Goal: Task Accomplishment & Management: Manage account settings

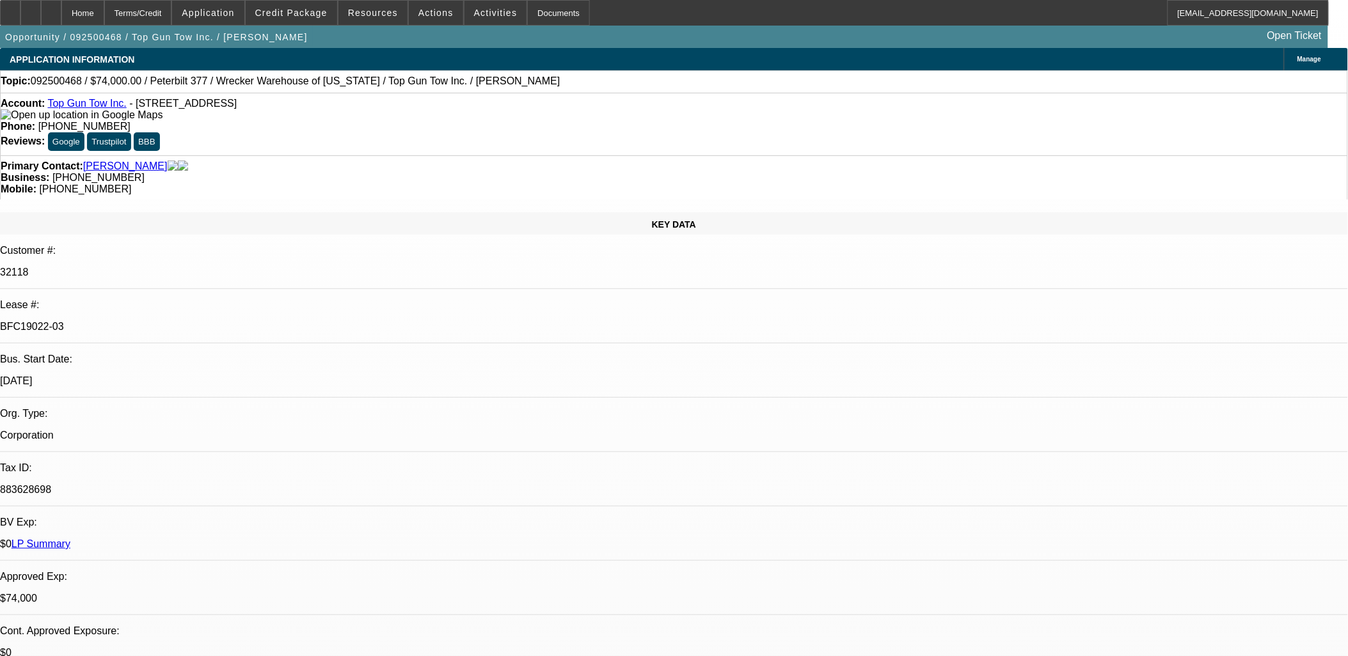
select select "0"
select select "2"
select select "0.1"
select select "0"
select select "2"
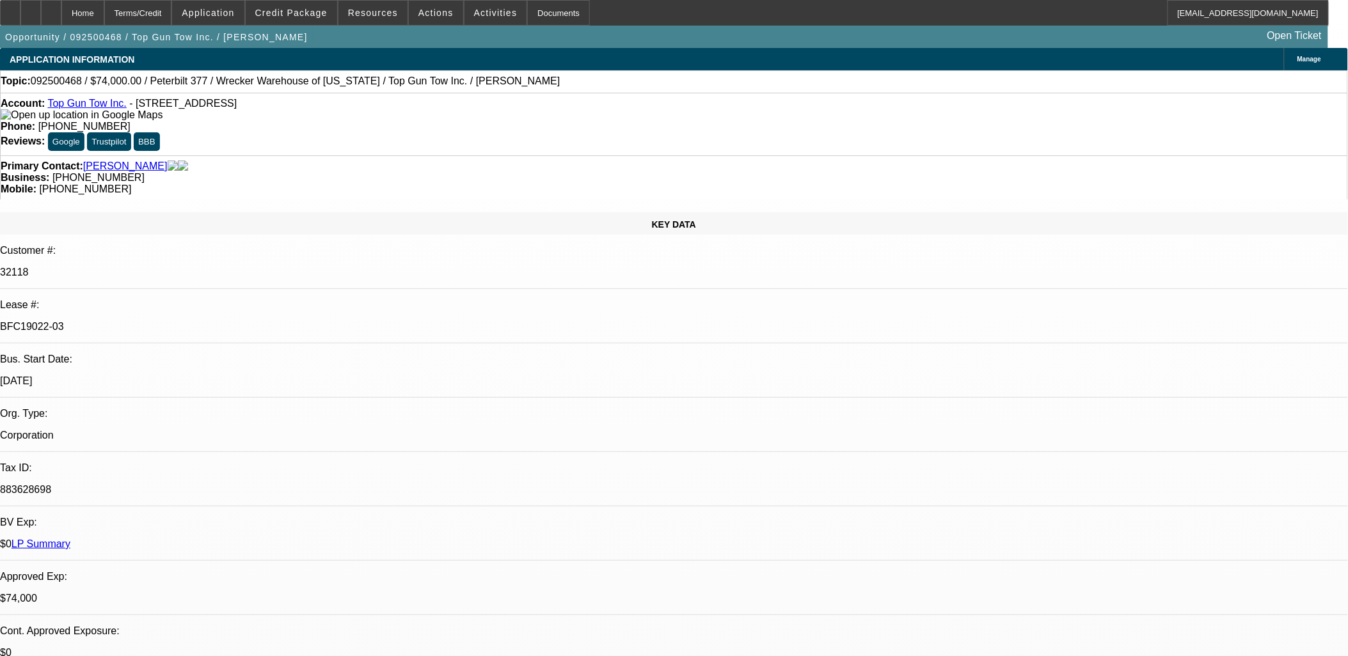
select select "0.1"
select select "0"
select select "2"
select select "0.1"
select select "0"
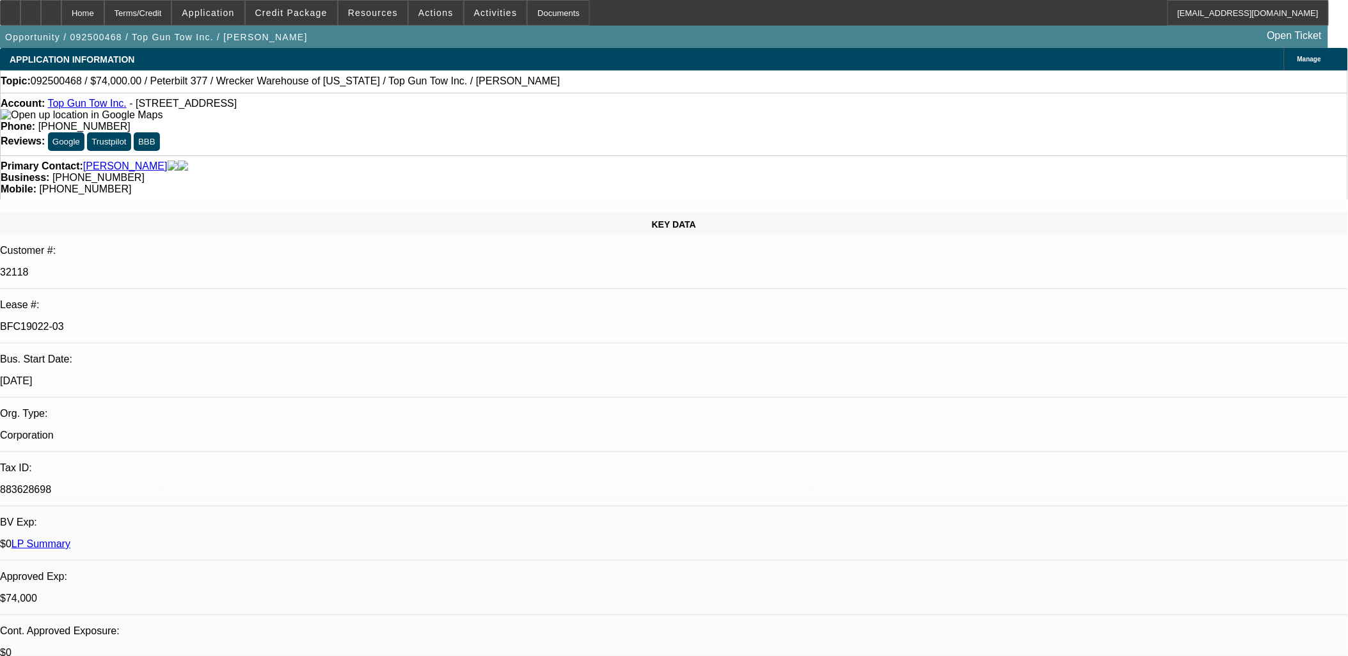
select select "2"
select select "0.1"
select select "1"
select select "2"
select select "4"
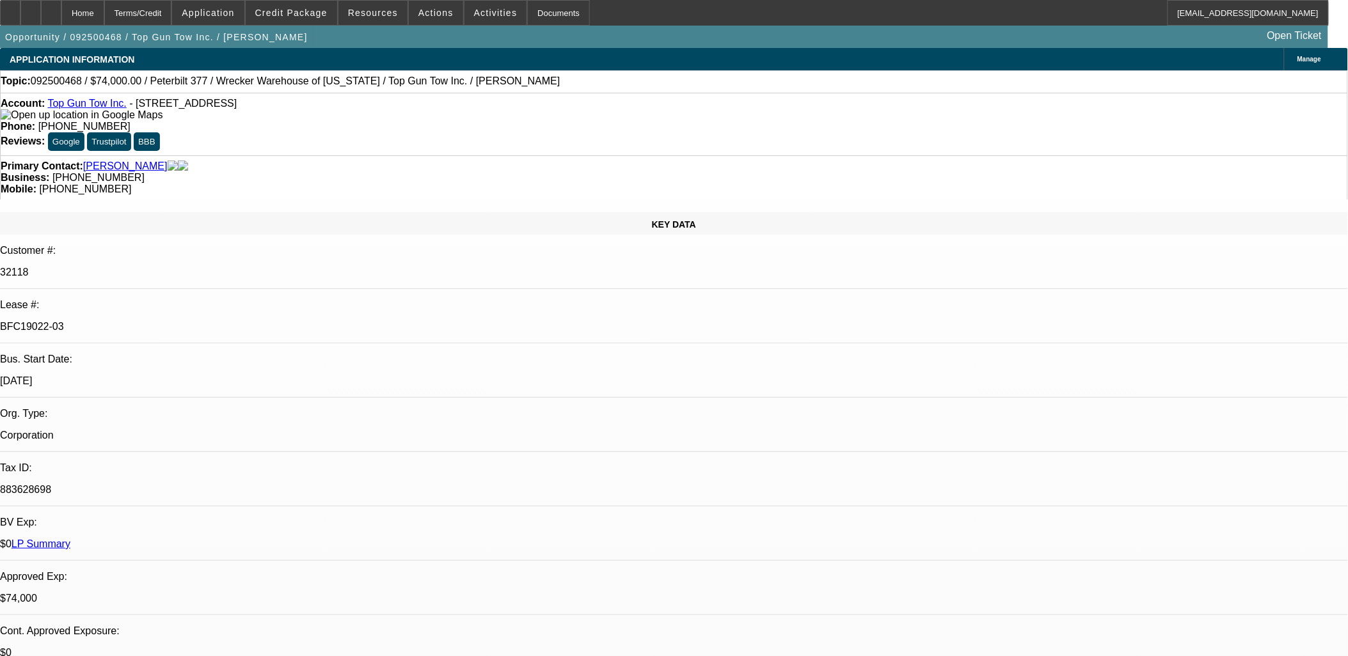
select select "1"
select select "2"
select select "4"
select select "1"
select select "2"
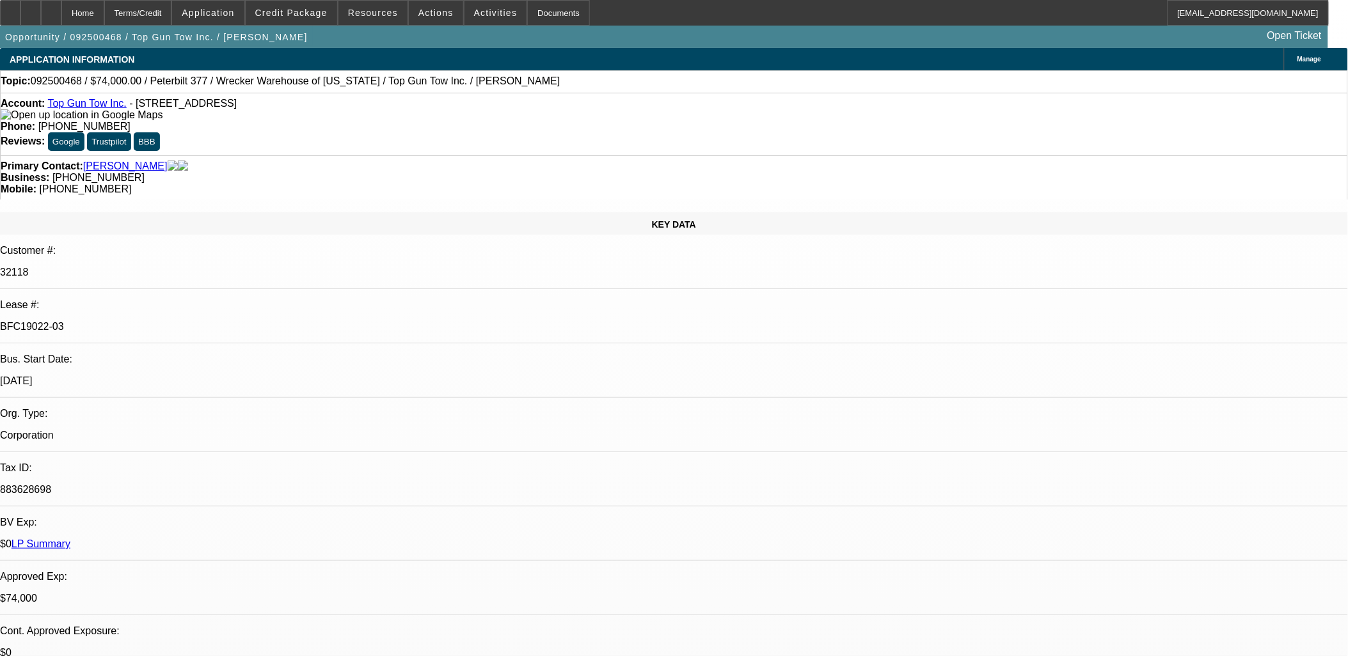
select select "4"
select select "1"
select select "2"
select select "4"
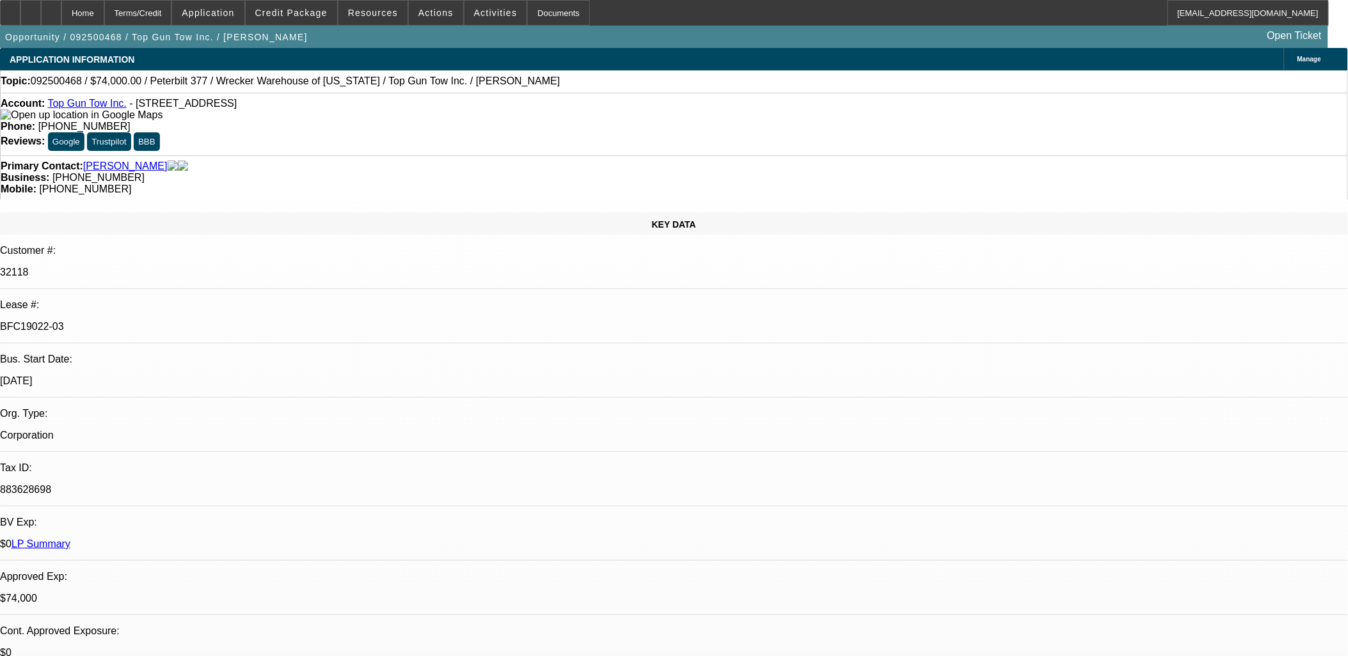
drag, startPoint x: 1123, startPoint y: 289, endPoint x: 1105, endPoint y: 294, distance: 18.0
drag, startPoint x: 1219, startPoint y: 468, endPoint x: 912, endPoint y: 448, distance: 307.1
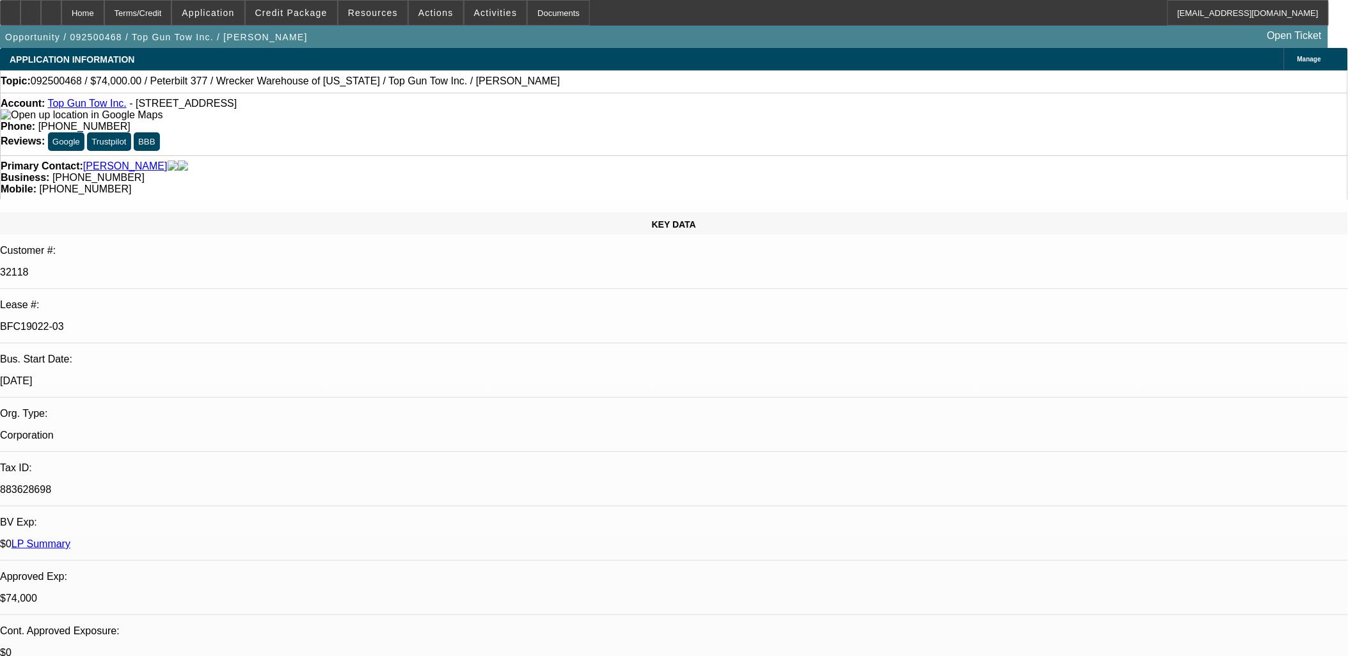
drag, startPoint x: 912, startPoint y: 448, endPoint x: 1017, endPoint y: 455, distance: 105.2
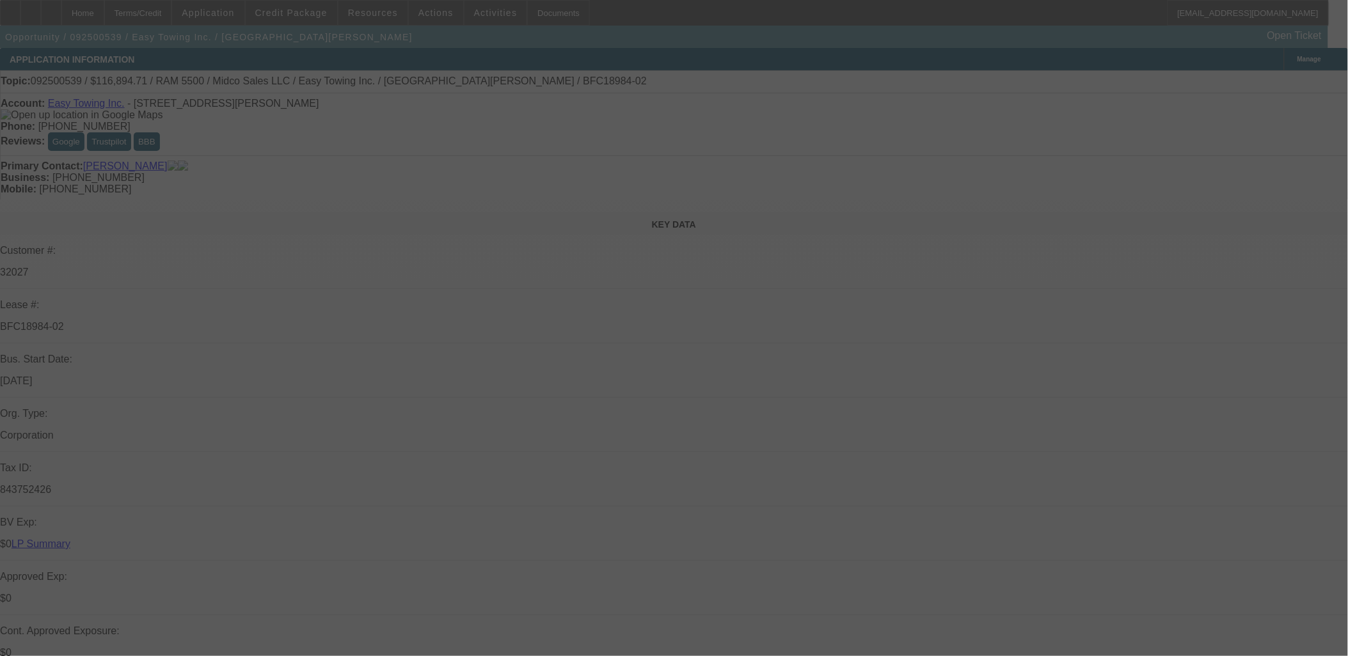
click at [1029, 180] on div at bounding box center [674, 328] width 1348 height 656
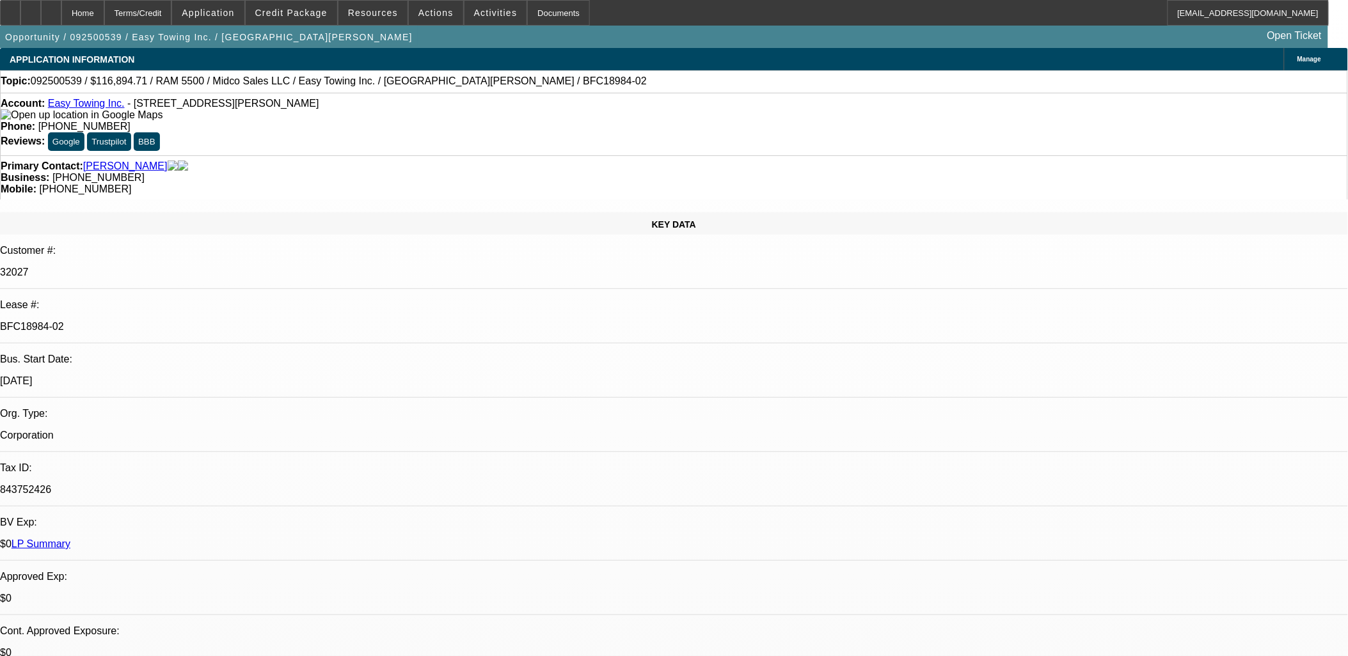
select select "0"
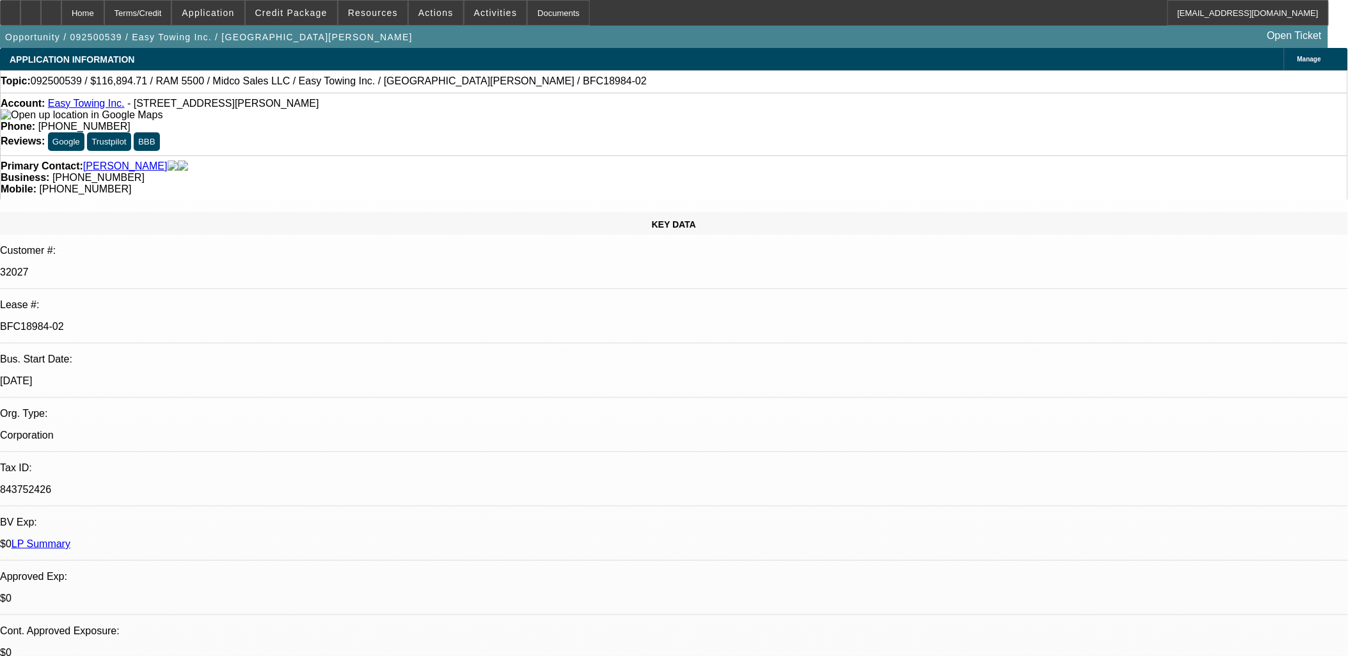
select select "0"
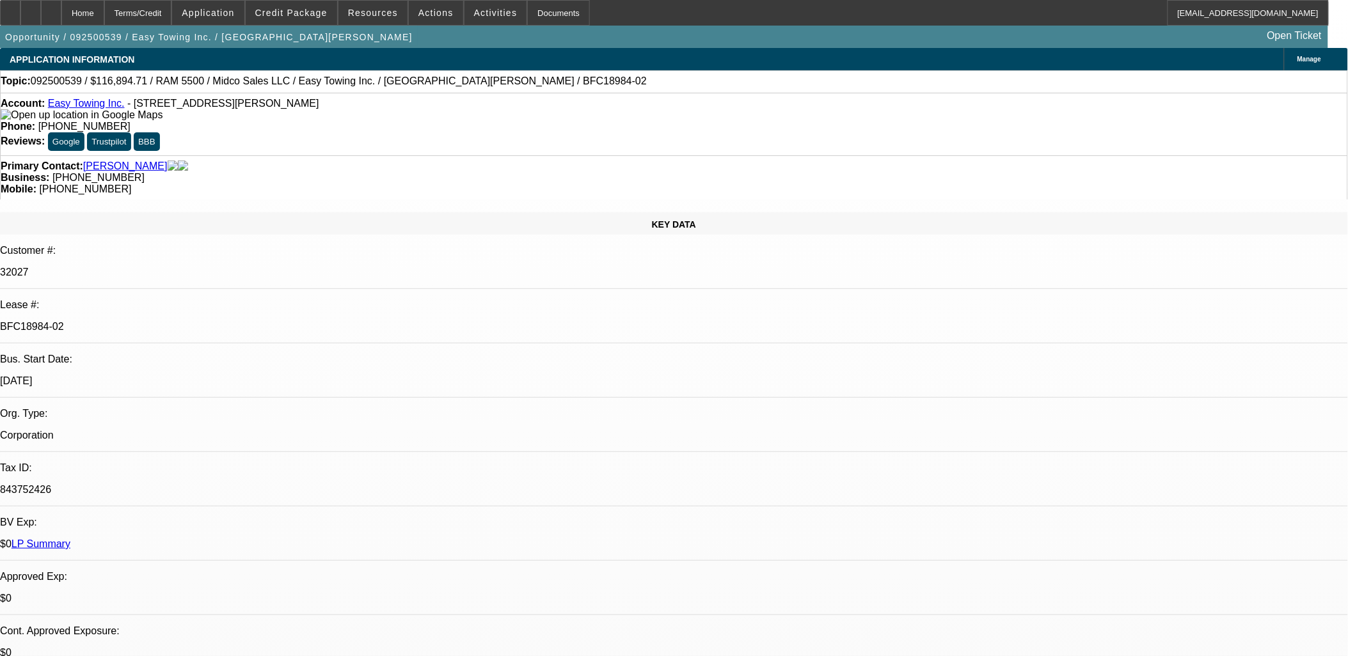
select select "0"
select select "1"
select select "2"
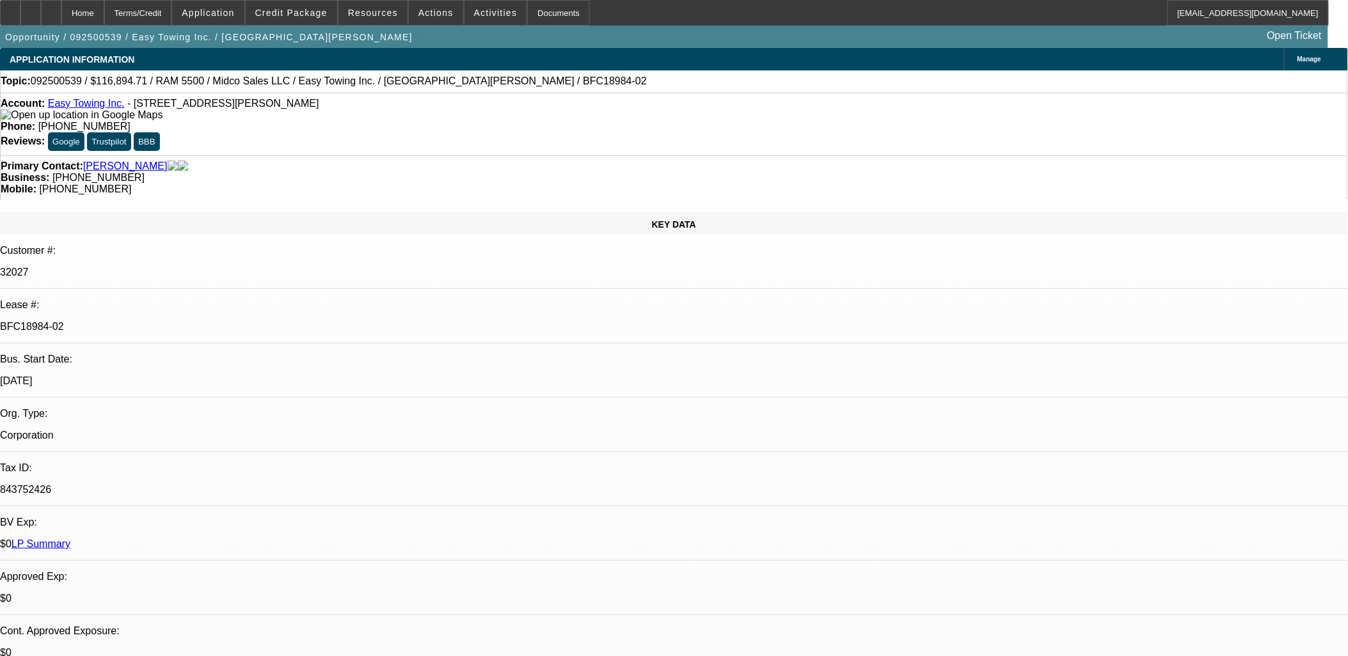
select select "6"
select select "1"
select select "2"
select select "6"
select select "1"
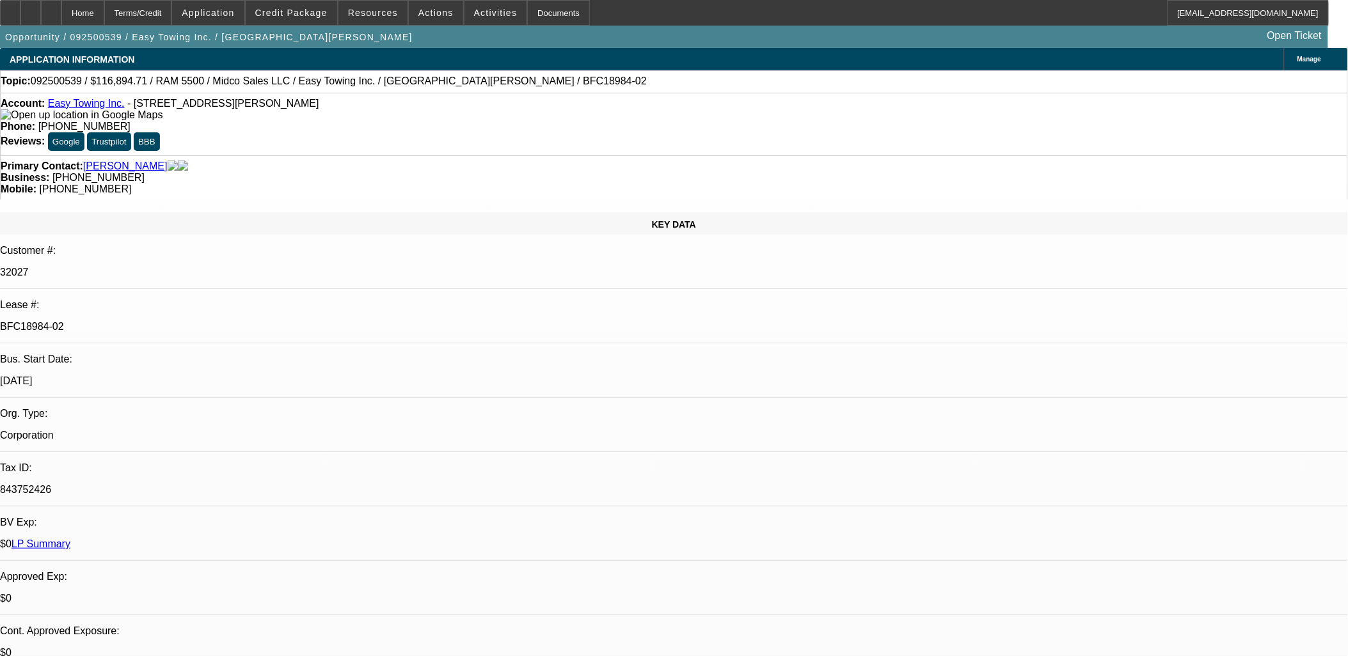
select select "2"
select select "6"
select select "1"
select select "2"
select select "6"
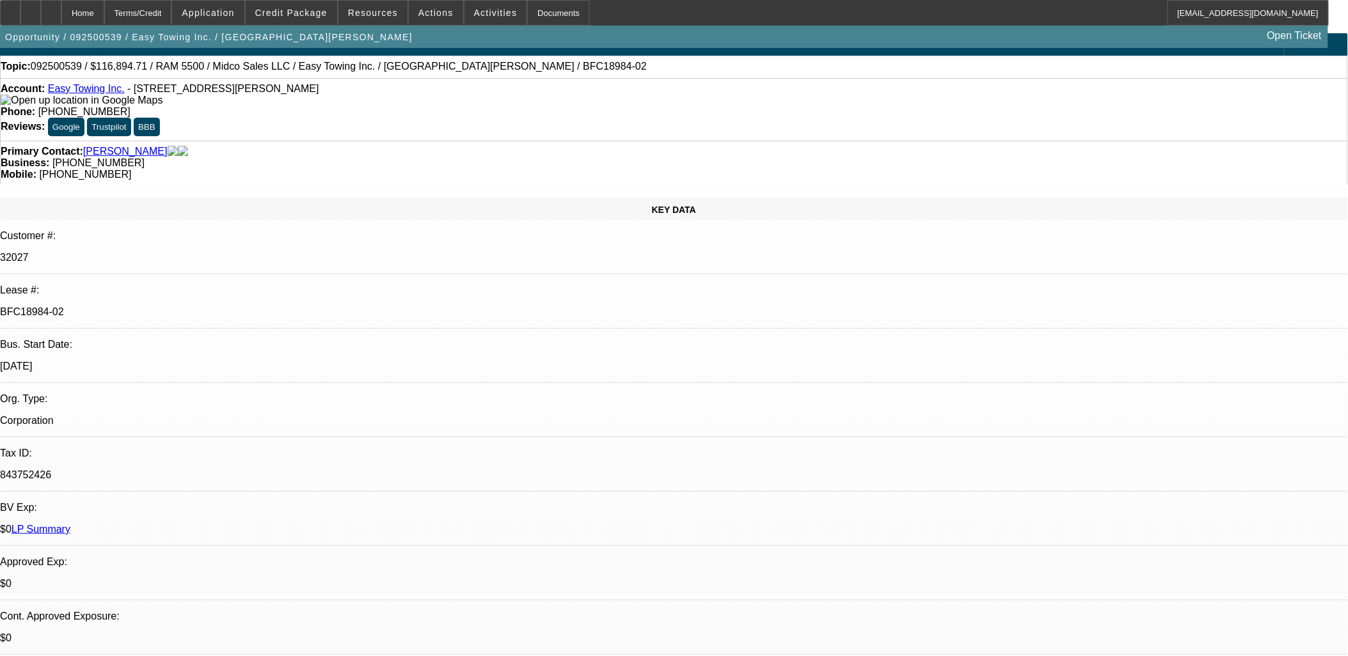
scroll to position [0, 0]
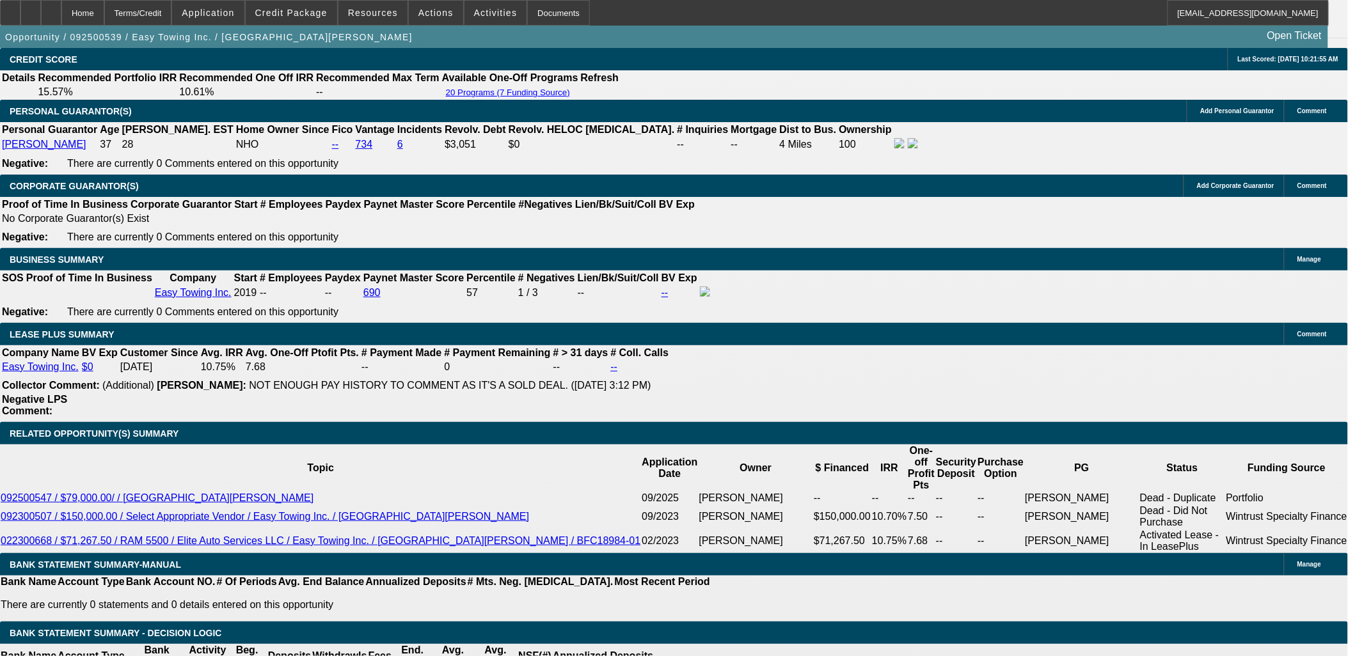
drag, startPoint x: 278, startPoint y: 201, endPoint x: 334, endPoint y: 291, distance: 106.0
drag, startPoint x: 334, startPoint y: 291, endPoint x: 285, endPoint y: 201, distance: 101.9
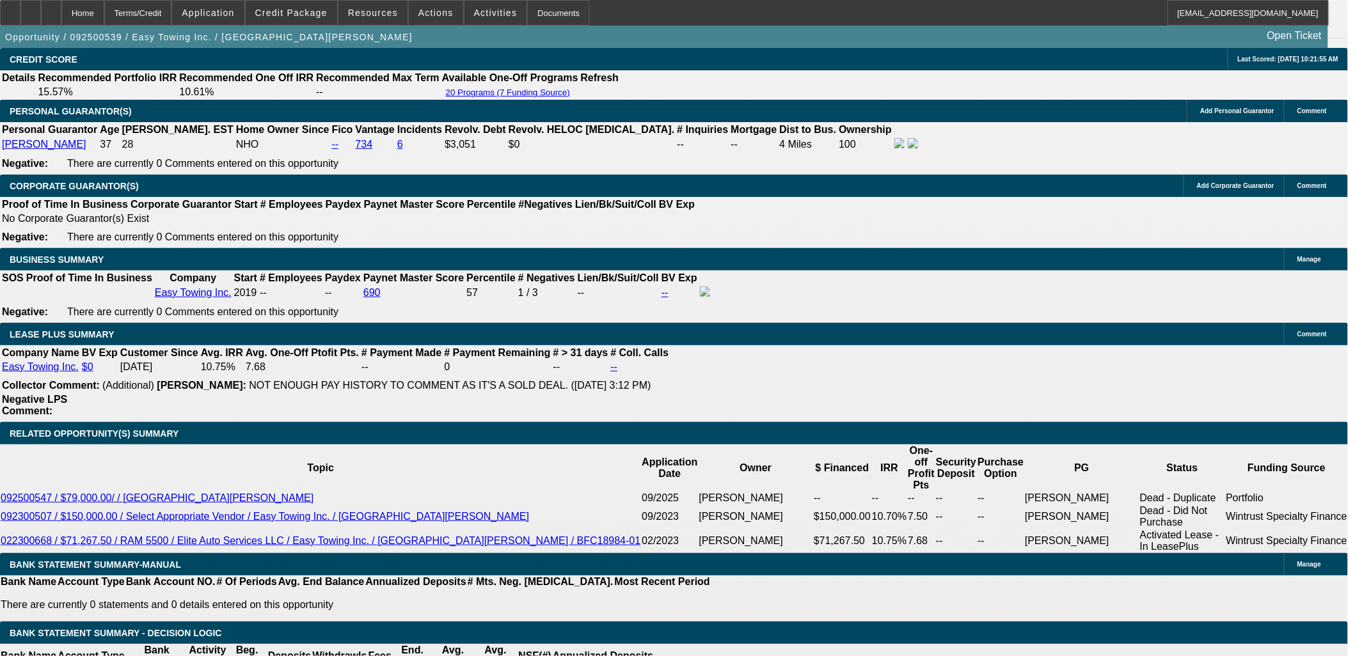
drag, startPoint x: 285, startPoint y: 201, endPoint x: 340, endPoint y: 290, distance: 103.7
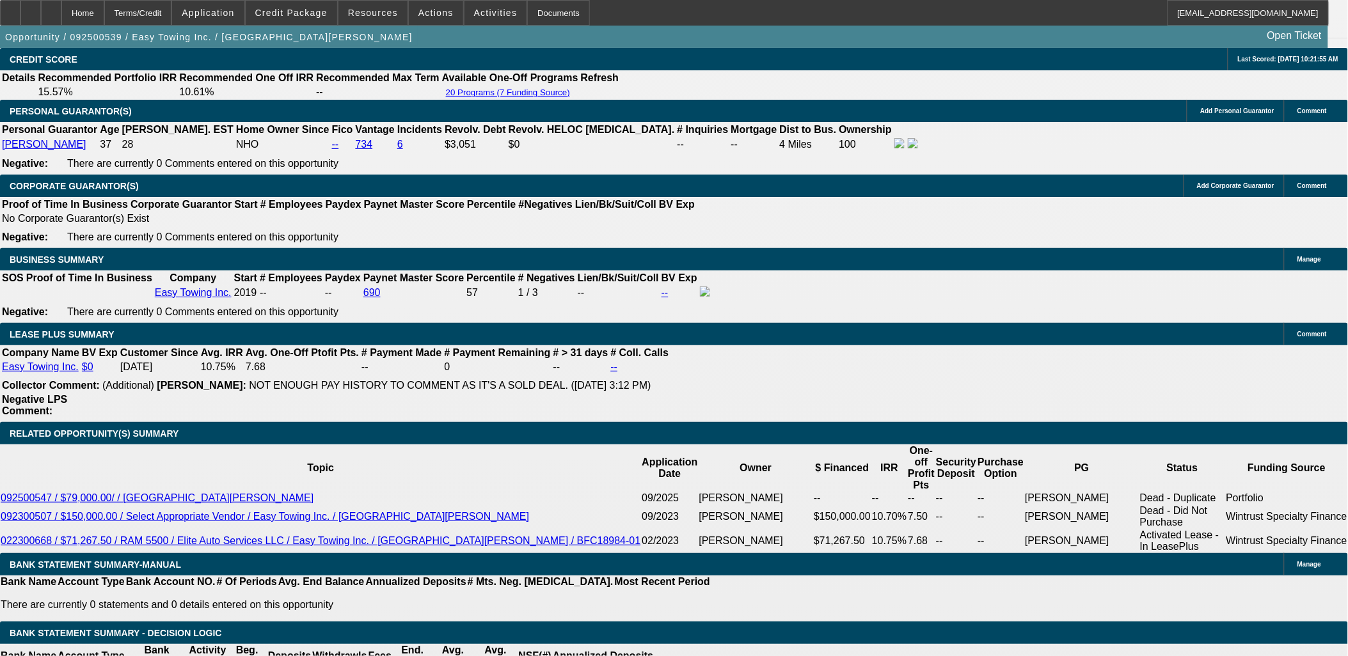
drag, startPoint x: 333, startPoint y: 295, endPoint x: 272, endPoint y: 203, distance: 110.2
drag, startPoint x: 274, startPoint y: 201, endPoint x: 335, endPoint y: 296, distance: 112.8
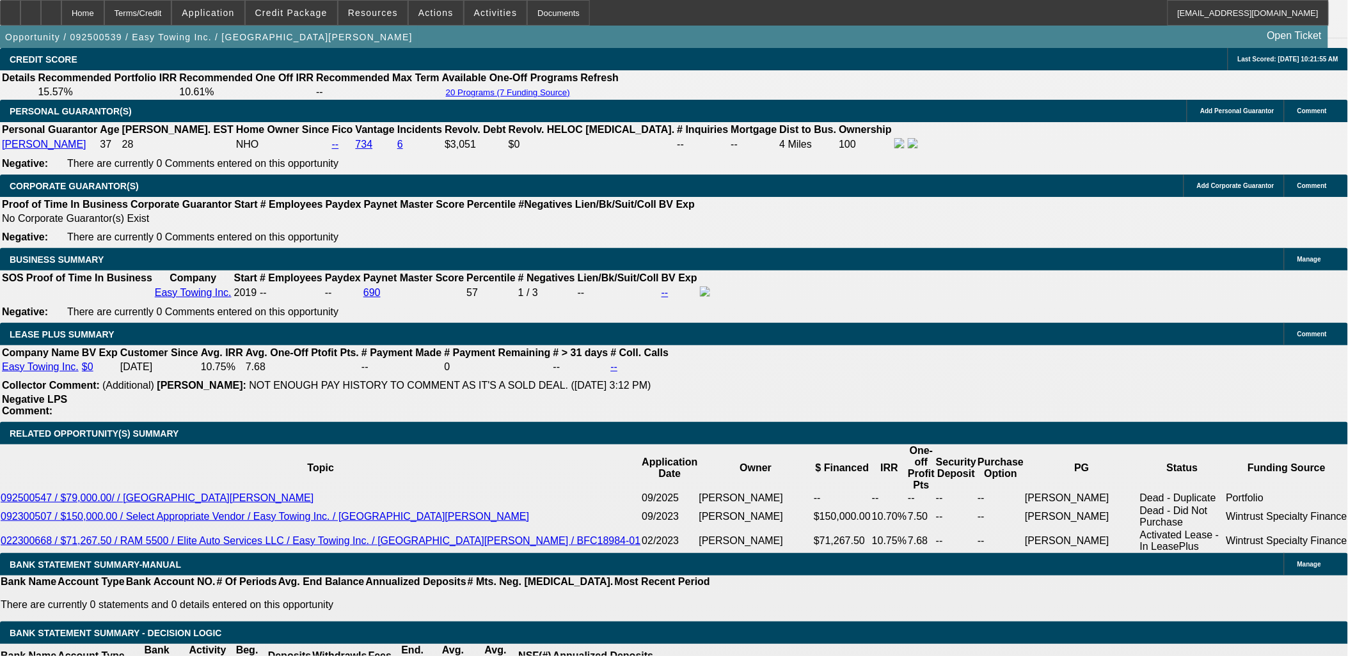
click at [305, 10] on span "Credit Package" at bounding box center [291, 13] width 72 height 10
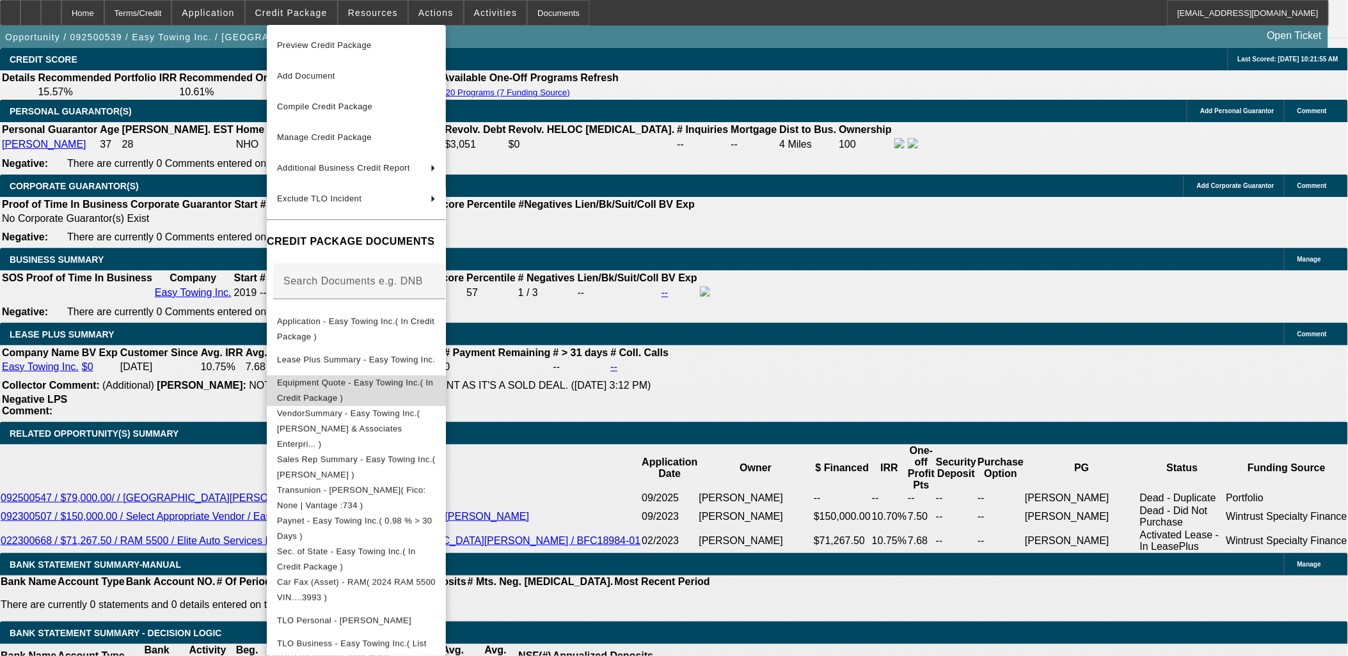
click at [379, 375] on button "Equipment Quote - Easy Towing Inc.( In Credit Package )" at bounding box center [356, 390] width 179 height 31
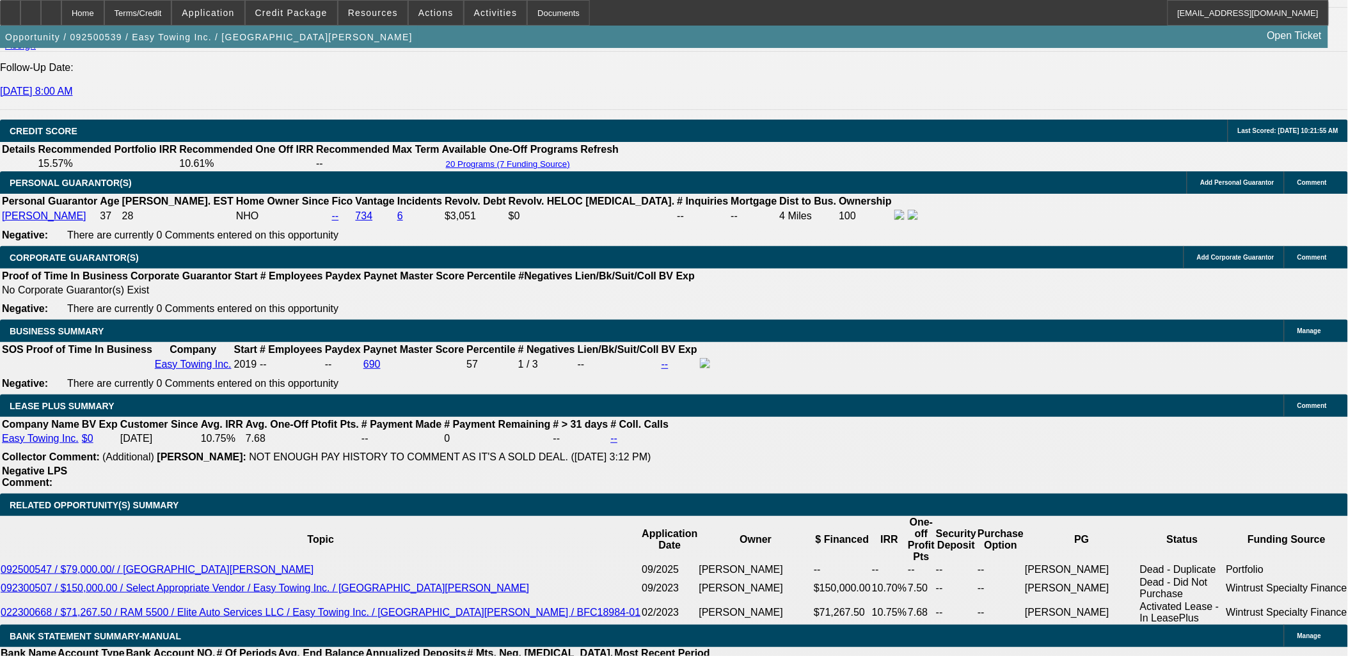
drag, startPoint x: 87, startPoint y: 221, endPoint x: 131, endPoint y: 260, distance: 59.3
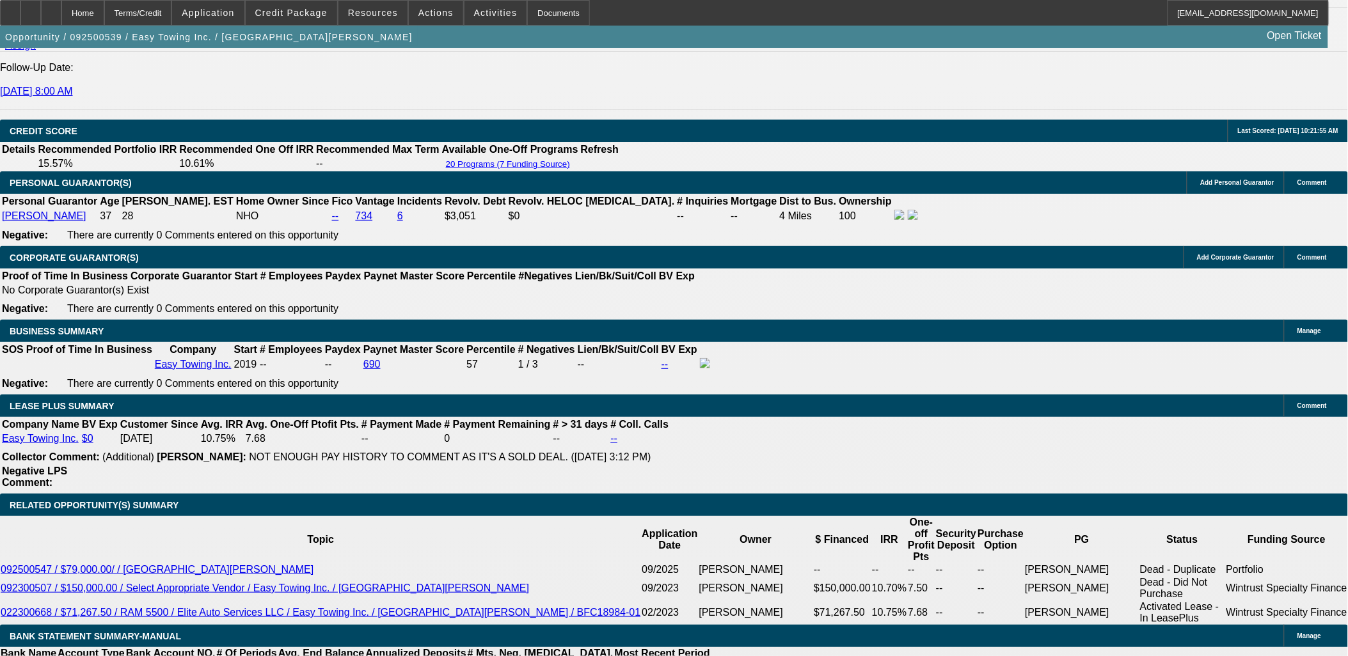
drag, startPoint x: 7, startPoint y: 176, endPoint x: 95, endPoint y: 246, distance: 112.4
click at [93, 246] on div "APPLICATION INFORMATION Manage Topic: 092500539 / $116,894.71 / RAM 5500 / Midc…" at bounding box center [674, 511] width 1348 height 4621
drag, startPoint x: 14, startPoint y: 178, endPoint x: 87, endPoint y: 288, distance: 132.0
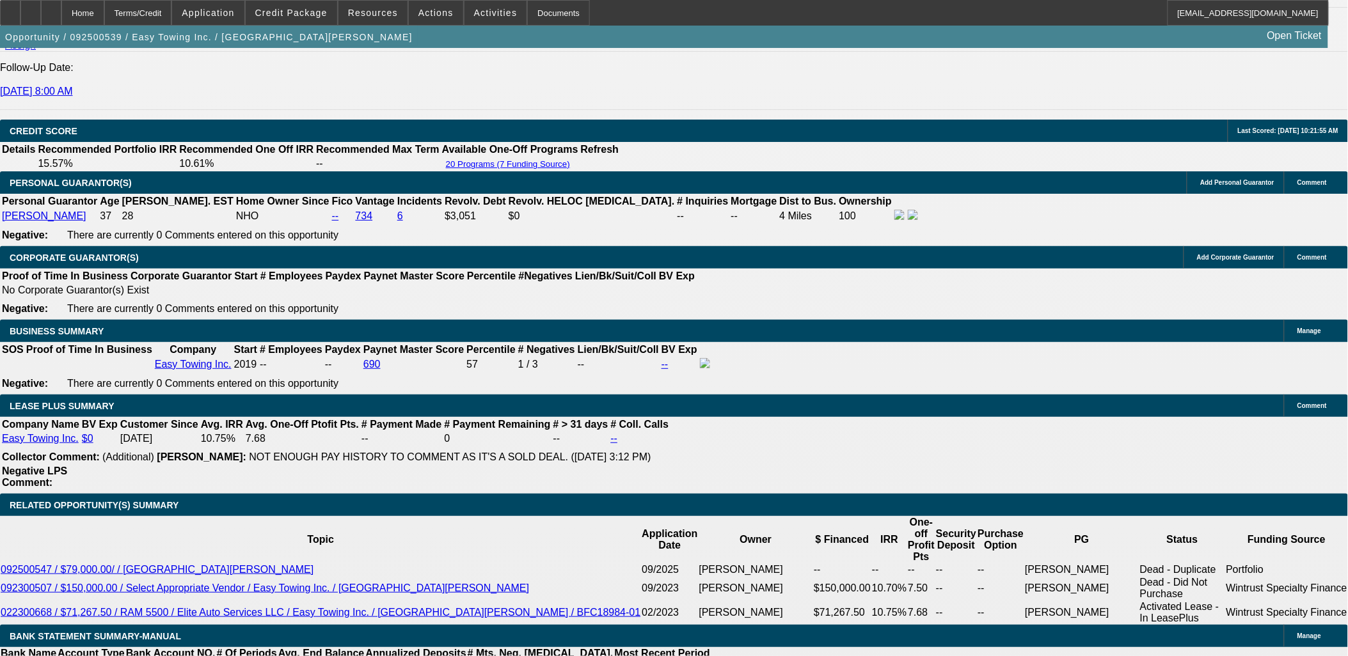
drag, startPoint x: 86, startPoint y: 291, endPoint x: 24, endPoint y: 162, distance: 143.6
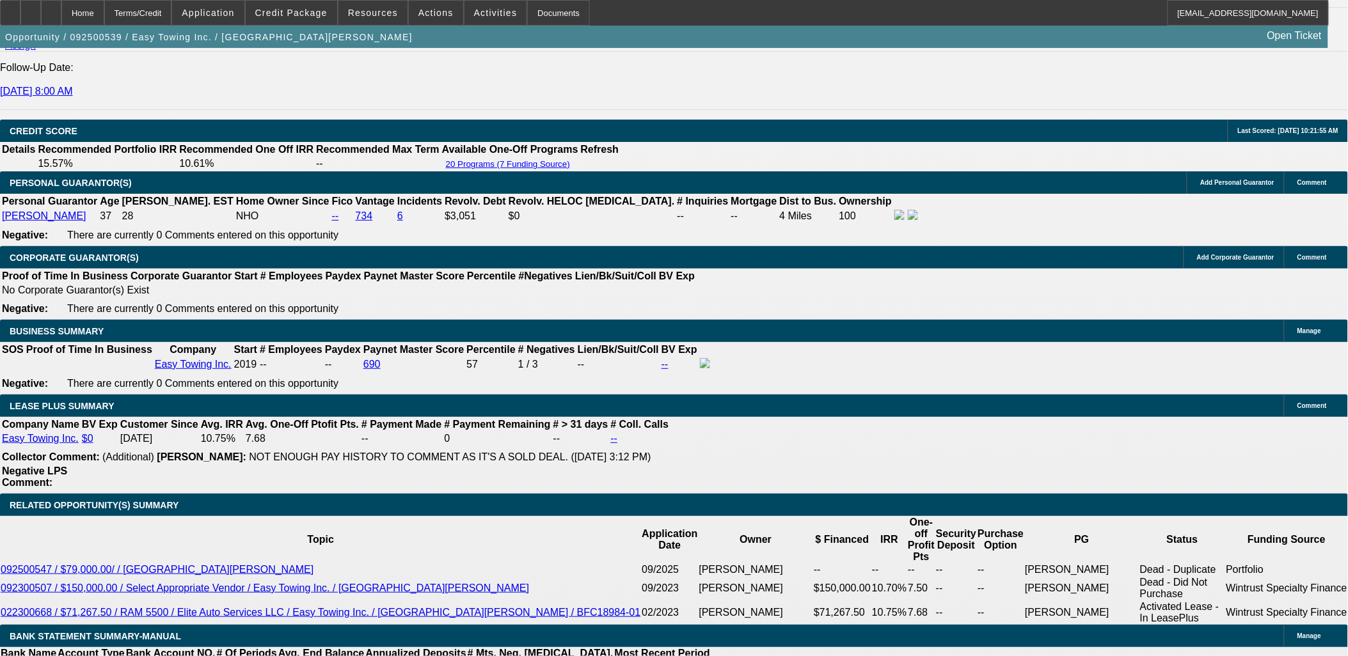
drag, startPoint x: 17, startPoint y: 166, endPoint x: 118, endPoint y: 293, distance: 162.4
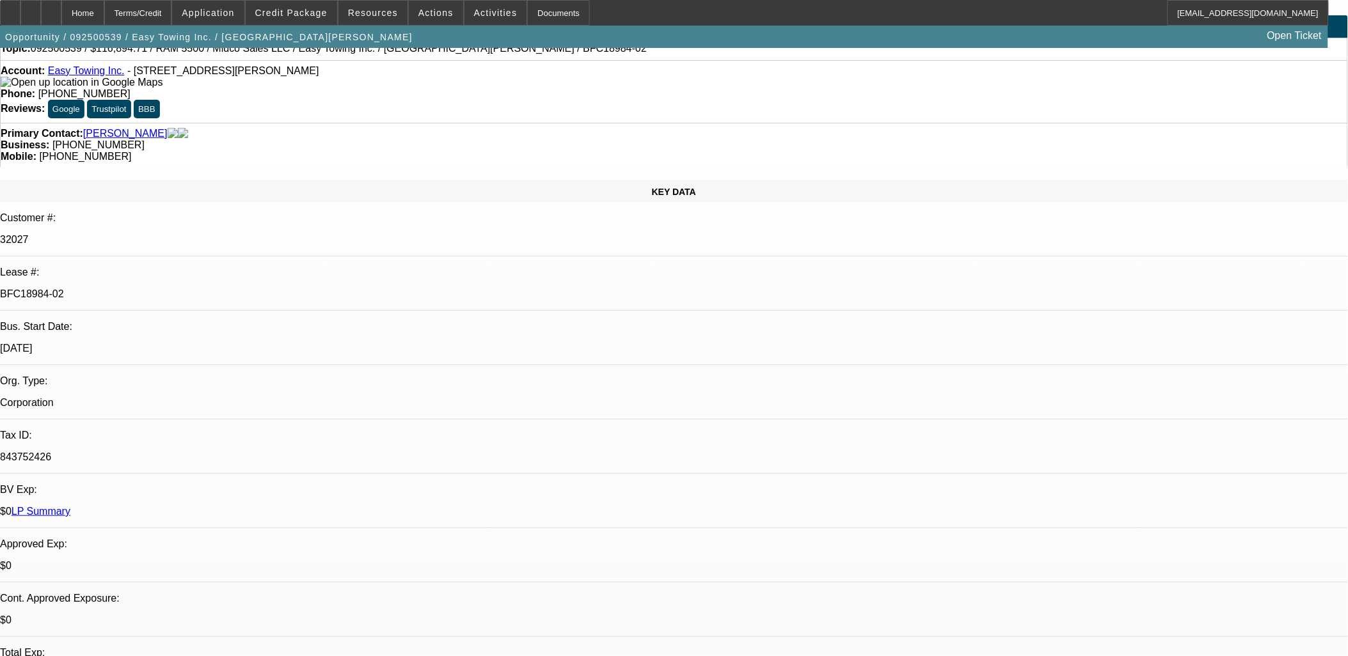
scroll to position [0, 0]
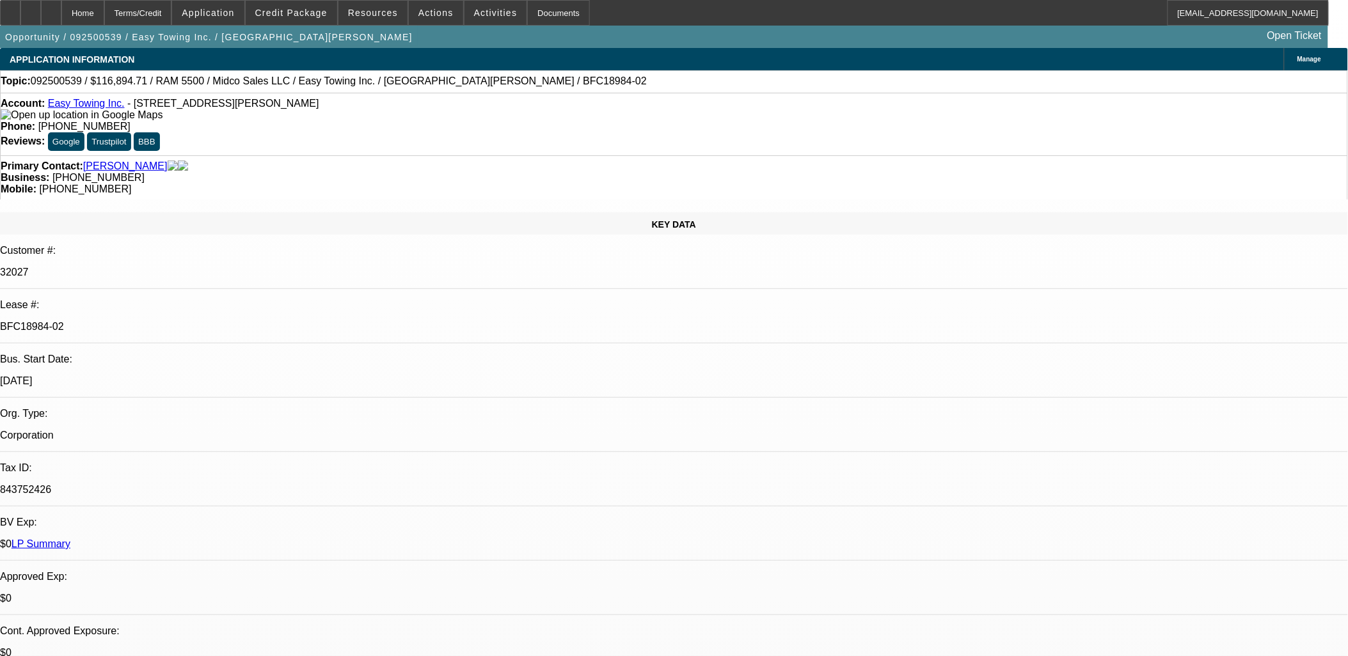
drag, startPoint x: 370, startPoint y: 324, endPoint x: 316, endPoint y: 276, distance: 72.0
click at [291, 539] on p "$0 LP Summary" at bounding box center [674, 545] width 1348 height 12
drag, startPoint x: 316, startPoint y: 275, endPoint x: 566, endPoint y: 315, distance: 253.3
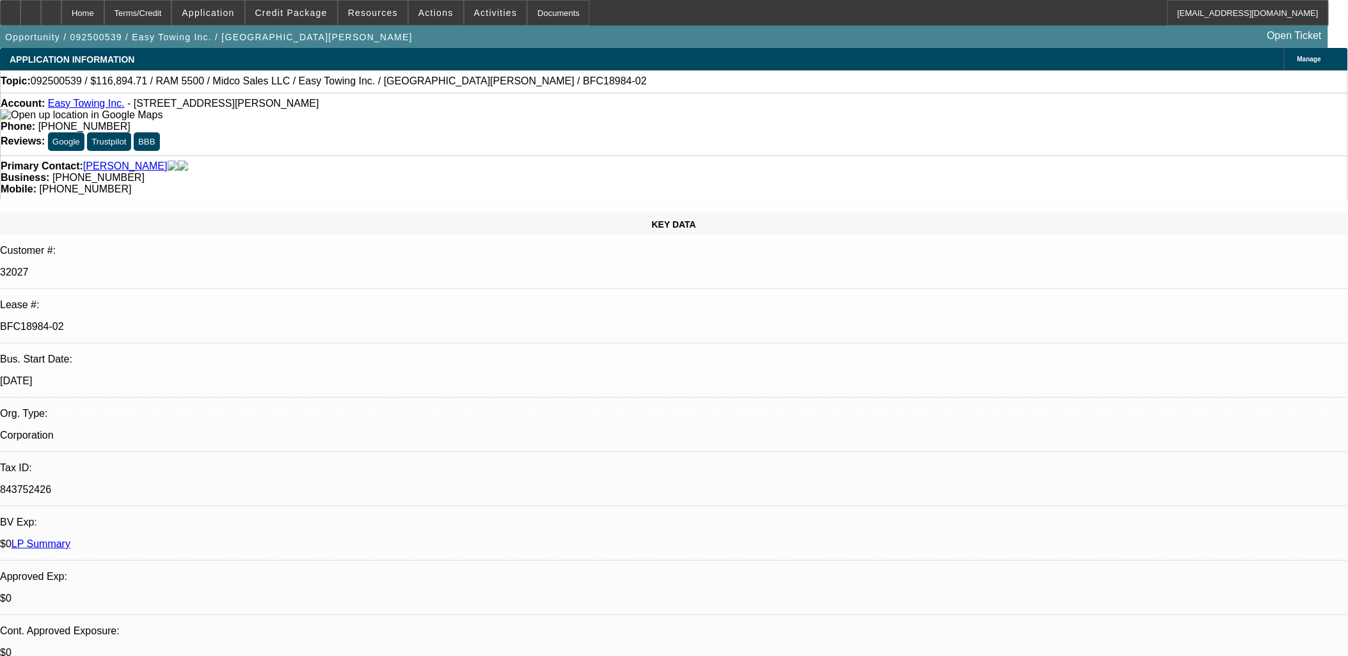
drag, startPoint x: 546, startPoint y: 310, endPoint x: 310, endPoint y: 280, distance: 238.6
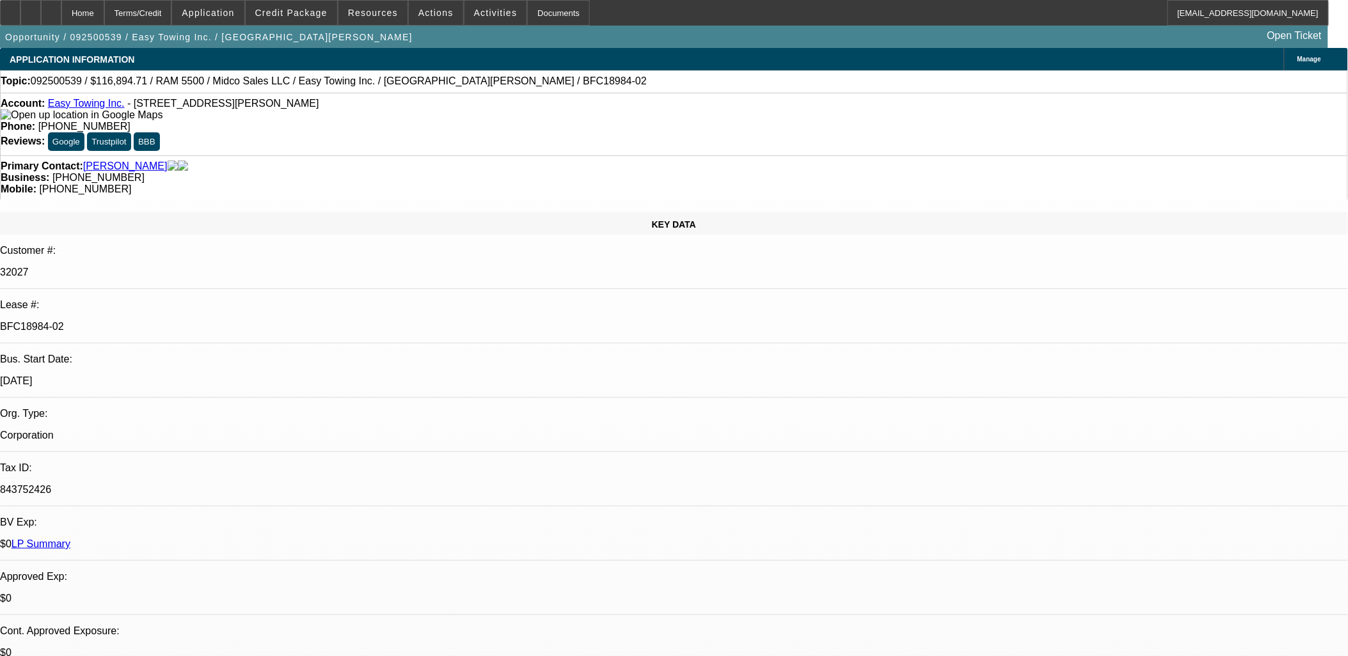
drag, startPoint x: 310, startPoint y: 280, endPoint x: 541, endPoint y: 318, distance: 234.0
drag, startPoint x: 540, startPoint y: 318, endPoint x: 314, endPoint y: 278, distance: 229.3
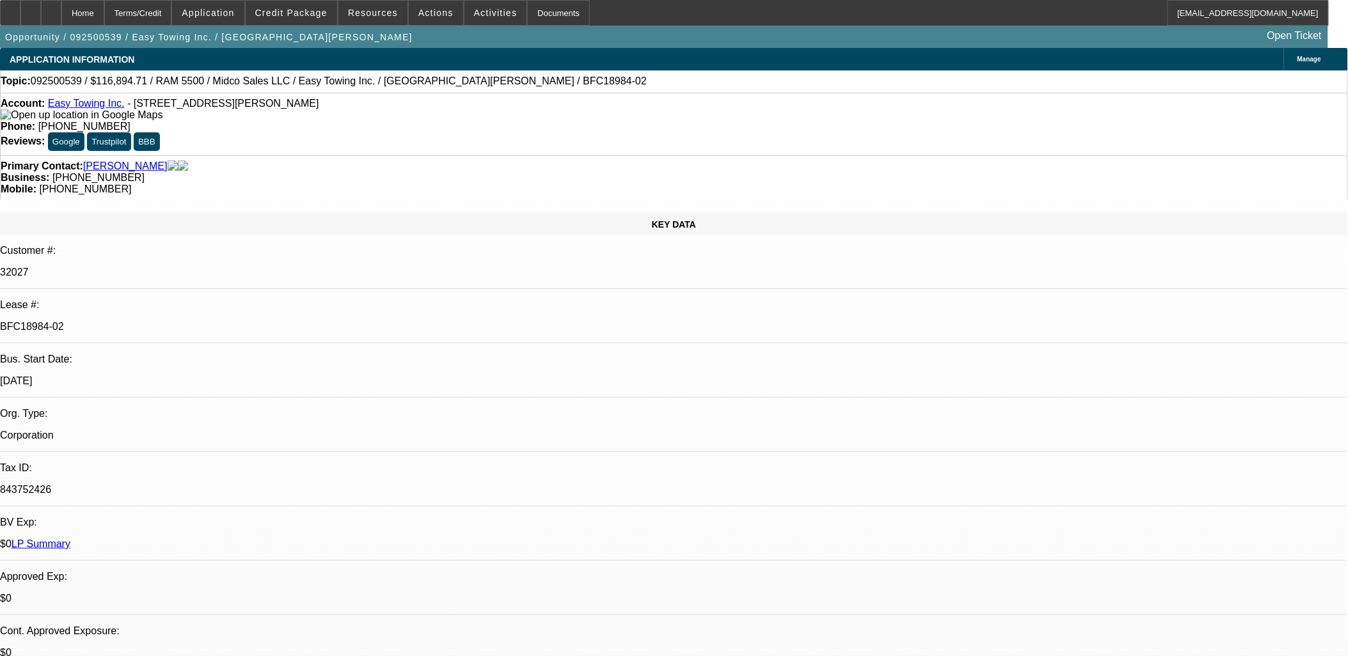
drag, startPoint x: 313, startPoint y: 278, endPoint x: 528, endPoint y: 315, distance: 217.4
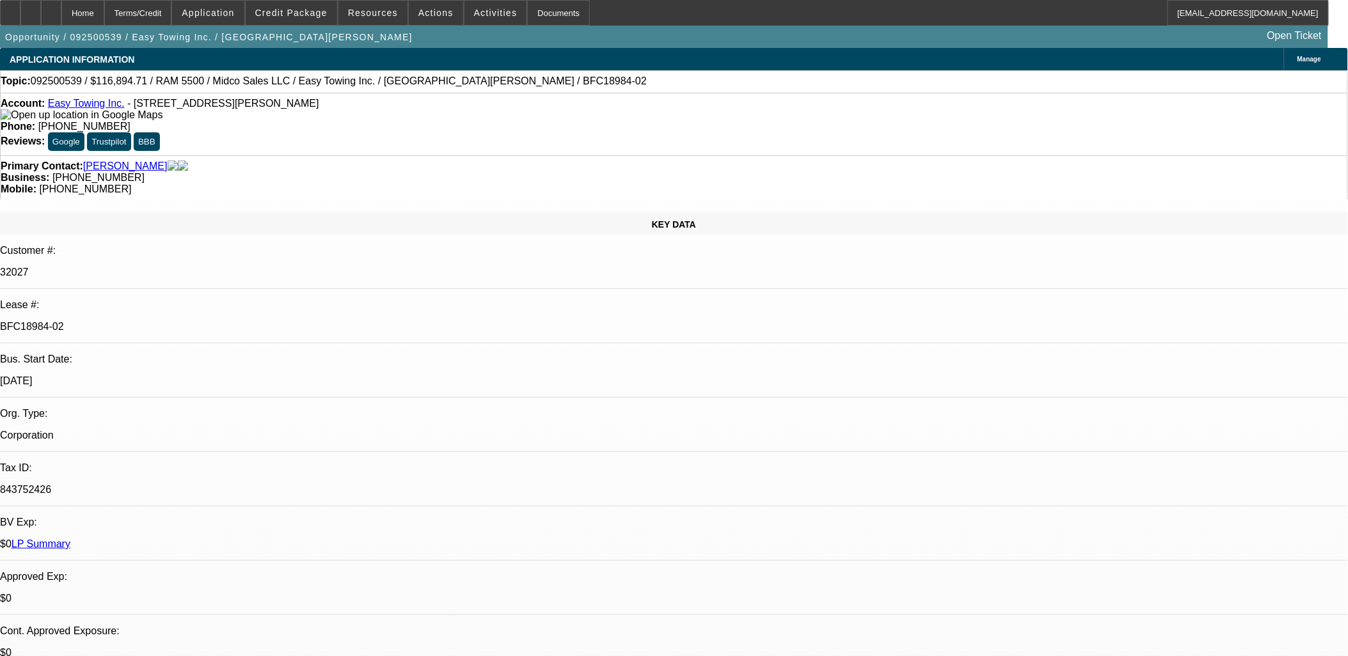
drag, startPoint x: 531, startPoint y: 317, endPoint x: 310, endPoint y: 275, distance: 225.2
drag, startPoint x: 310, startPoint y: 275, endPoint x: 311, endPoint y: 285, distance: 10.3
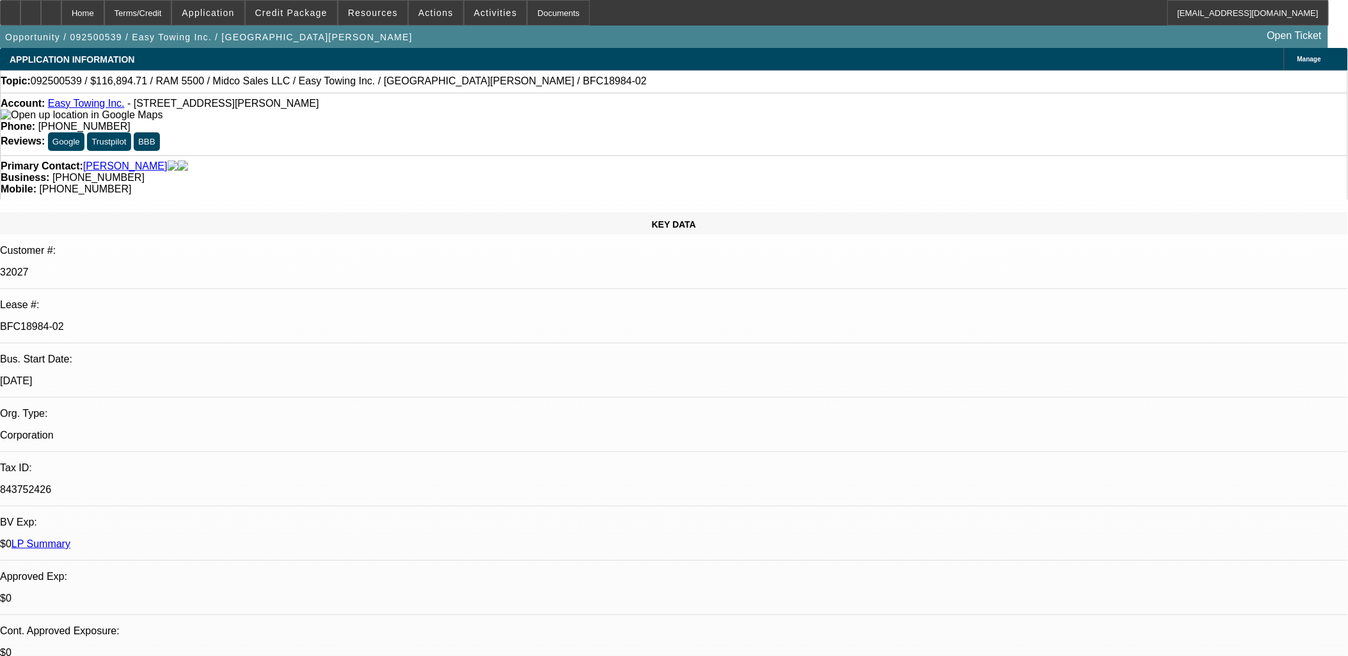
drag, startPoint x: 848, startPoint y: 325, endPoint x: 43, endPoint y: 249, distance: 808.2
drag, startPoint x: 43, startPoint y: 249, endPoint x: 102, endPoint y: 229, distance: 62.3
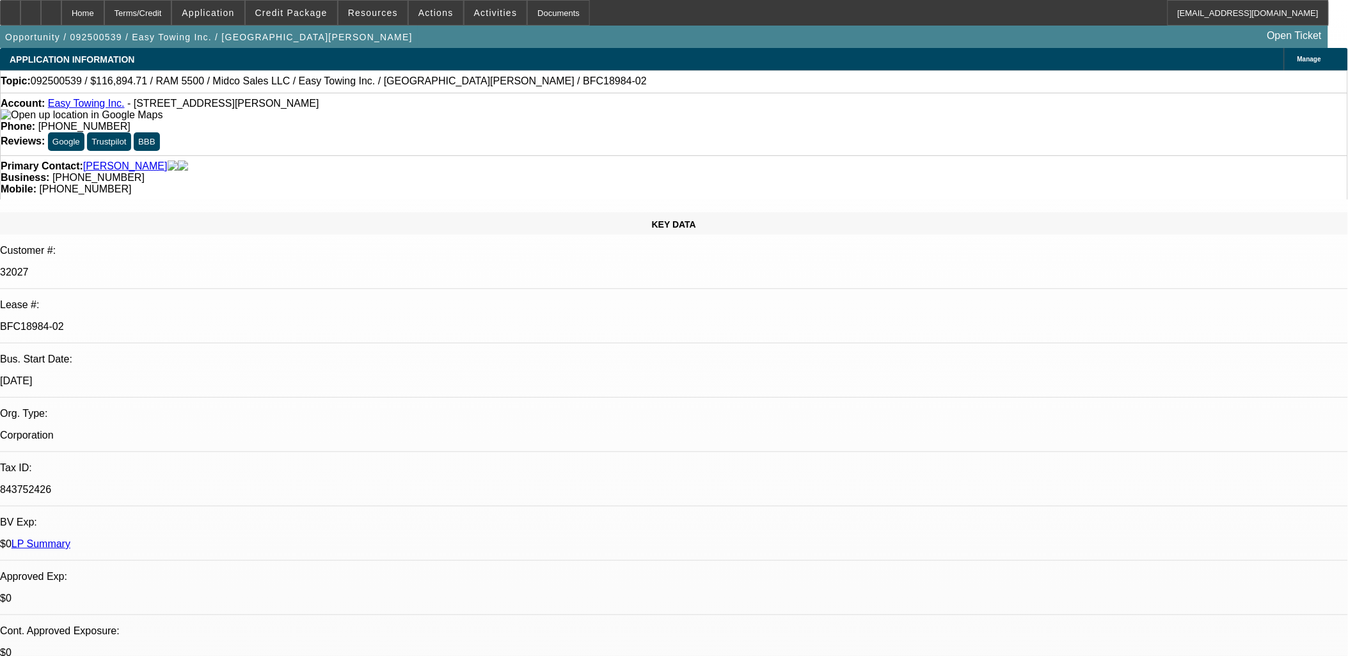
click at [102, 354] on p "Bus. Start Date:" at bounding box center [674, 360] width 1348 height 12
drag, startPoint x: 102, startPoint y: 229, endPoint x: 102, endPoint y: 221, distance: 8.3
click at [102, 354] on div "Bus. Start Date:" at bounding box center [674, 360] width 1348 height 12
click at [102, 299] on div "Lease #:" at bounding box center [674, 305] width 1348 height 12
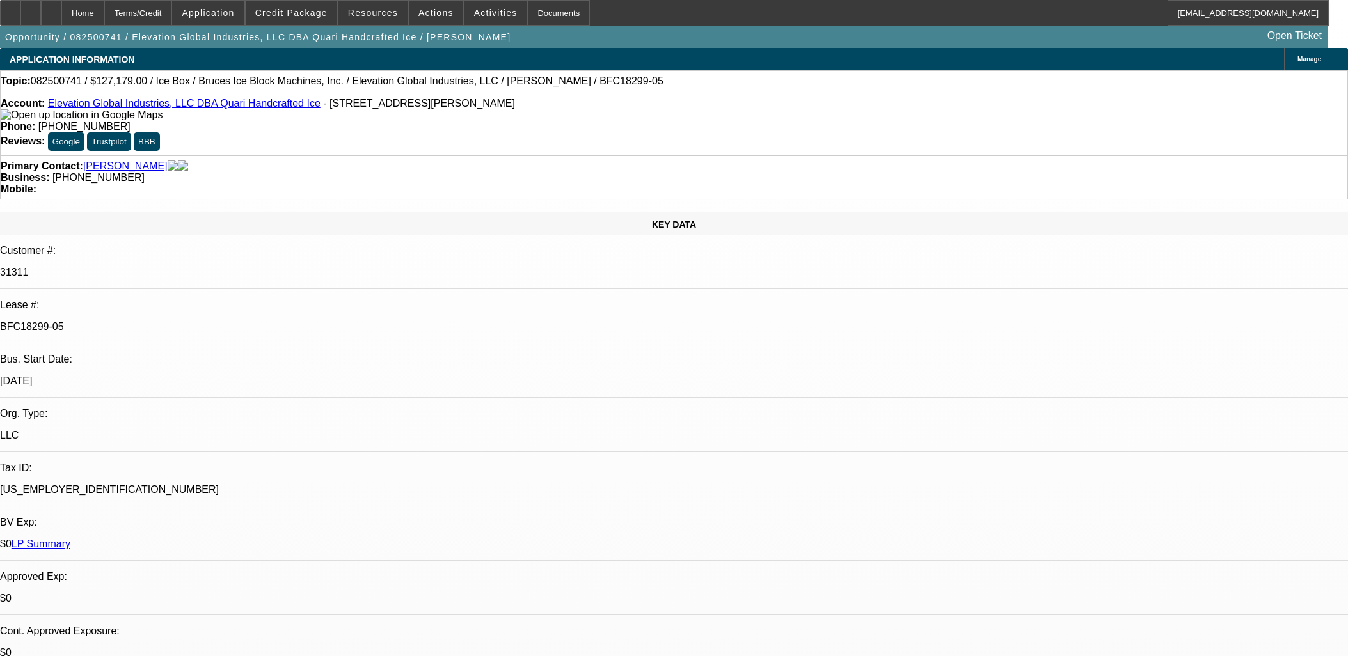
select select "0"
select select "6"
select select "0"
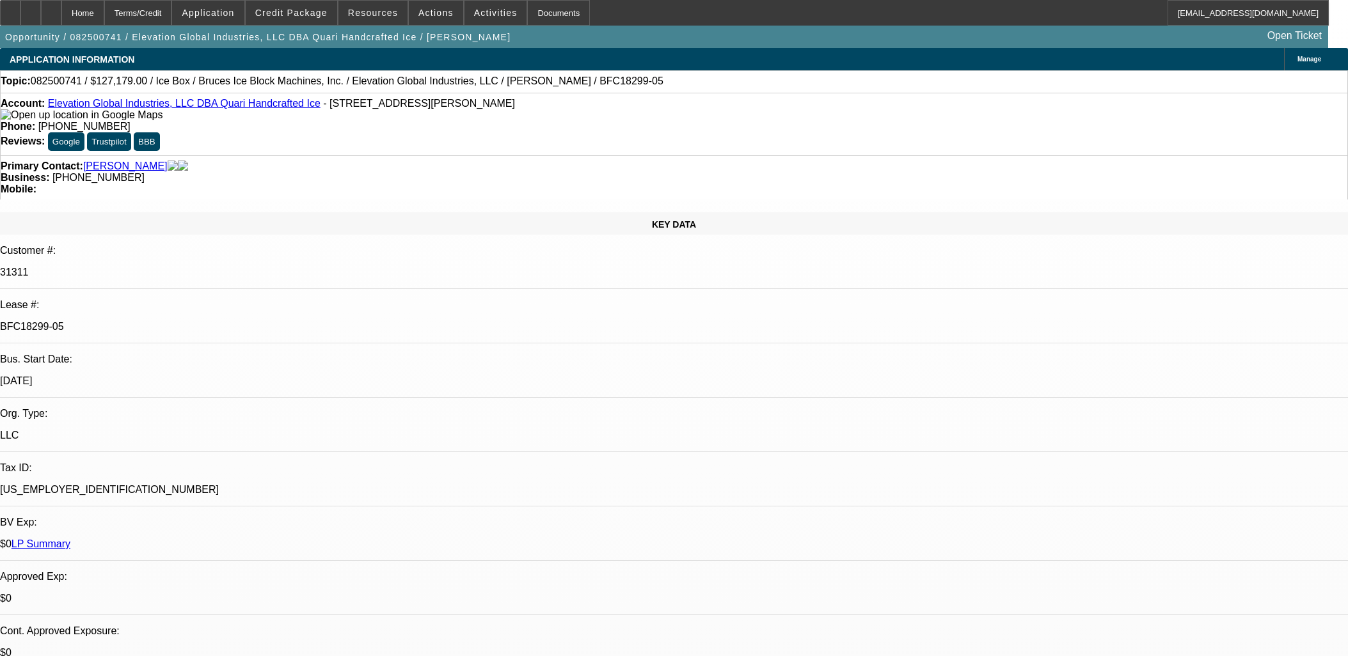
select select "0"
select select "6"
select select "0"
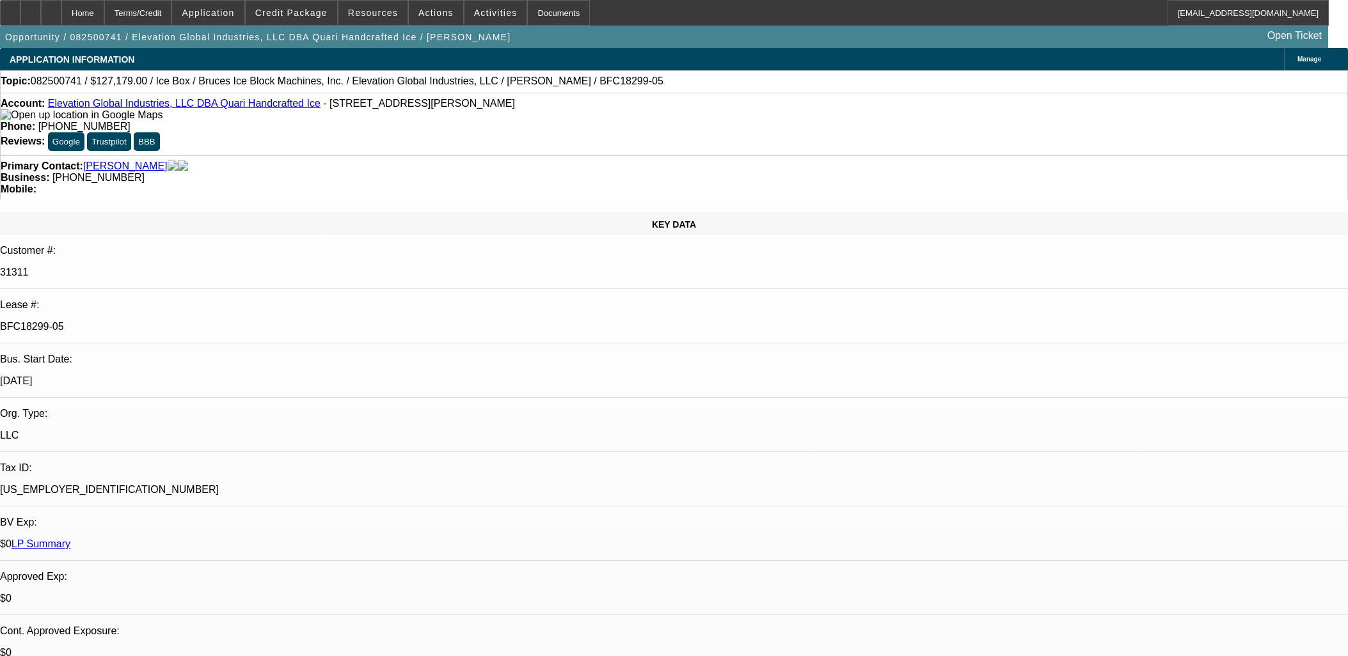
select select "0"
select select "6"
select select "0"
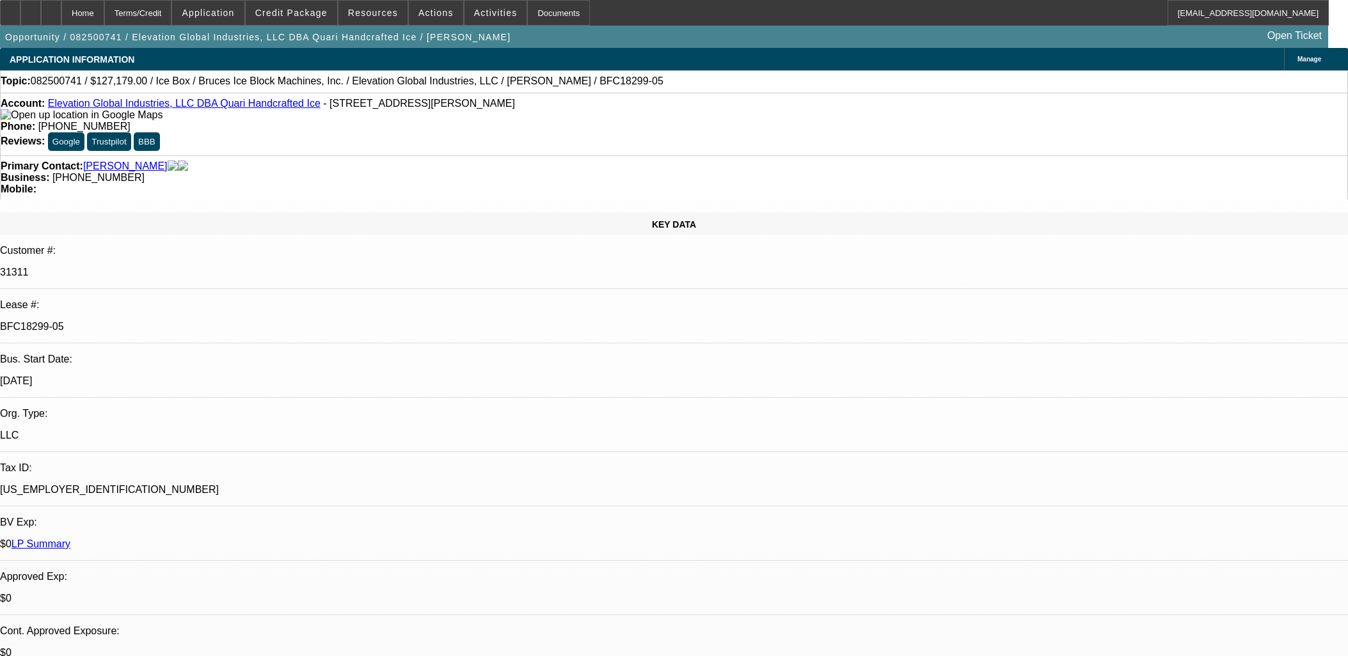
select select "6"
drag, startPoint x: 814, startPoint y: 439, endPoint x: -1, endPoint y: 58, distance: 899.9
click at [0, 58] on html "Home Terms/Credit Application Credit Package Resources Actions Activities Docum…" at bounding box center [674, 328] width 1348 height 656
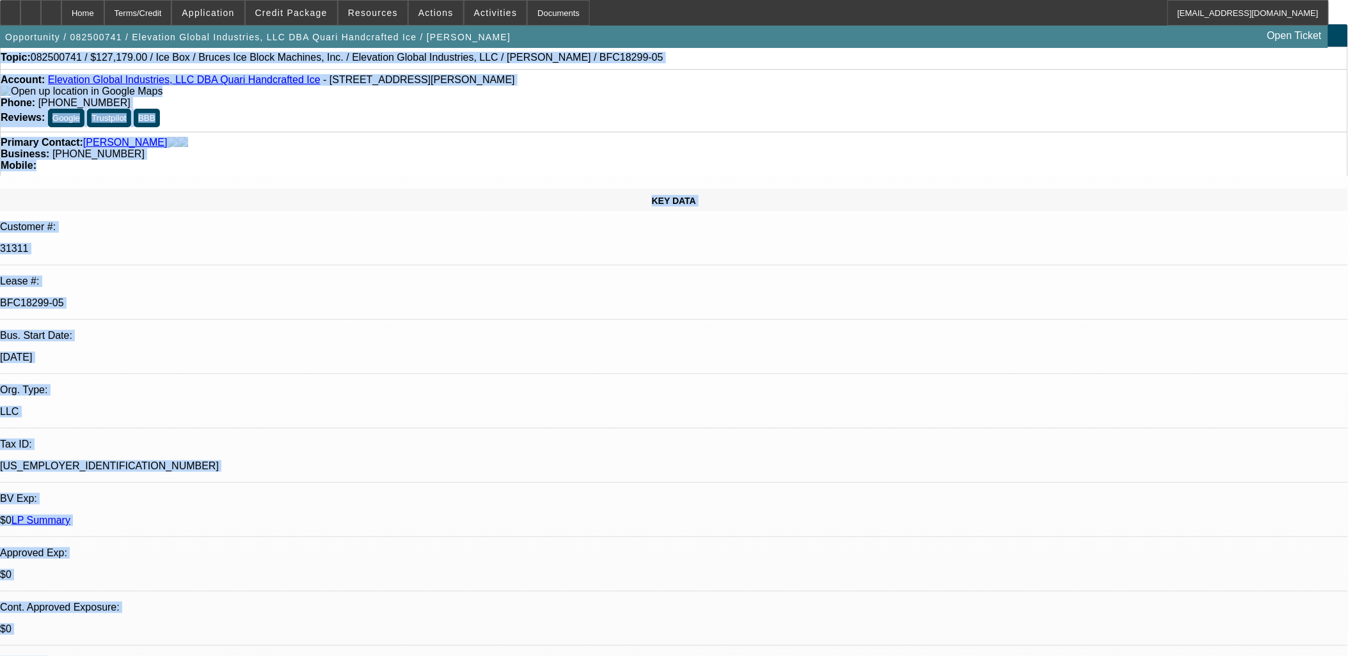
scroll to position [60, 0]
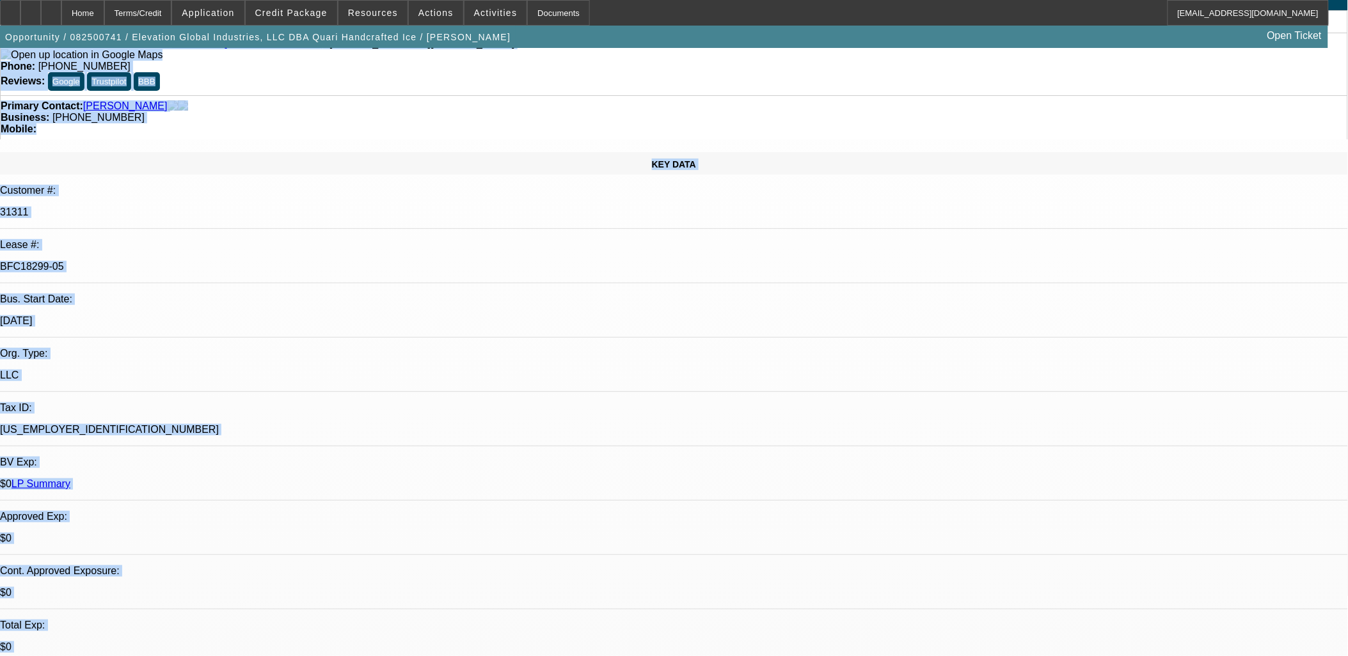
drag, startPoint x: 0, startPoint y: 56, endPoint x: 883, endPoint y: 603, distance: 1038.1
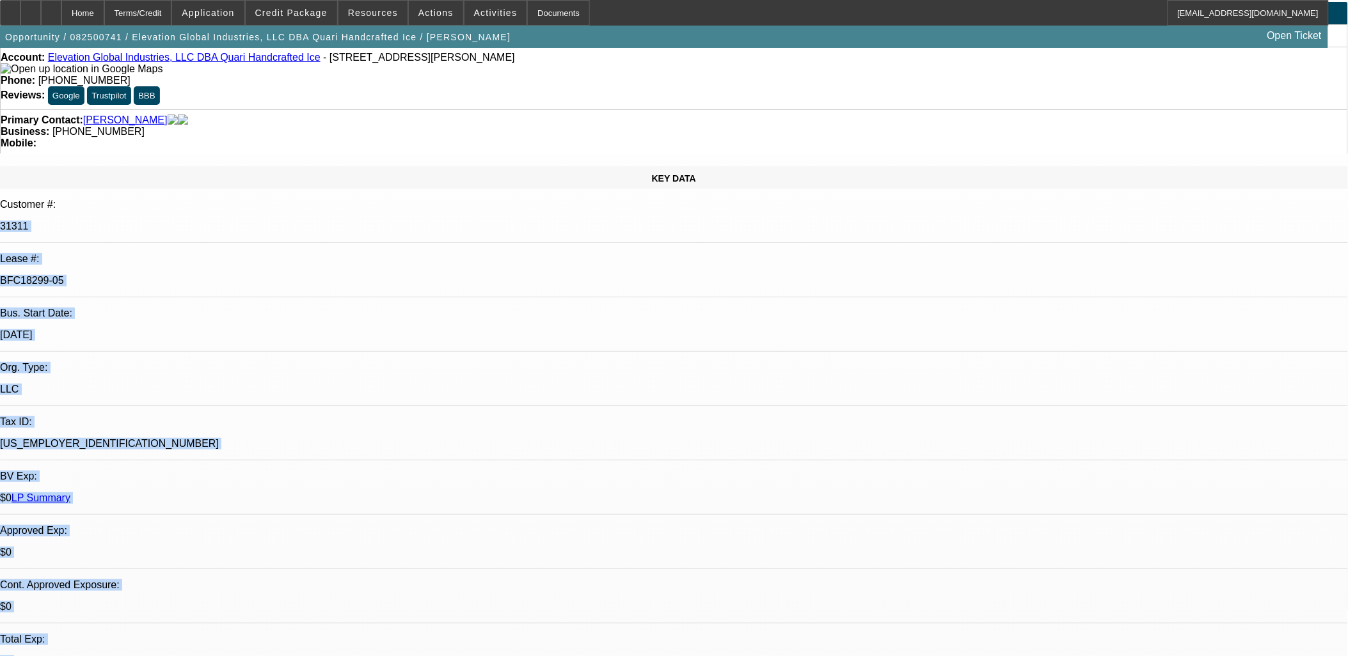
scroll to position [0, 0]
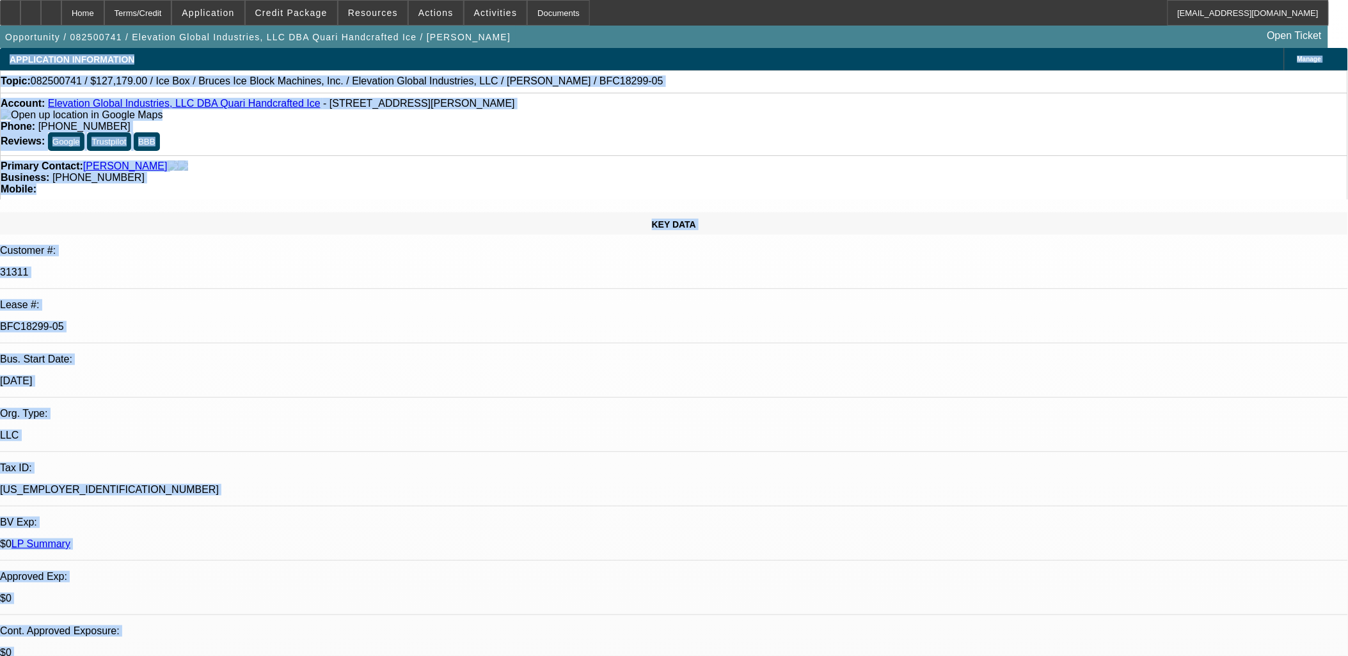
drag, startPoint x: 879, startPoint y: 600, endPoint x: 7, endPoint y: 59, distance: 1025.8
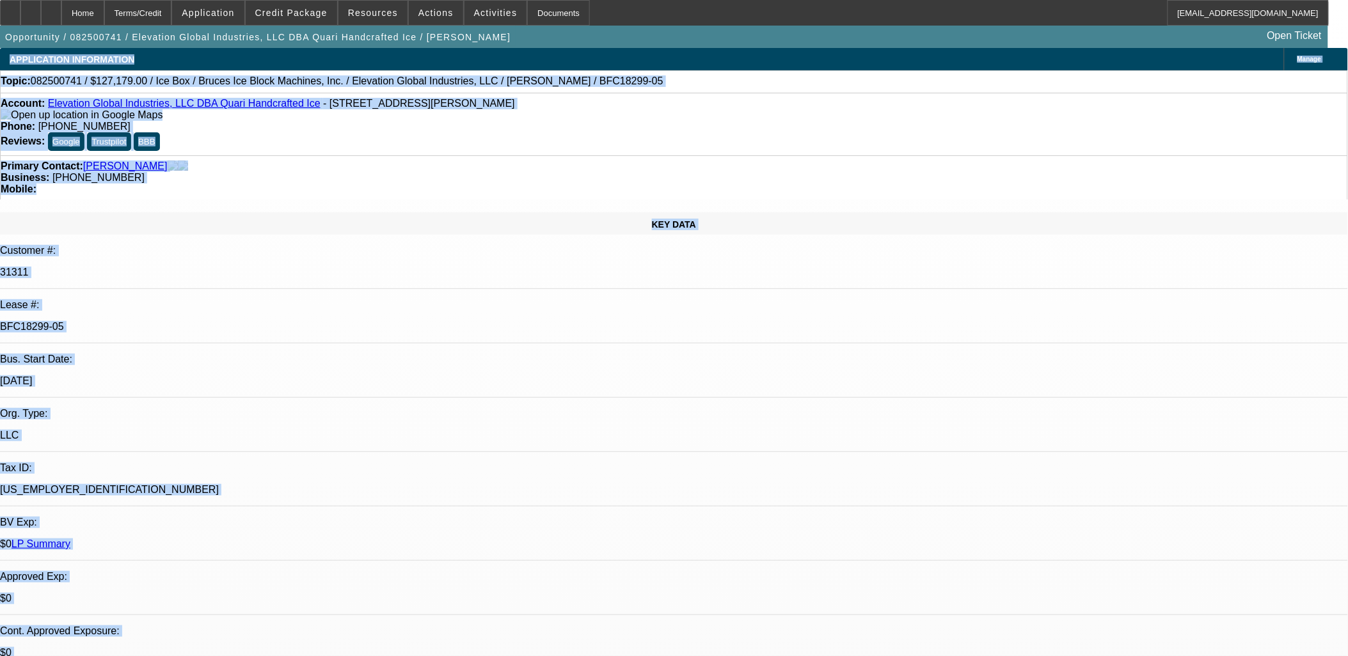
drag, startPoint x: 7, startPoint y: 59, endPoint x: 883, endPoint y: 463, distance: 964.2
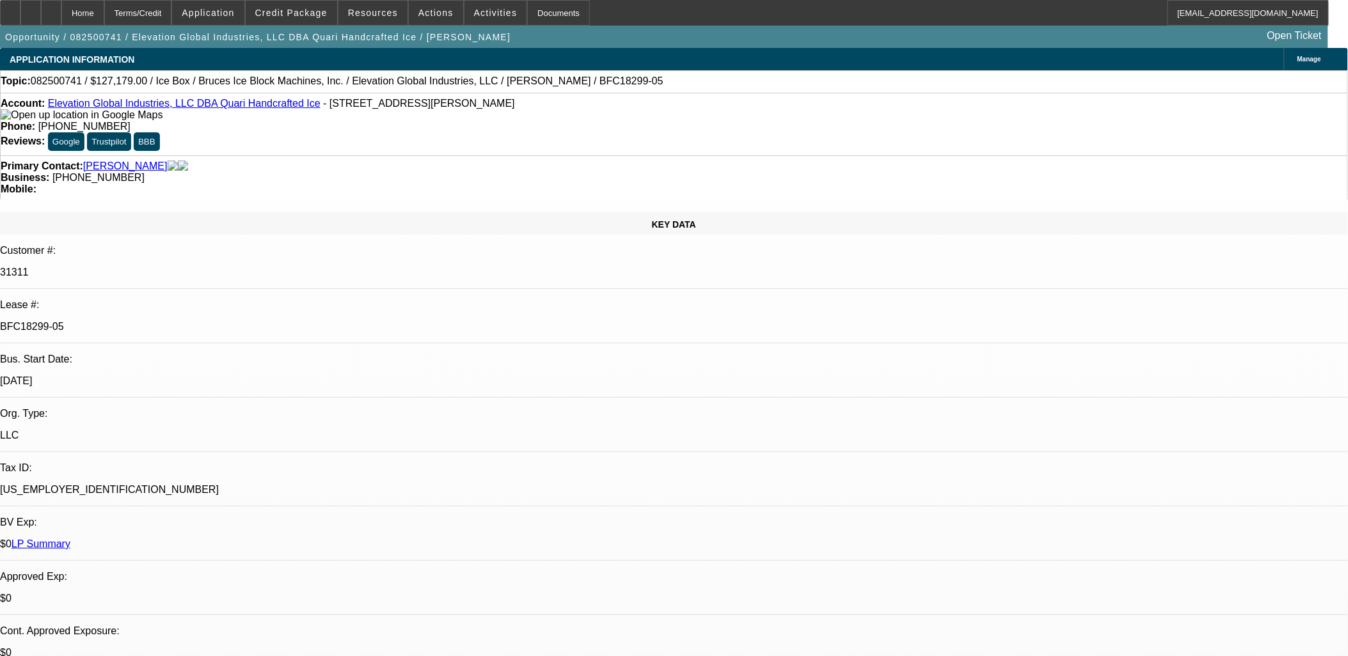
drag, startPoint x: 519, startPoint y: 329, endPoint x: 308, endPoint y: 291, distance: 213.8
drag, startPoint x: 308, startPoint y: 291, endPoint x: 546, endPoint y: 328, distance: 240.2
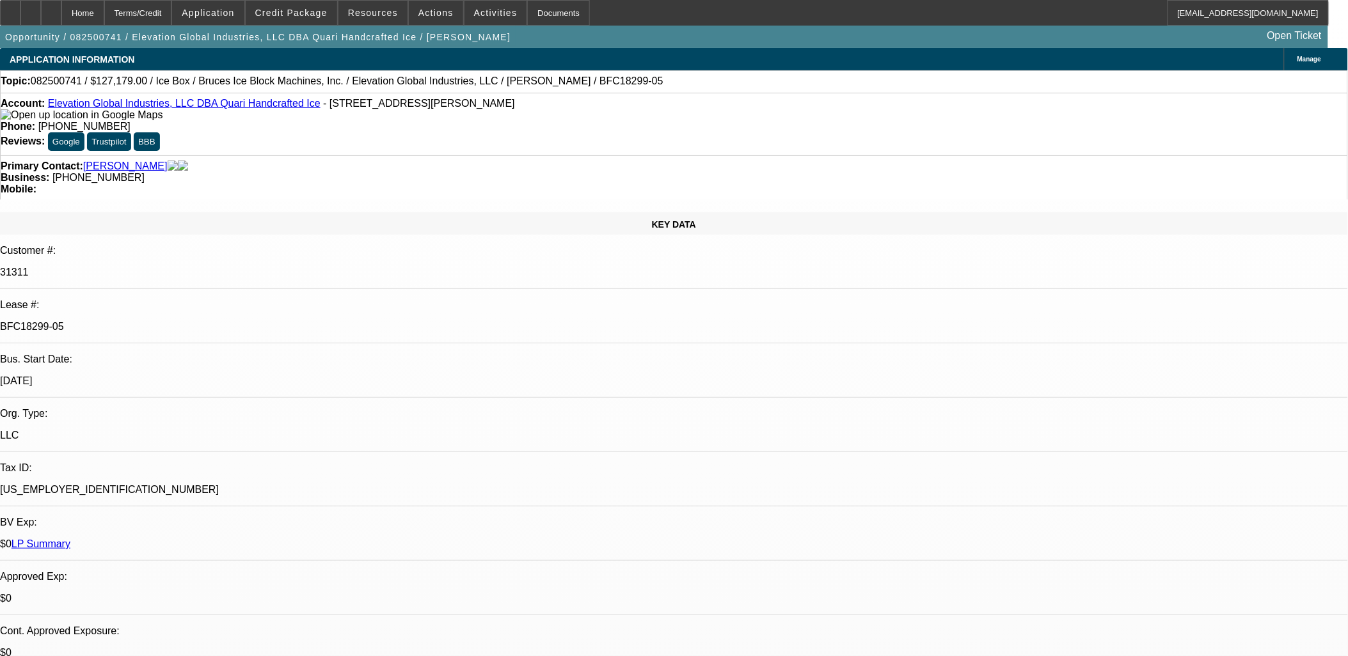
drag, startPoint x: 544, startPoint y: 327, endPoint x: 530, endPoint y: 323, distance: 14.8
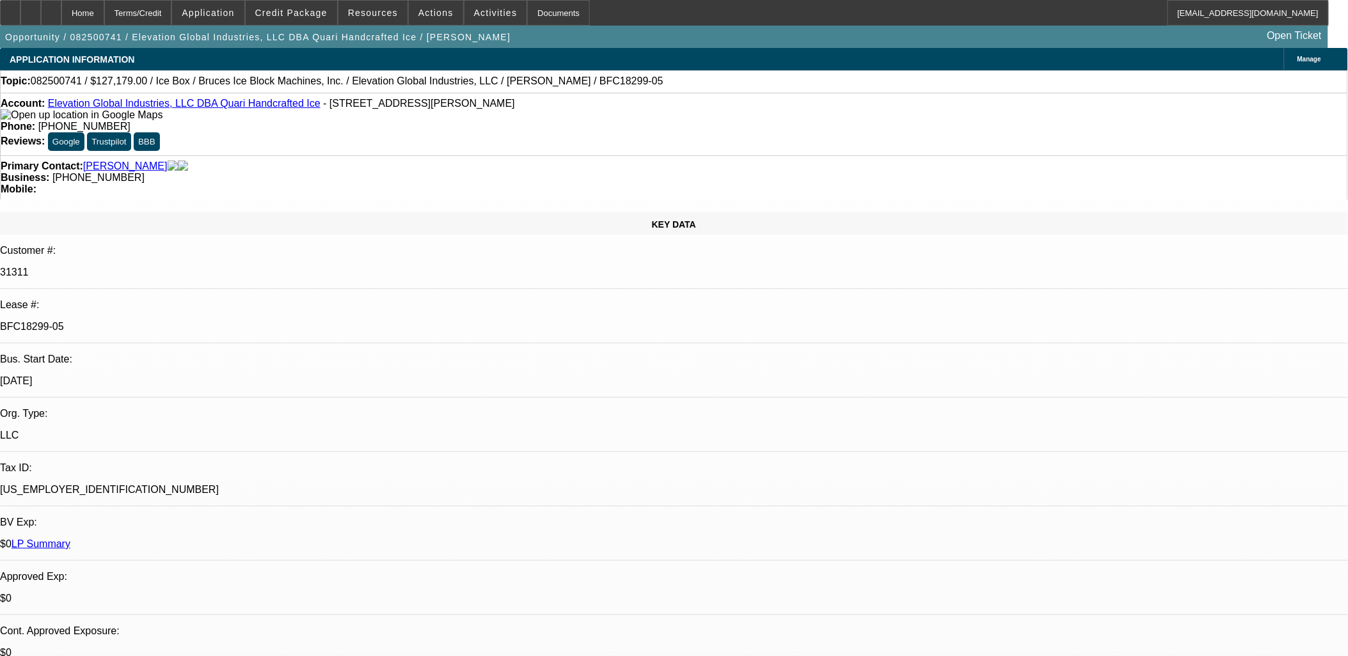
drag, startPoint x: 526, startPoint y: 330, endPoint x: 314, endPoint y: 292, distance: 215.7
drag, startPoint x: 311, startPoint y: 292, endPoint x: 542, endPoint y: 324, distance: 233.7
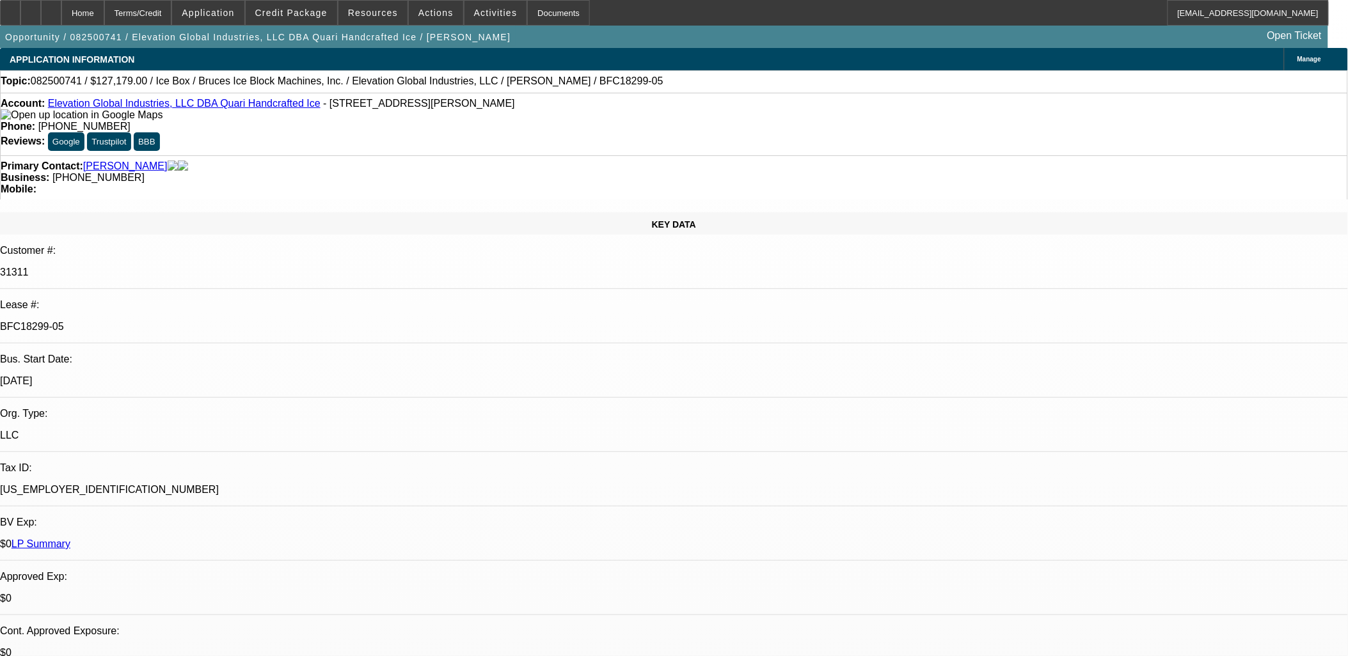
drag, startPoint x: 538, startPoint y: 324, endPoint x: 310, endPoint y: 285, distance: 231.0
drag, startPoint x: 310, startPoint y: 285, endPoint x: 530, endPoint y: 327, distance: 223.4
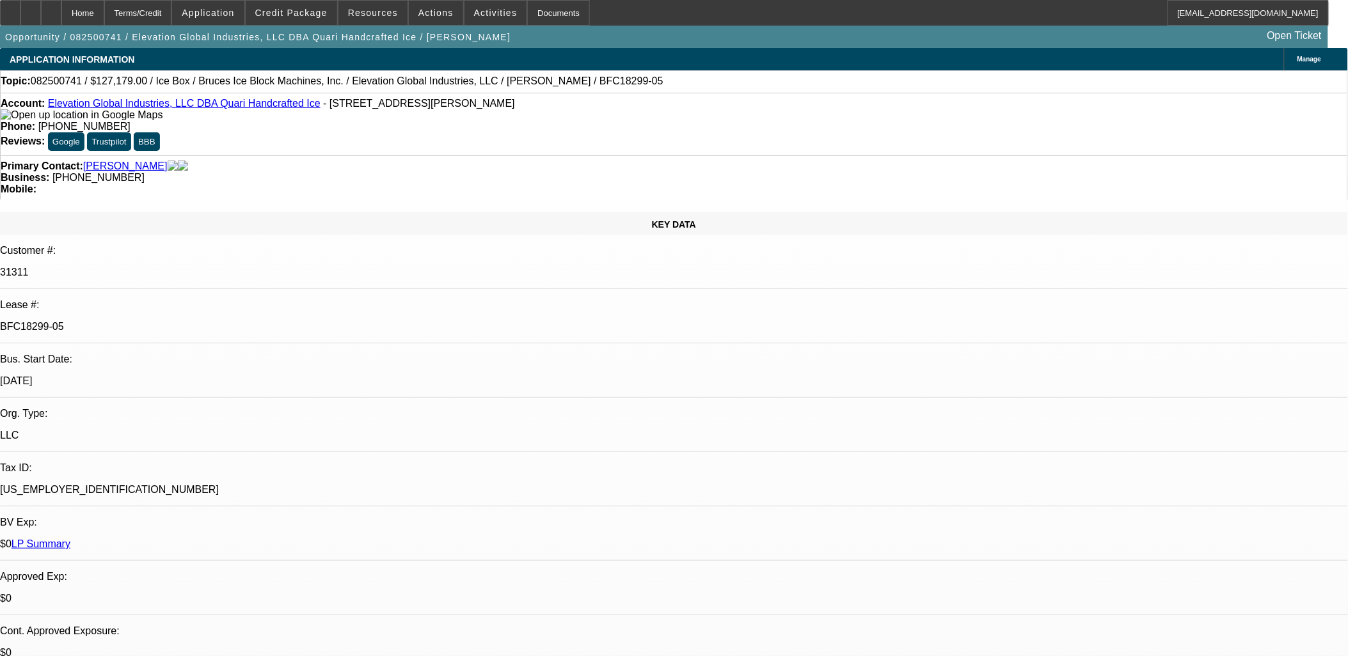
drag, startPoint x: 518, startPoint y: 333, endPoint x: 312, endPoint y: 294, distance: 209.5
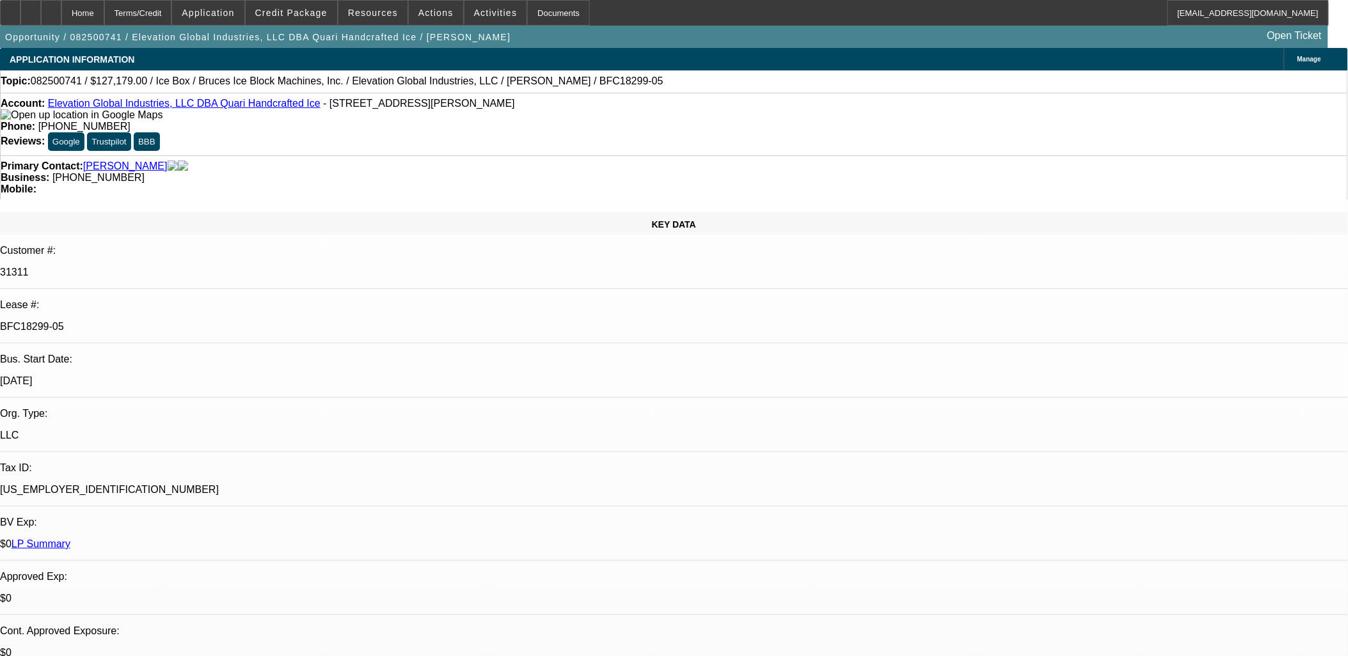
drag, startPoint x: 315, startPoint y: 290, endPoint x: 528, endPoint y: 321, distance: 215.8
drag, startPoint x: 521, startPoint y: 322, endPoint x: 310, endPoint y: 289, distance: 213.1
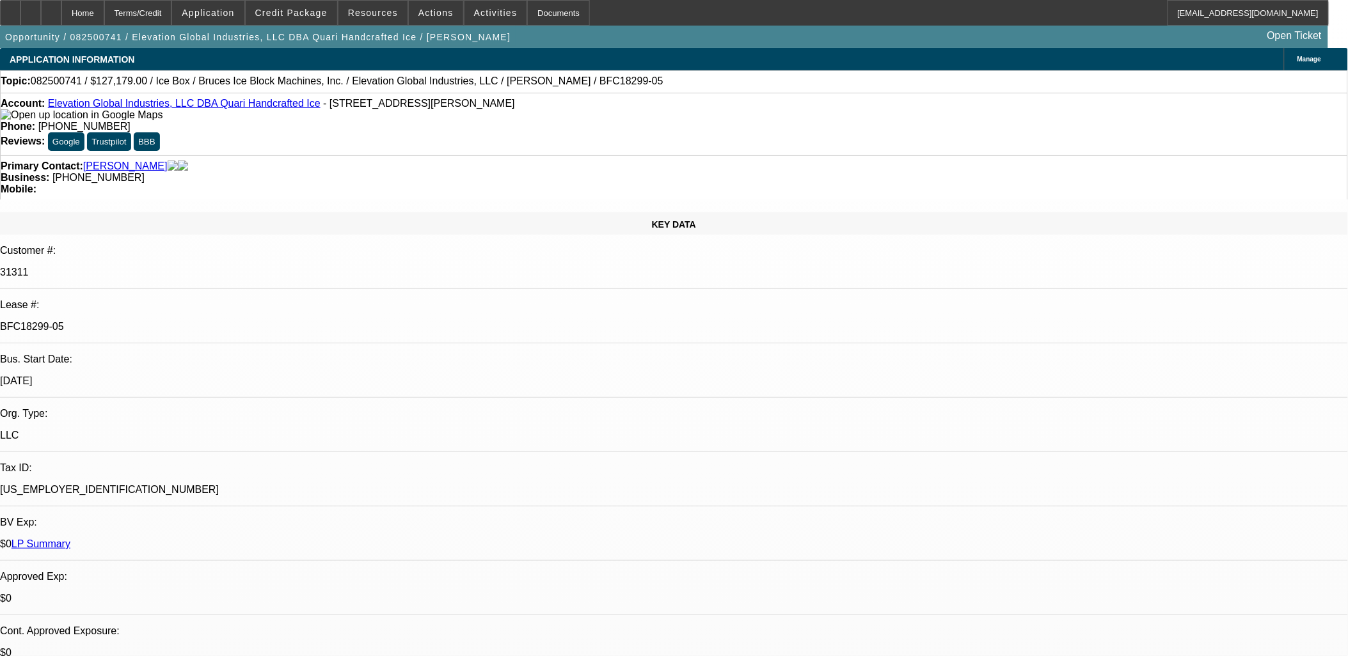
drag, startPoint x: 310, startPoint y: 292, endPoint x: 509, endPoint y: 324, distance: 200.9
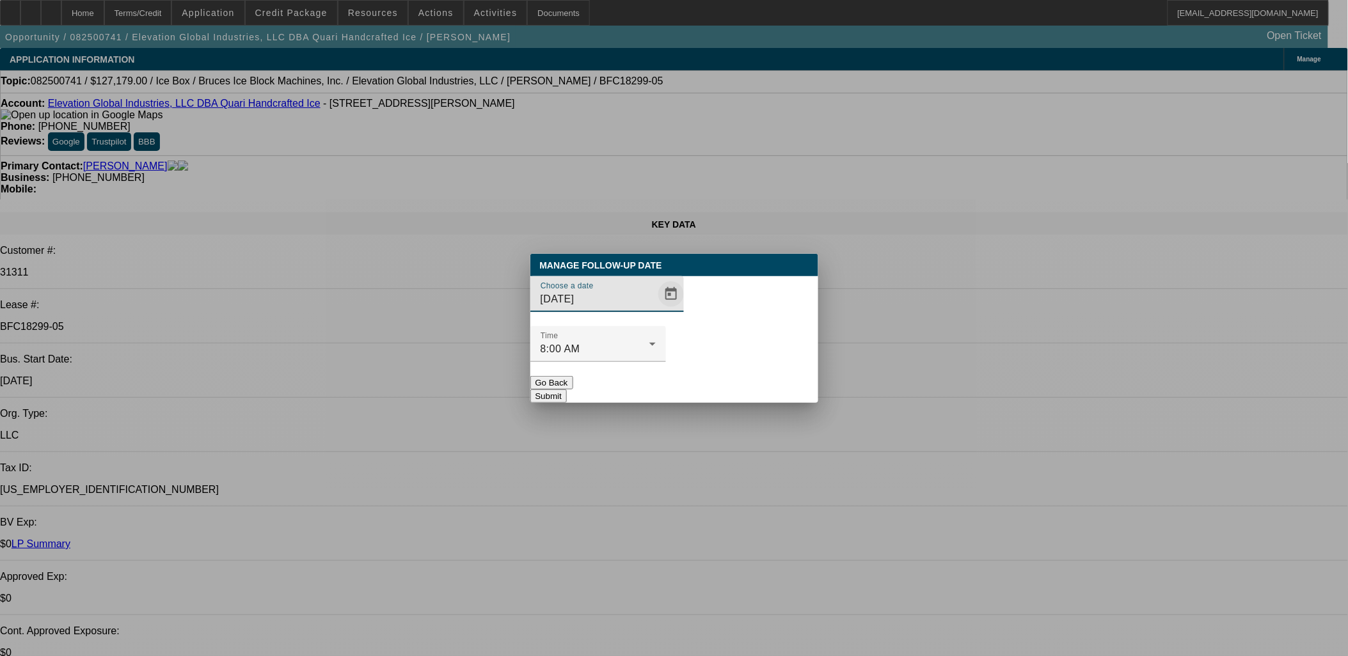
click at [656, 310] on span "Open calendar" at bounding box center [671, 294] width 31 height 31
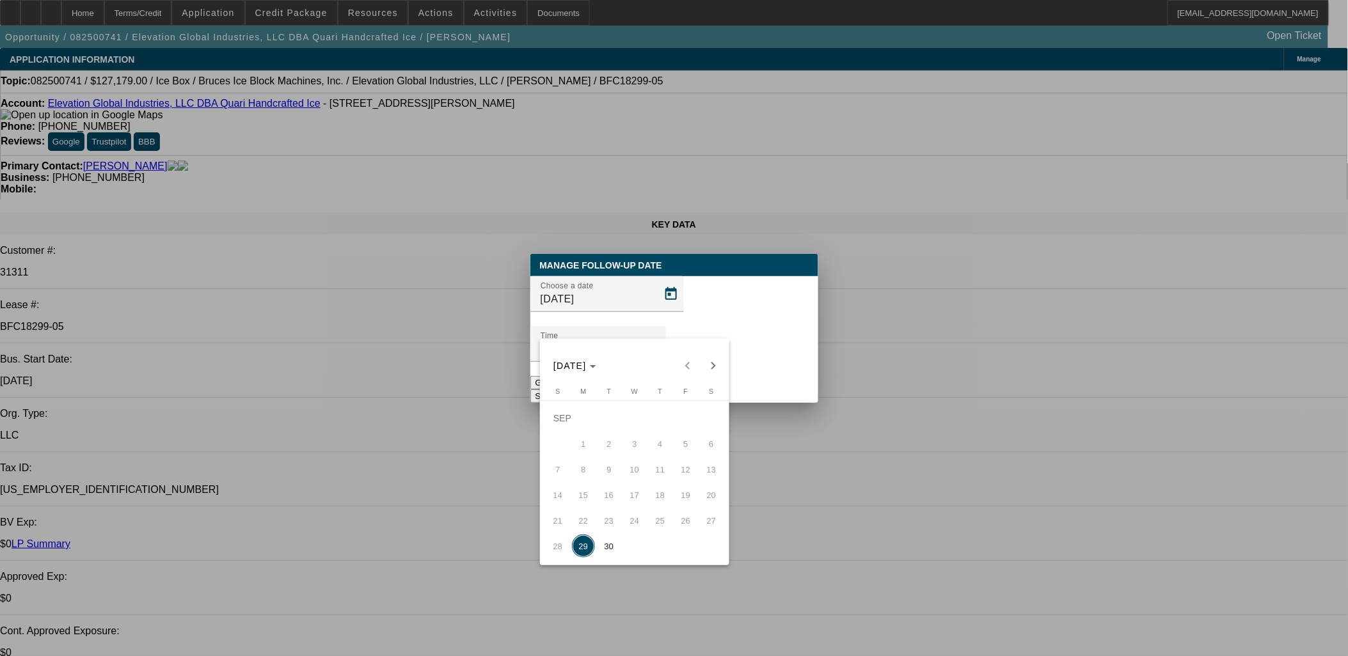
click at [597, 558] on button "30" at bounding box center [609, 546] width 26 height 26
type input "9/30/2025"
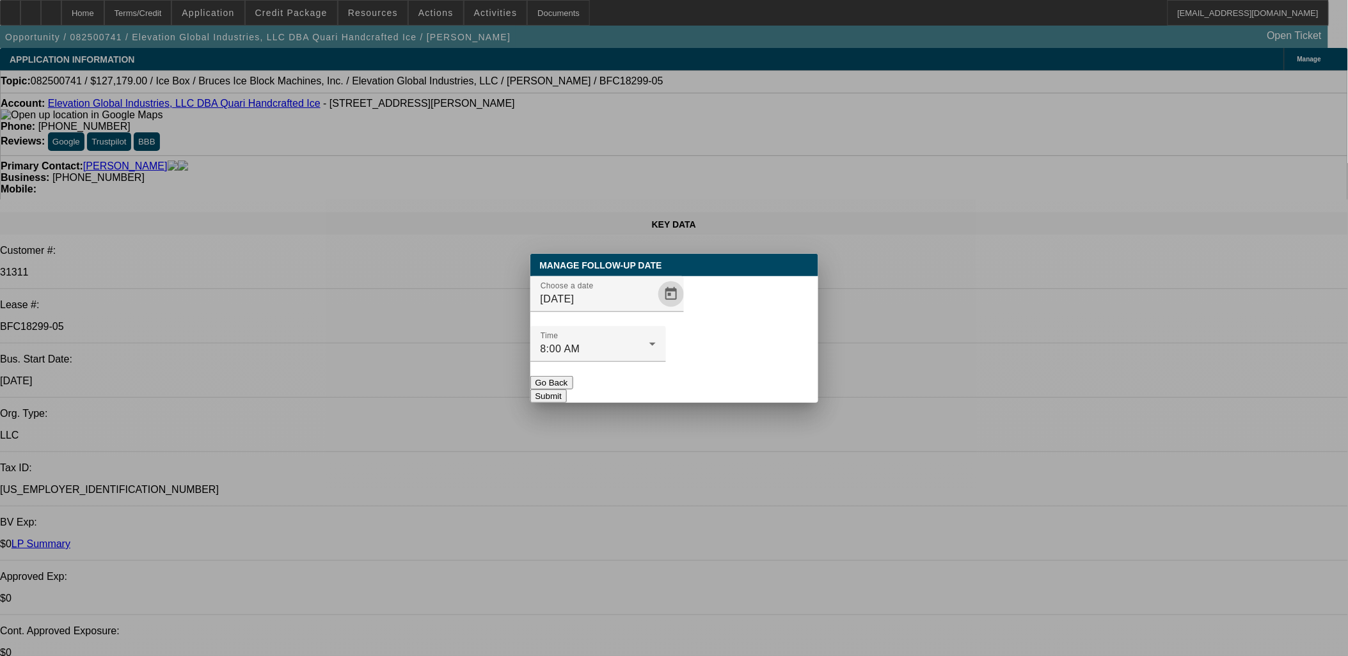
click at [567, 390] on button "Submit" at bounding box center [548, 396] width 36 height 13
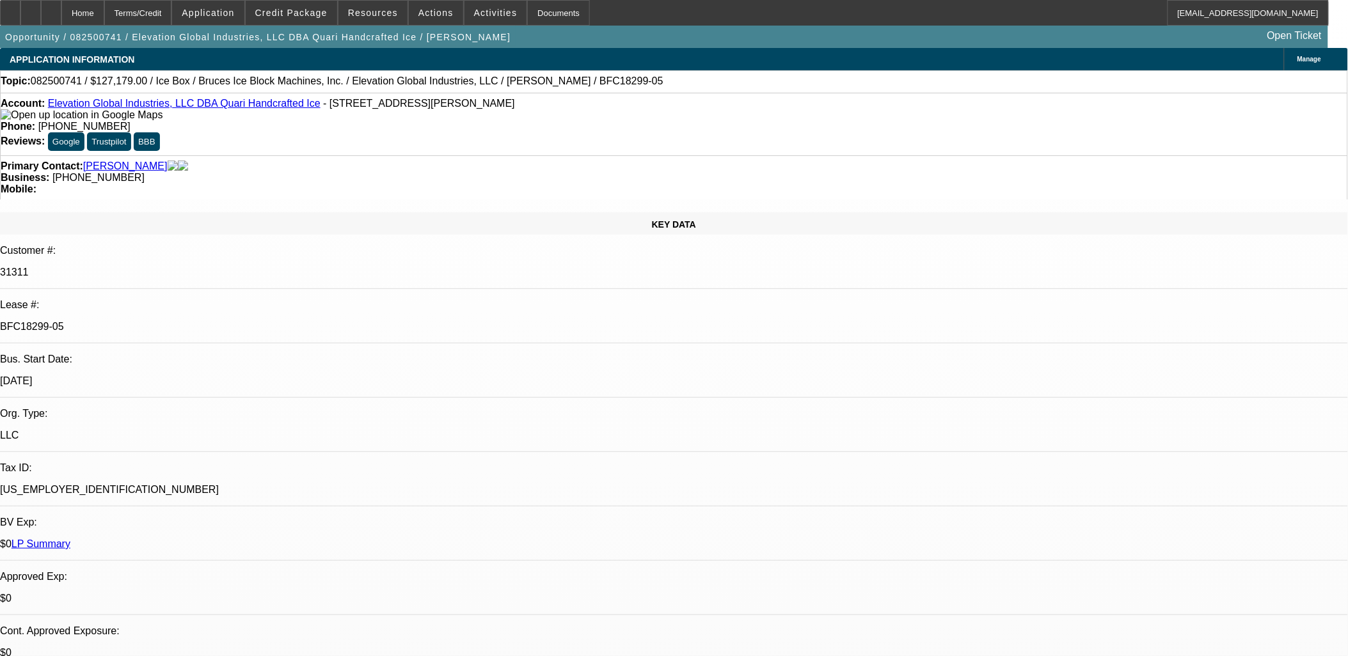
drag, startPoint x: 526, startPoint y: 318, endPoint x: 307, endPoint y: 296, distance: 220.5
drag, startPoint x: 299, startPoint y: 285, endPoint x: 568, endPoint y: 371, distance: 282.6
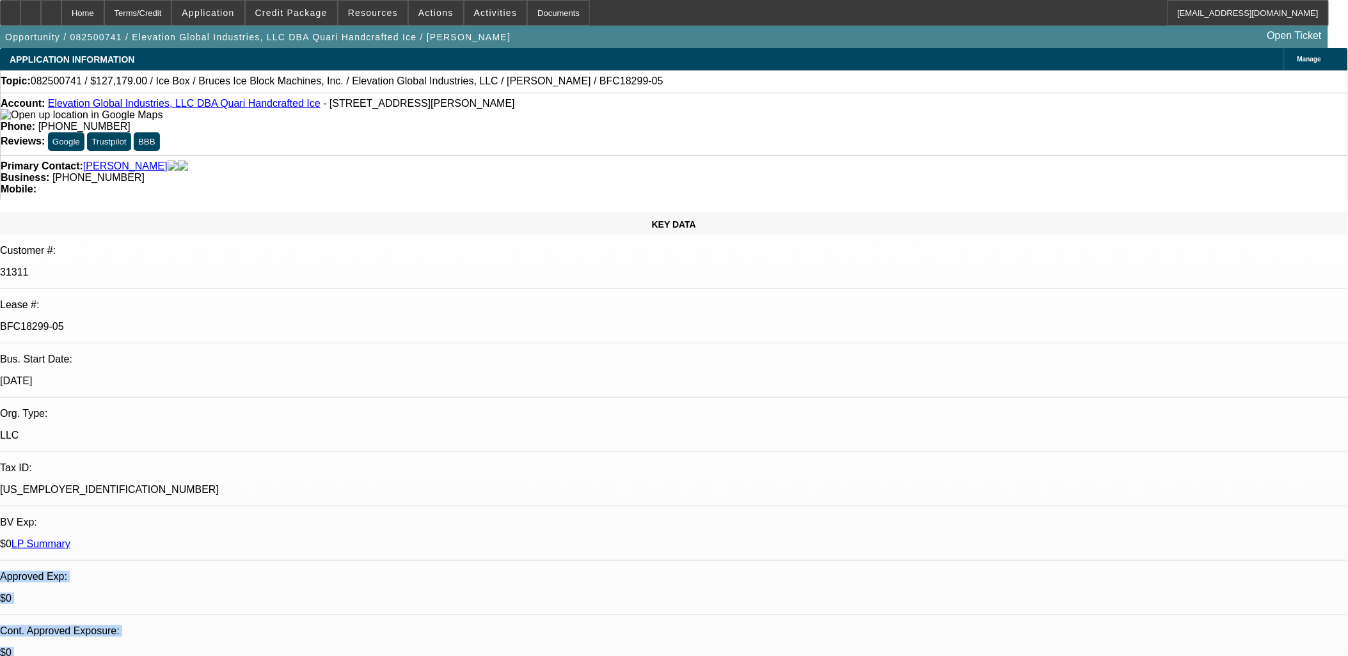
drag, startPoint x: 546, startPoint y: 347, endPoint x: 304, endPoint y: 276, distance: 251.8
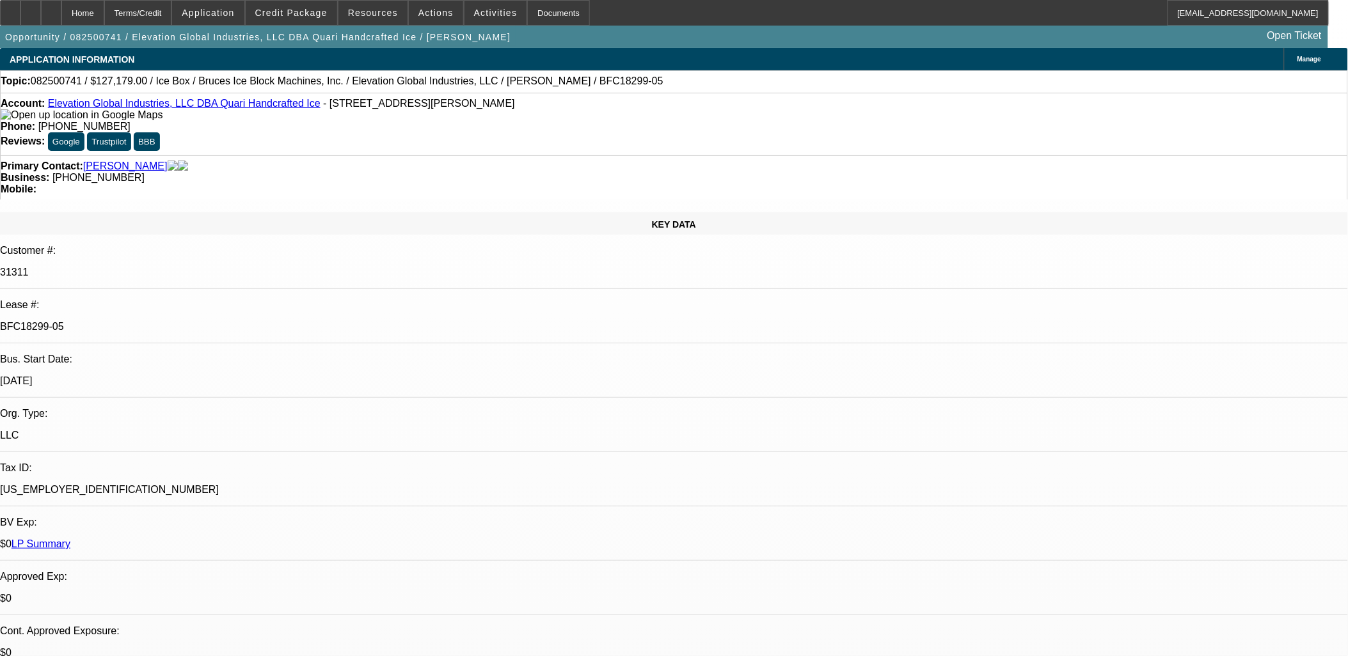
click at [374, 155] on div "Primary Contact: Sullivan, David Business: (312) 515-8570 Mobile:" at bounding box center [674, 177] width 1348 height 44
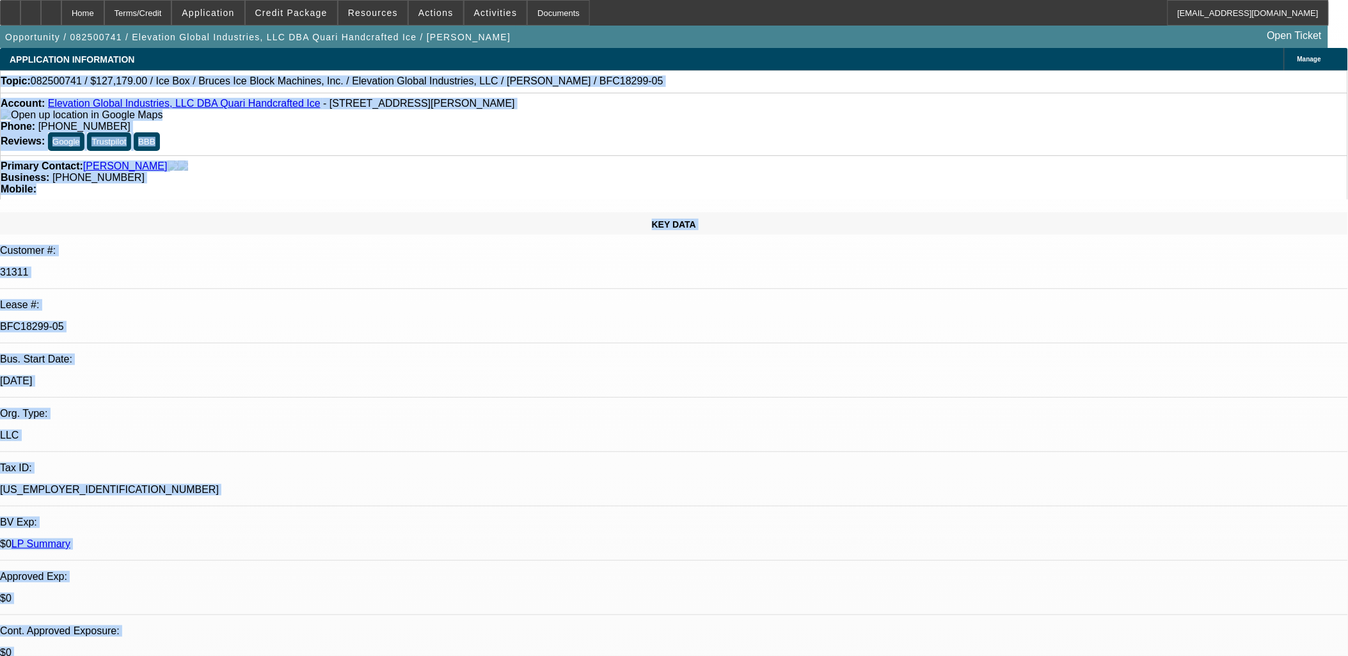
drag, startPoint x: 17, startPoint y: 83, endPoint x: 888, endPoint y: 544, distance: 985.7
drag, startPoint x: 887, startPoint y: 547, endPoint x: 7, endPoint y: 52, distance: 1009.5
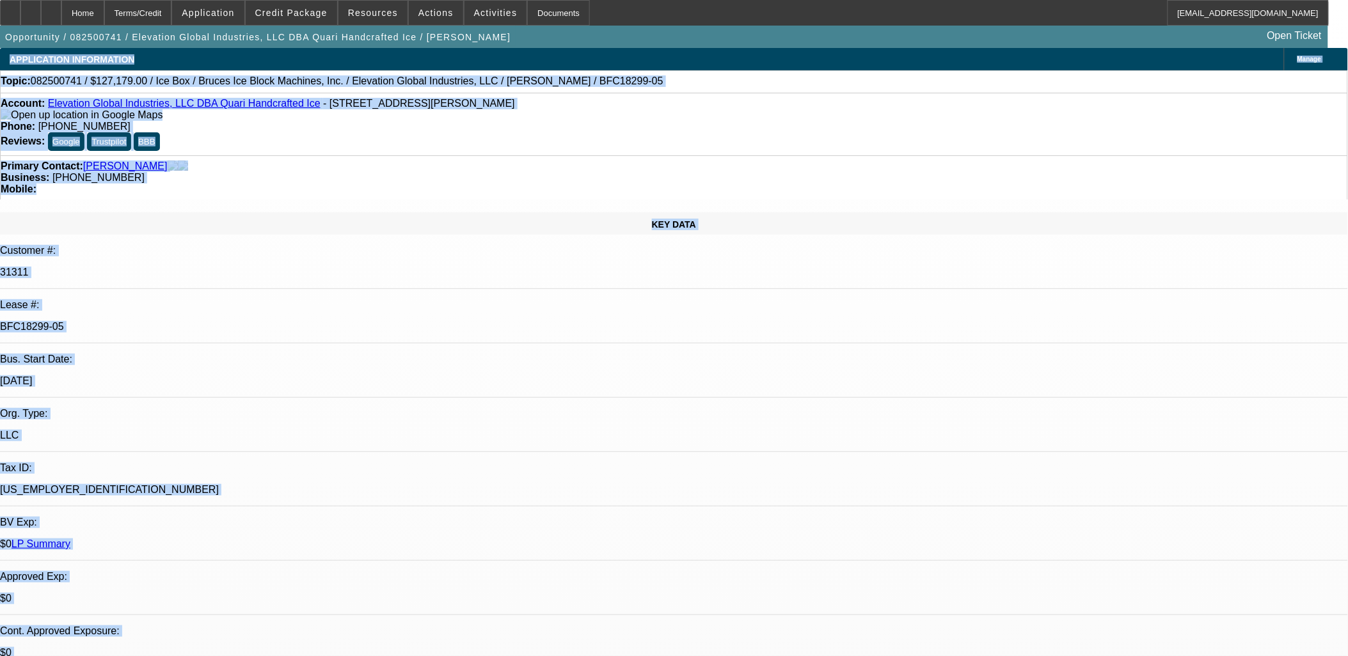
drag, startPoint x: 7, startPoint y: 52, endPoint x: 890, endPoint y: 538, distance: 1008.0
drag, startPoint x: 894, startPoint y: 548, endPoint x: 904, endPoint y: 551, distance: 10.3
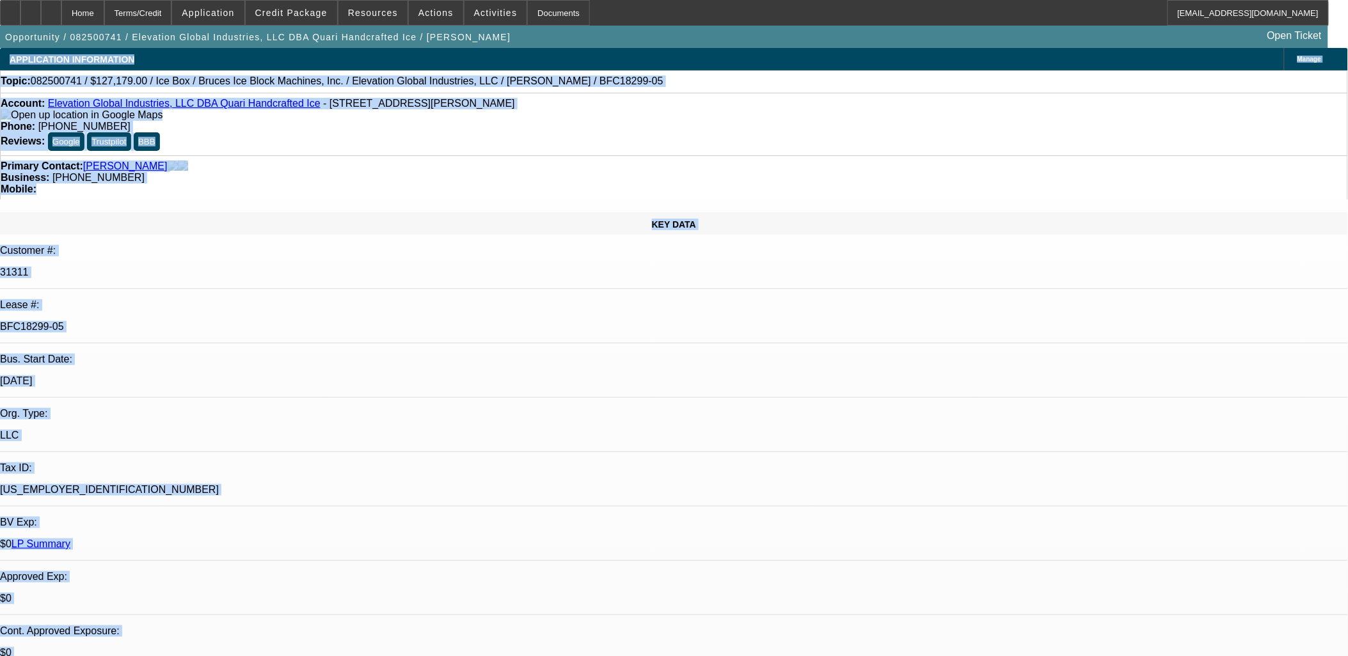
drag, startPoint x: 903, startPoint y: 551, endPoint x: 2, endPoint y: 39, distance: 1035.8
click at [2, 39] on div "Opportunity / 082500741 / Elevation Global Industries, LLC DBA Quari Handcrafte…" at bounding box center [674, 37] width 1348 height 22
drag, startPoint x: 40, startPoint y: 79, endPoint x: 892, endPoint y: 548, distance: 973.1
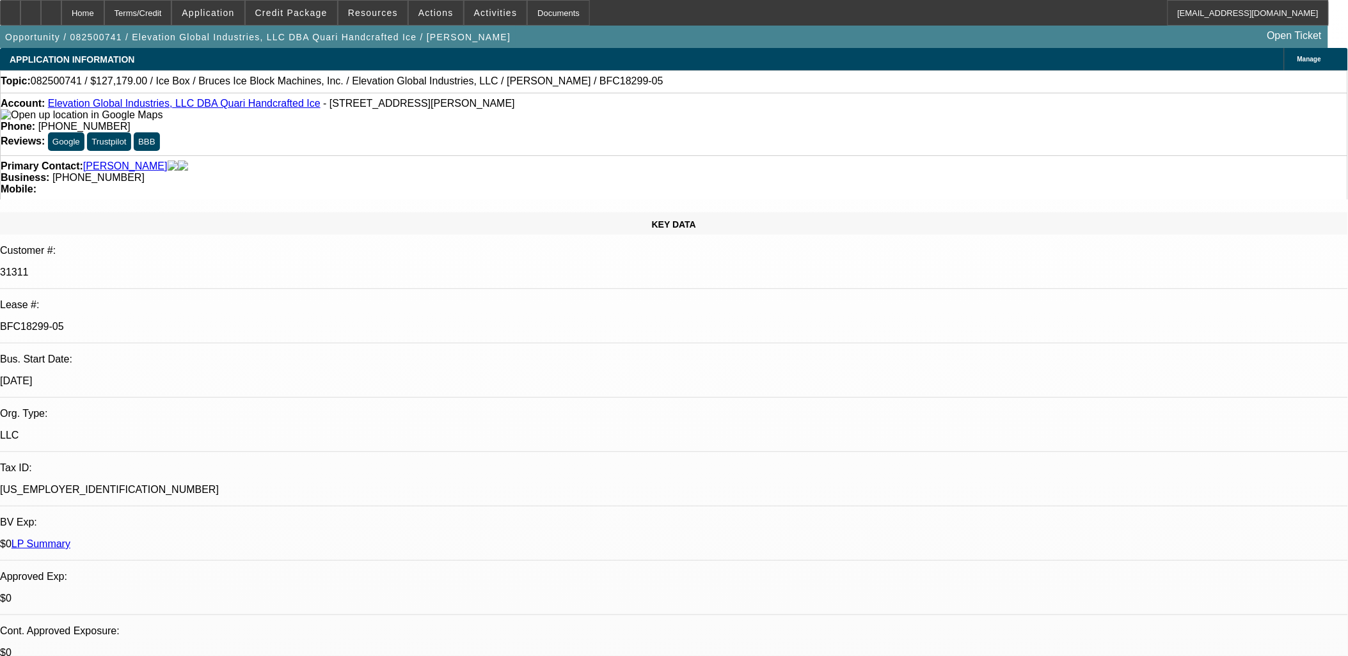
drag, startPoint x: 558, startPoint y: 326, endPoint x: 308, endPoint y: 288, distance: 252.3
drag, startPoint x: 308, startPoint y: 288, endPoint x: 539, endPoint y: 327, distance: 233.6
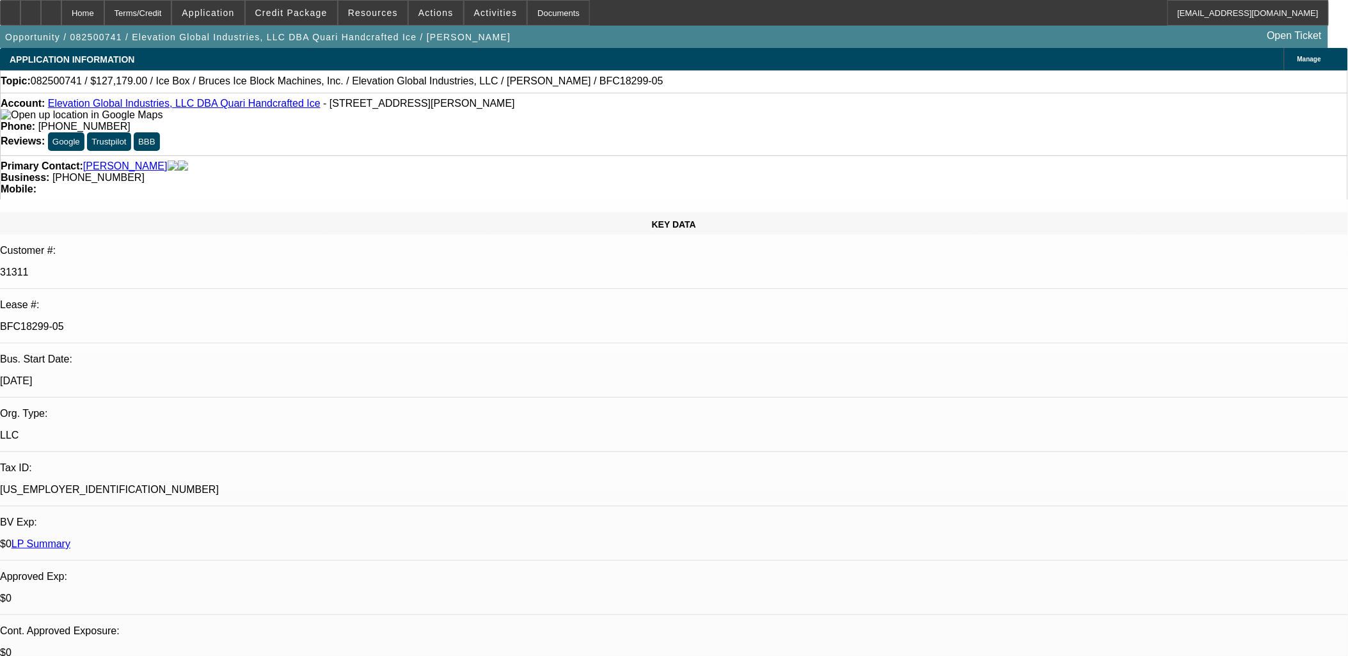
drag, startPoint x: 523, startPoint y: 320, endPoint x: 311, endPoint y: 290, distance: 214.4
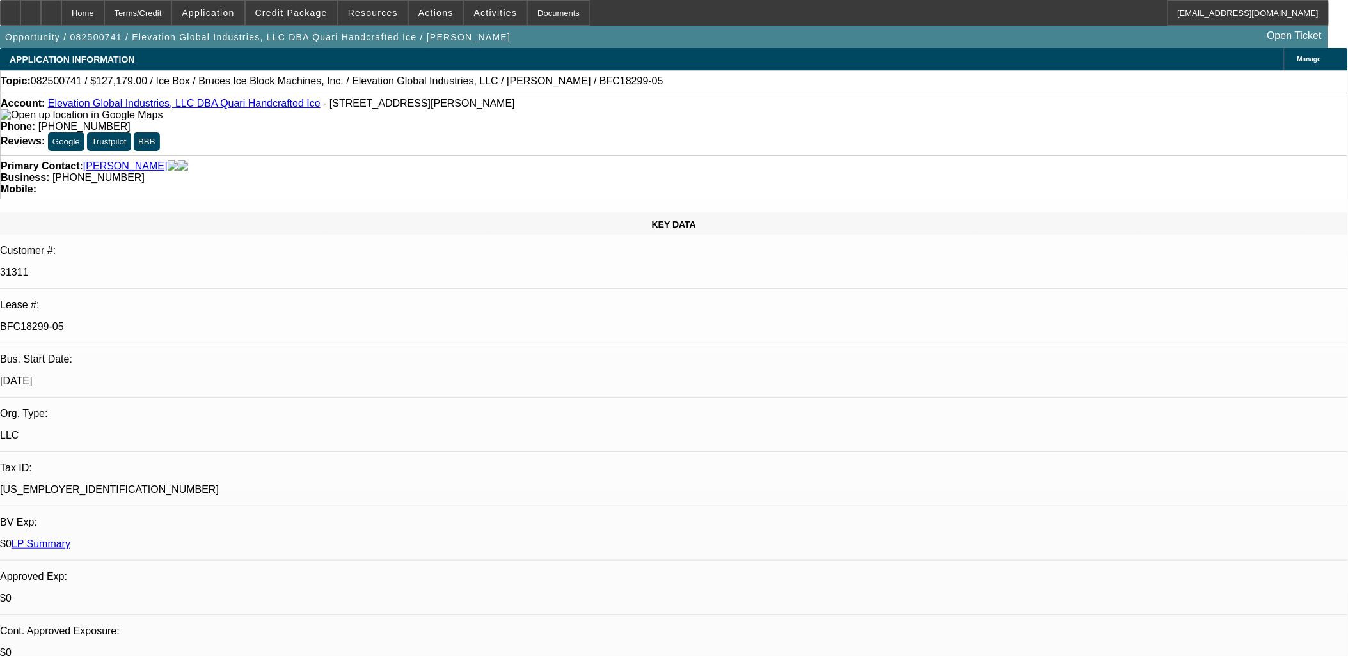
scroll to position [2099, 0]
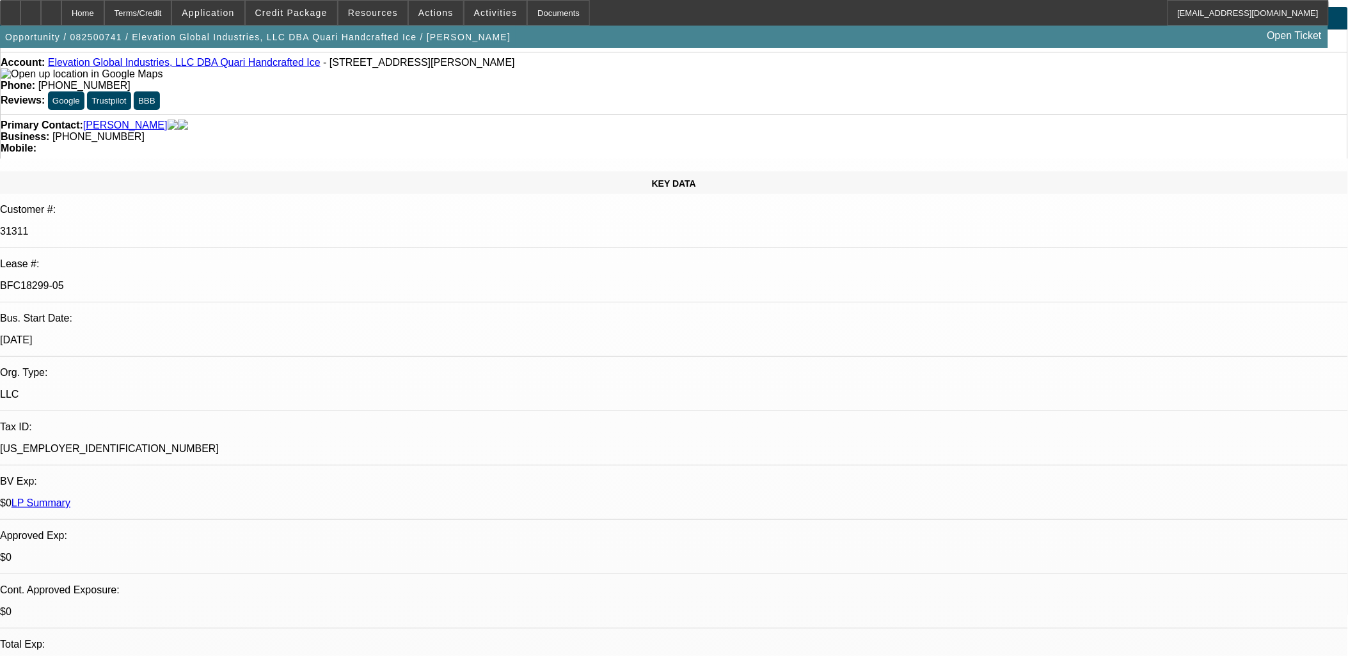
scroll to position [0, 0]
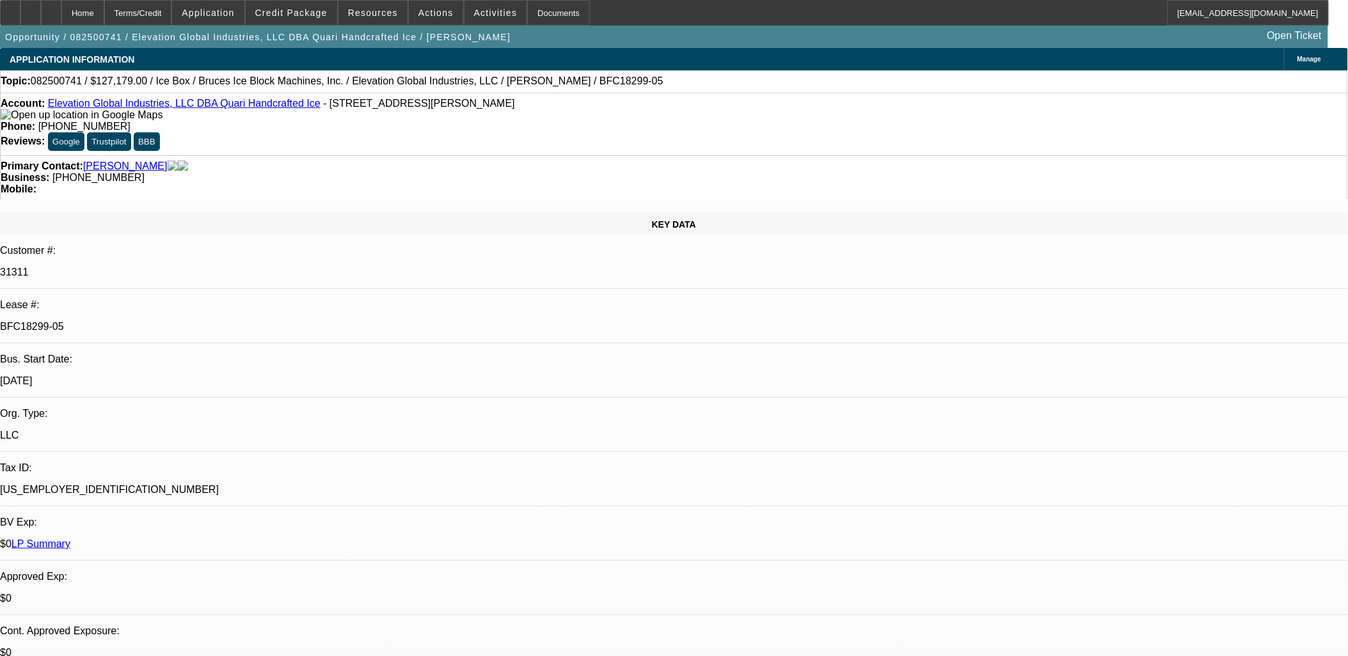
select select "0"
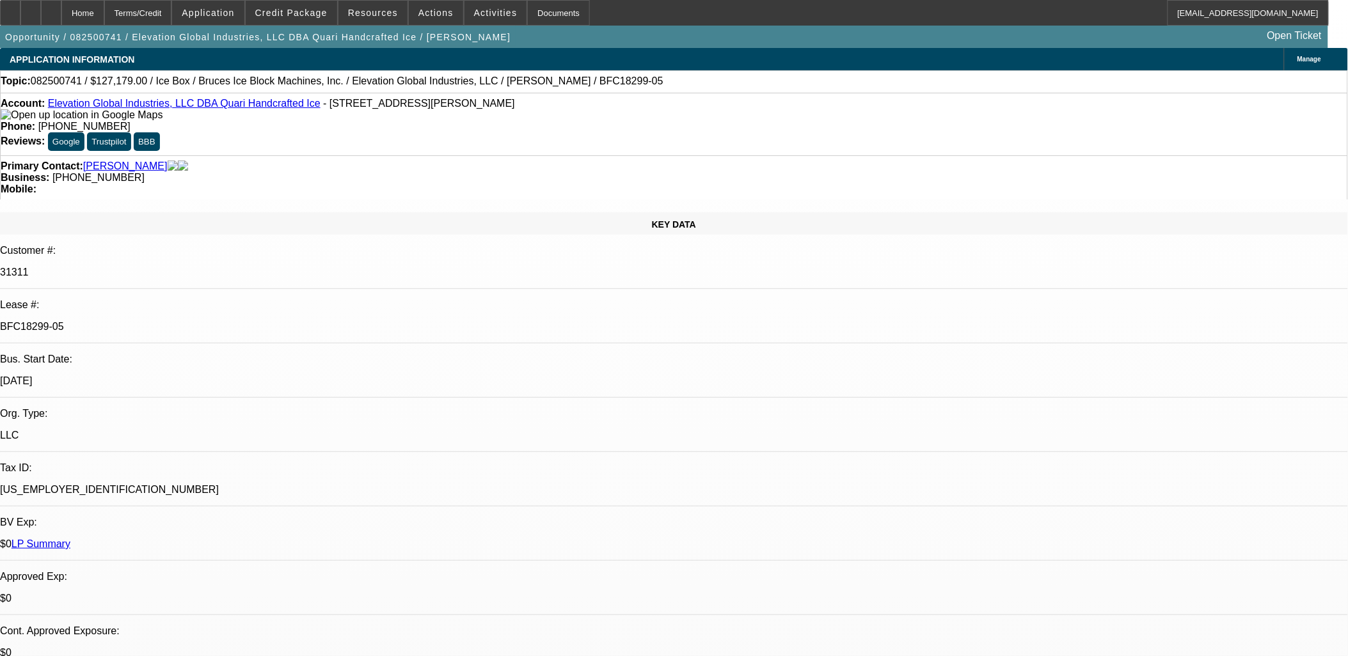
select select "0"
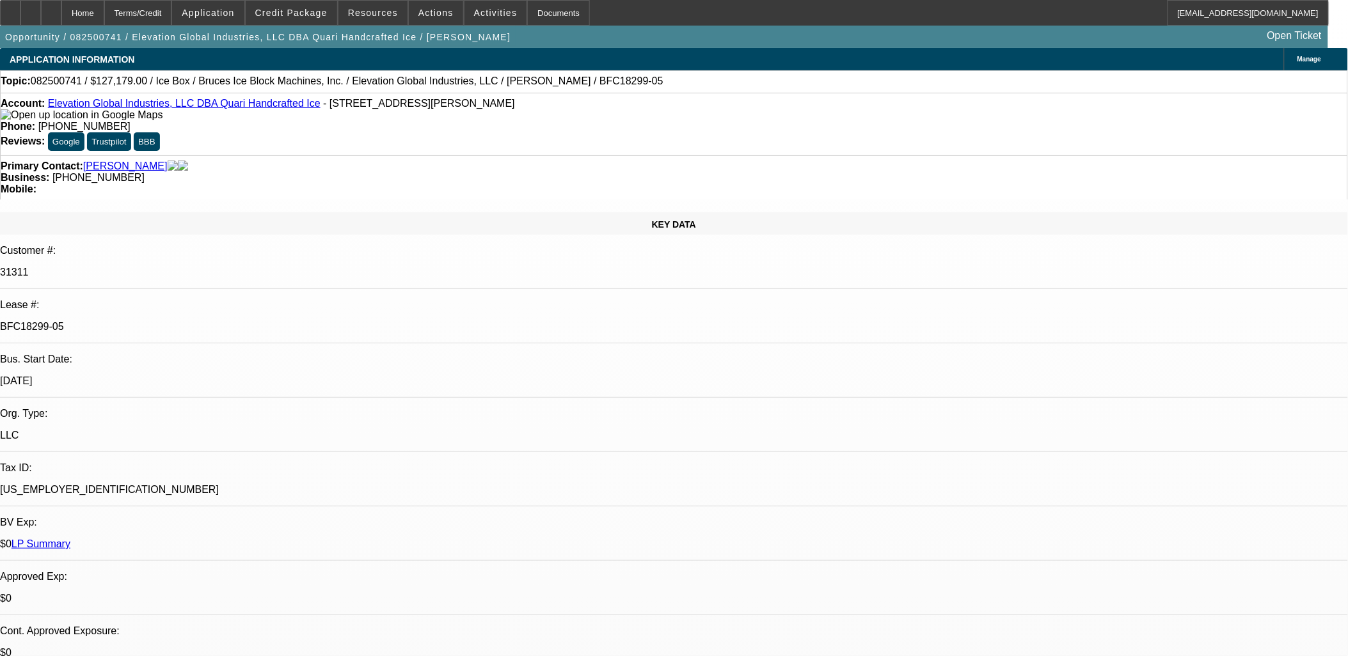
select select "0"
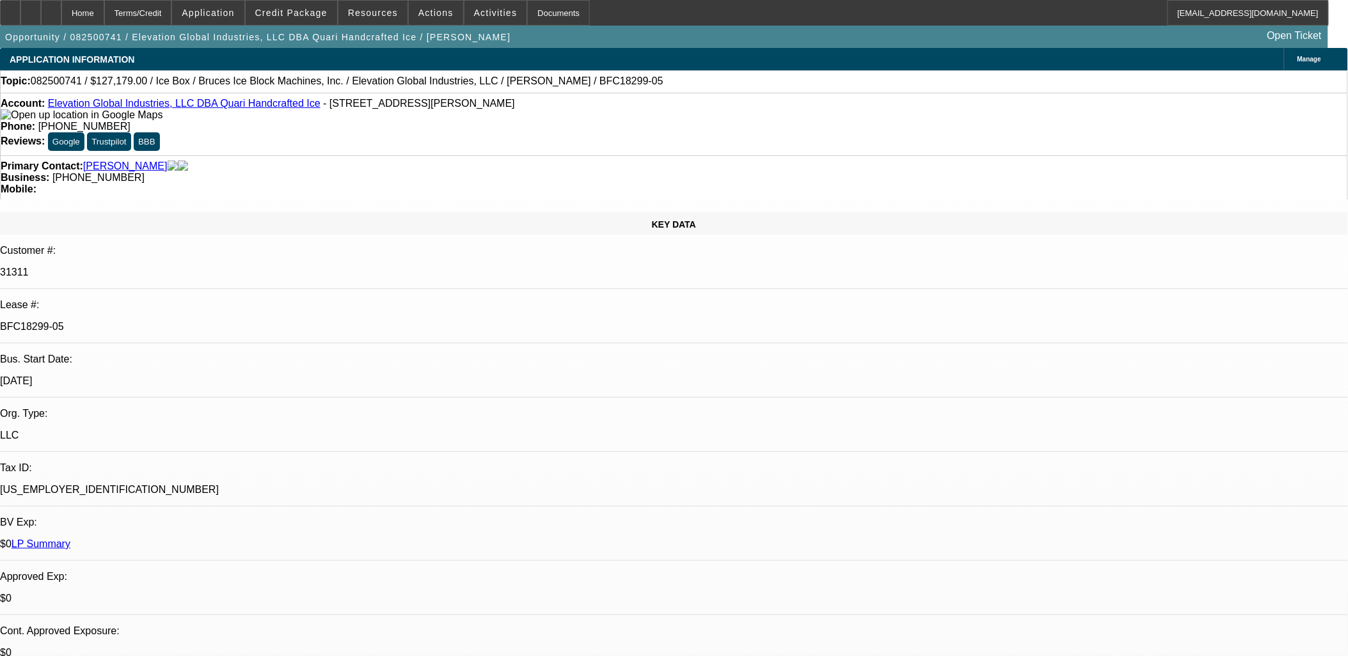
select select "1"
select select "6"
select select "1"
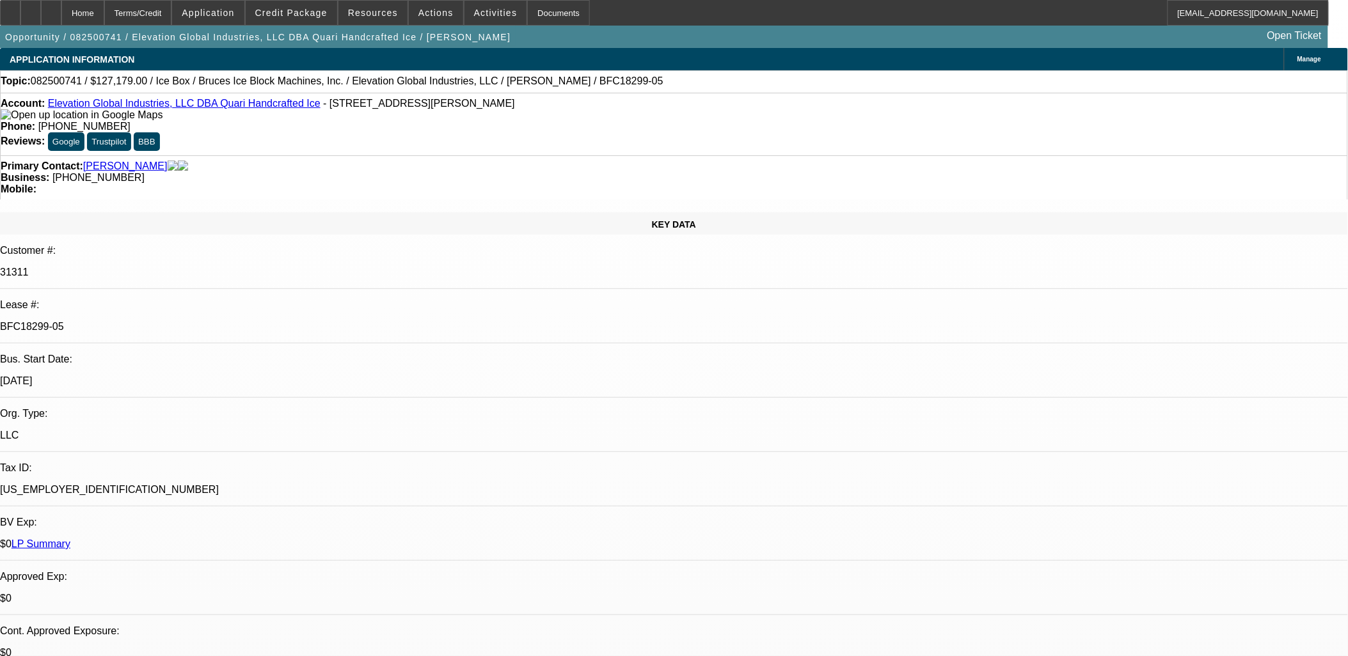
select select "6"
select select "1"
select select "6"
select select "1"
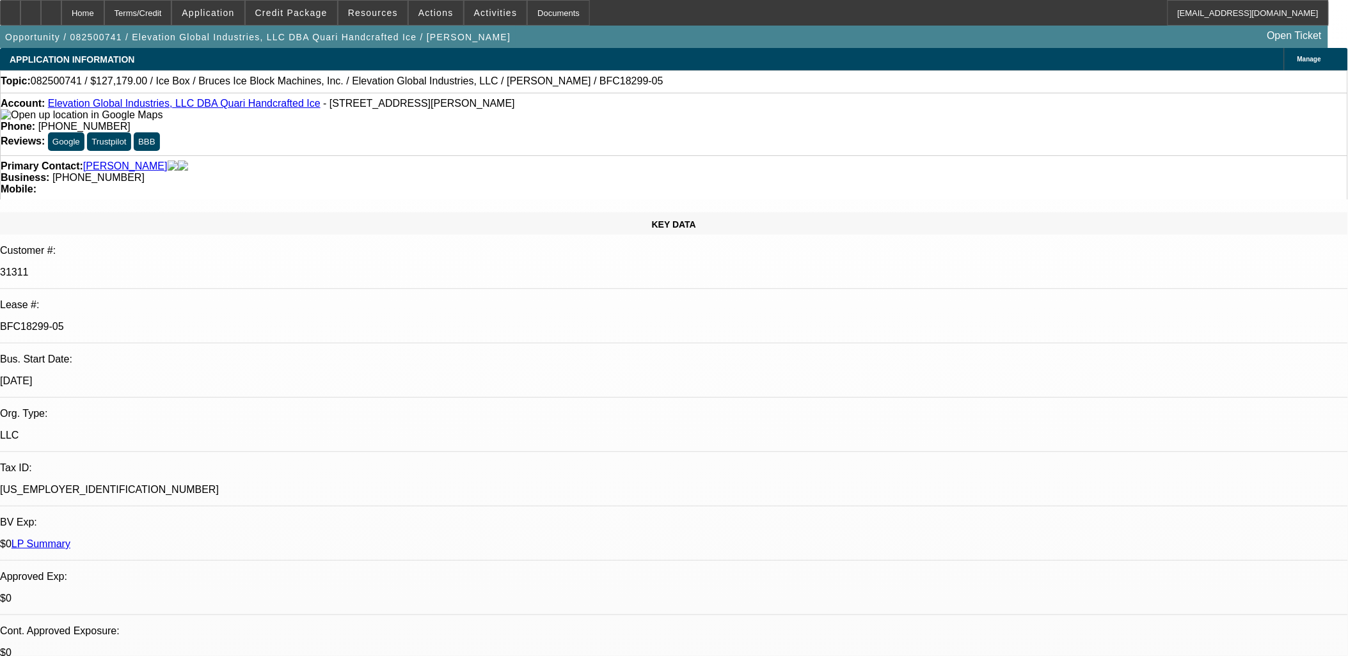
select select "1"
select select "6"
drag, startPoint x: 1177, startPoint y: 151, endPoint x: 1180, endPoint y: 157, distance: 6.6
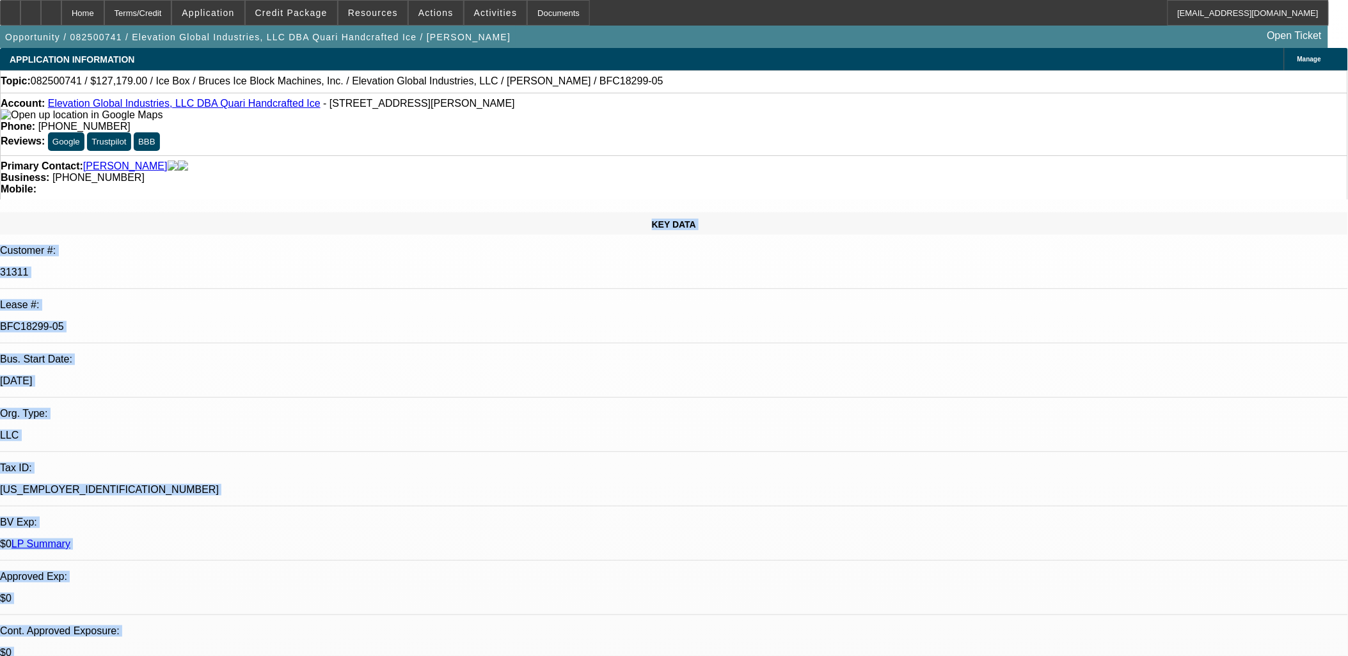
drag, startPoint x: 1274, startPoint y: 590, endPoint x: -47, endPoint y: 175, distance: 1384.8
click at [0, 175] on html "Home Terms/Credit Application Credit Package Resources Actions Activities Docum…" at bounding box center [674, 328] width 1348 height 656
click at [271, 212] on div "KEY DATA Customer #: 31311 Lease #: BFC18299-05 Bus. Start Date: 11/1/16 Org. T…" at bounding box center [674, 531] width 1348 height 638
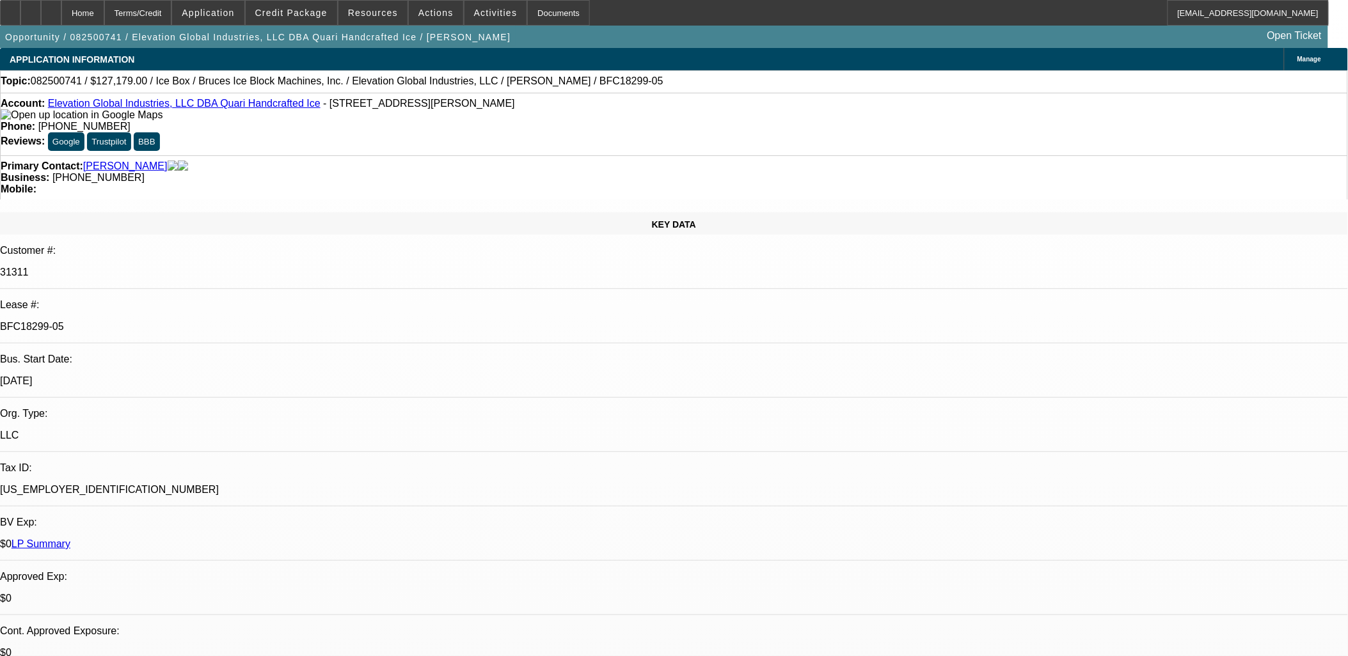
drag, startPoint x: 244, startPoint y: 258, endPoint x: 887, endPoint y: 446, distance: 669.8
drag, startPoint x: 887, startPoint y: 446, endPoint x: 832, endPoint y: 446, distance: 55.0
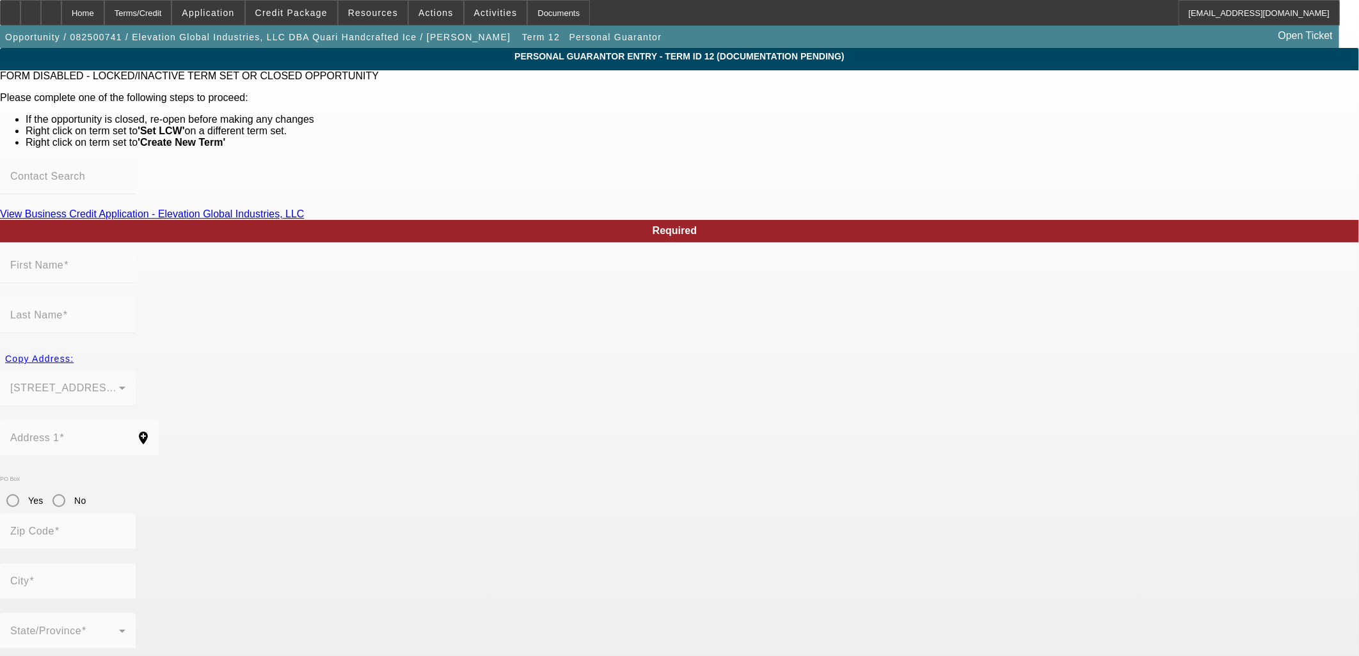
type input "Audrey"
type input "Sullivan"
type input "2115 N. Cleveland Ave., Unit #1"
radio input "true"
type input "60614"
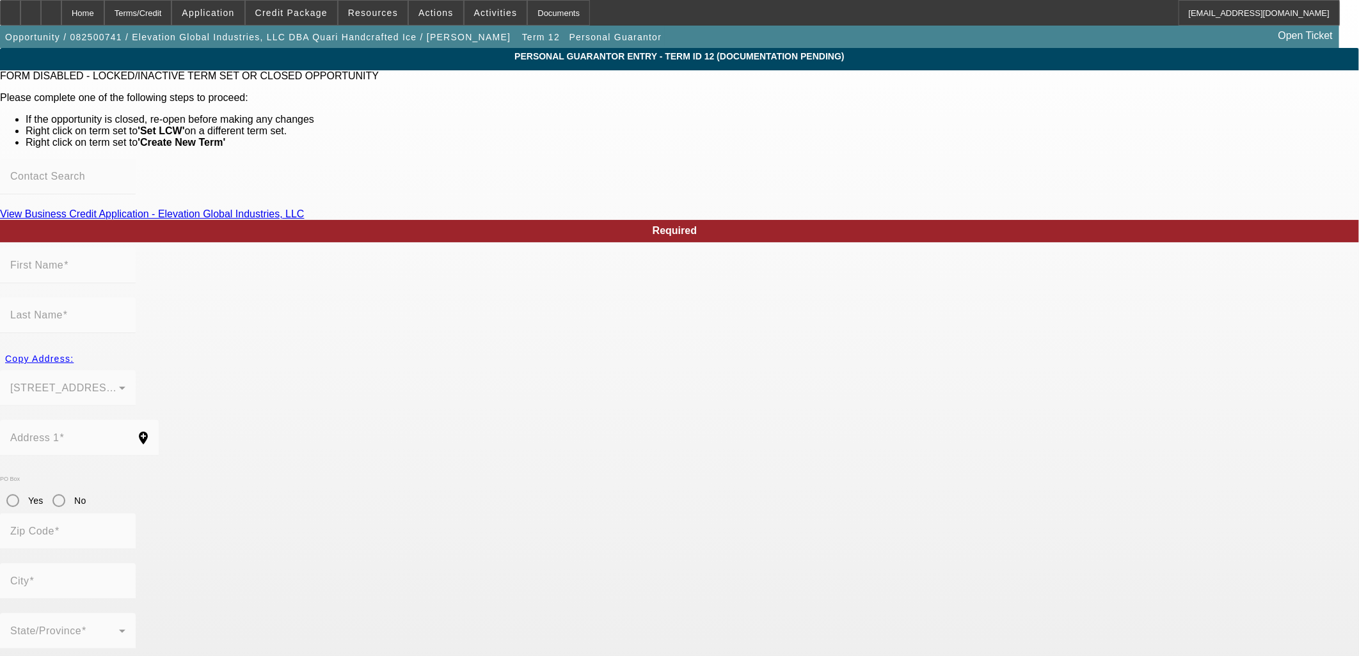
type input "Chicago"
type input "(770) 500-7903"
type input "50"
type input "302-80-0757"
type input "audrey@quari-ice.com"
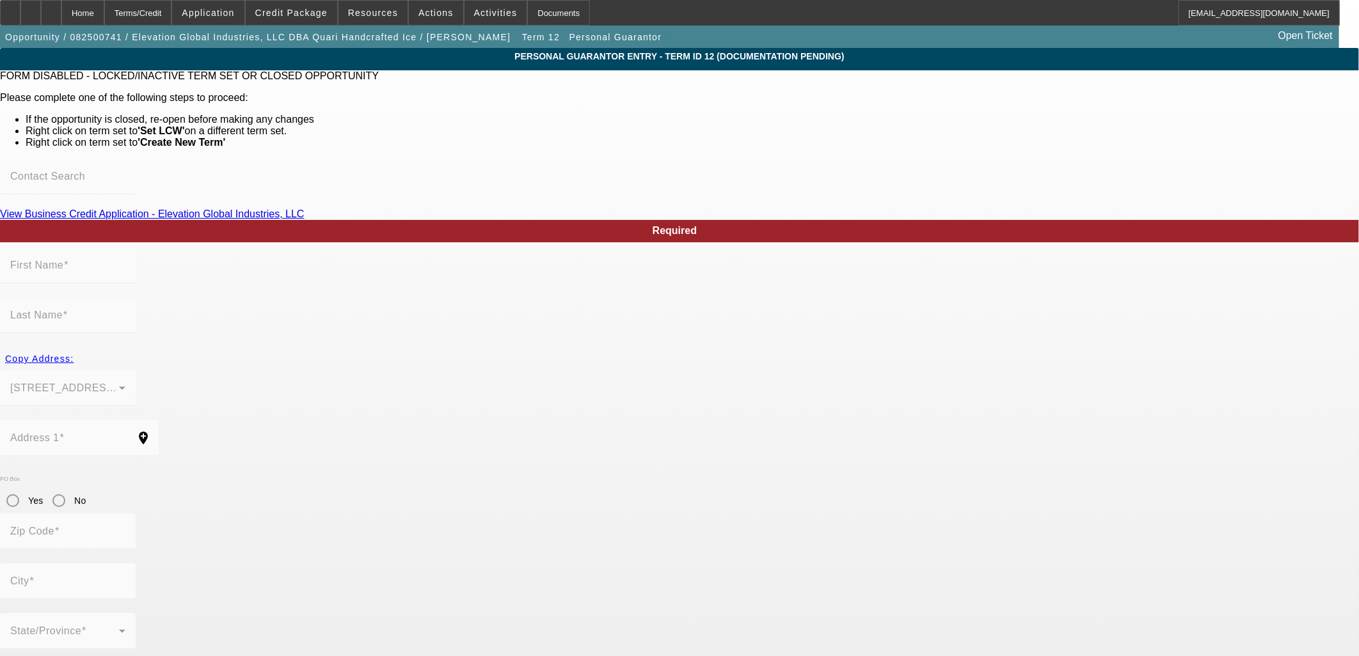
type input "Marie"
drag, startPoint x: 821, startPoint y: 650, endPoint x: 816, endPoint y: 617, distance: 33.1
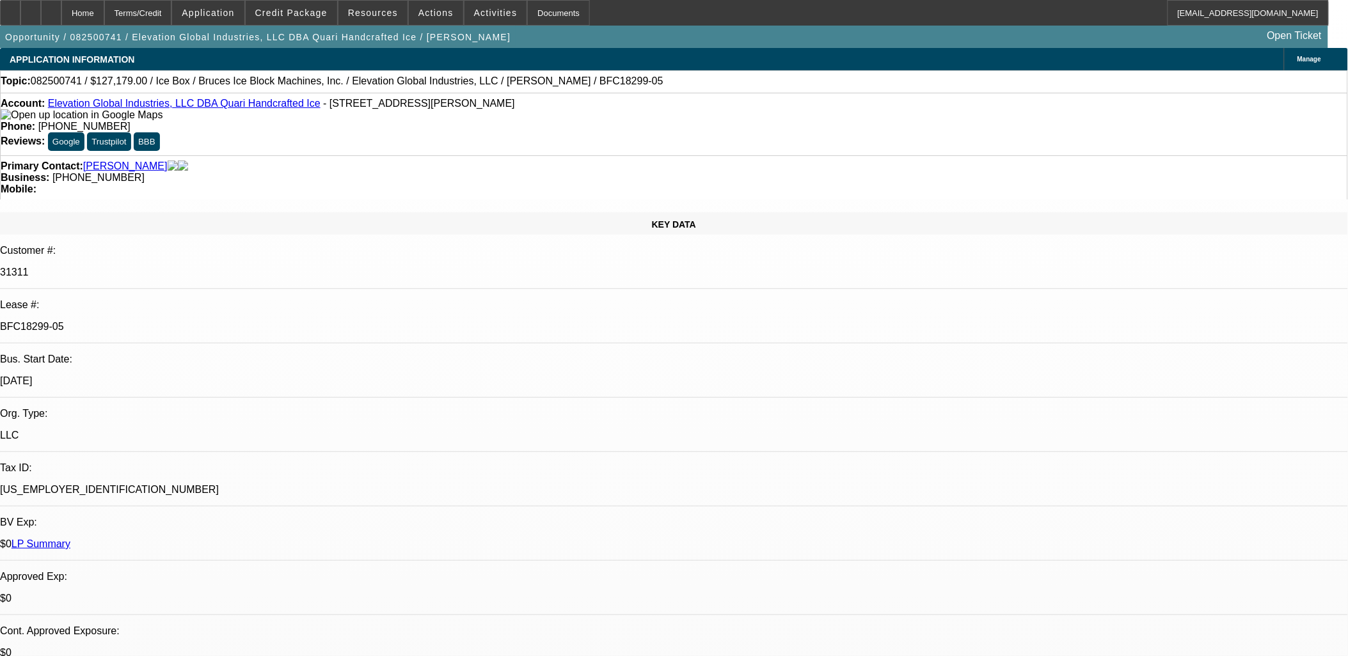
select select "0"
select select "6"
select select "0"
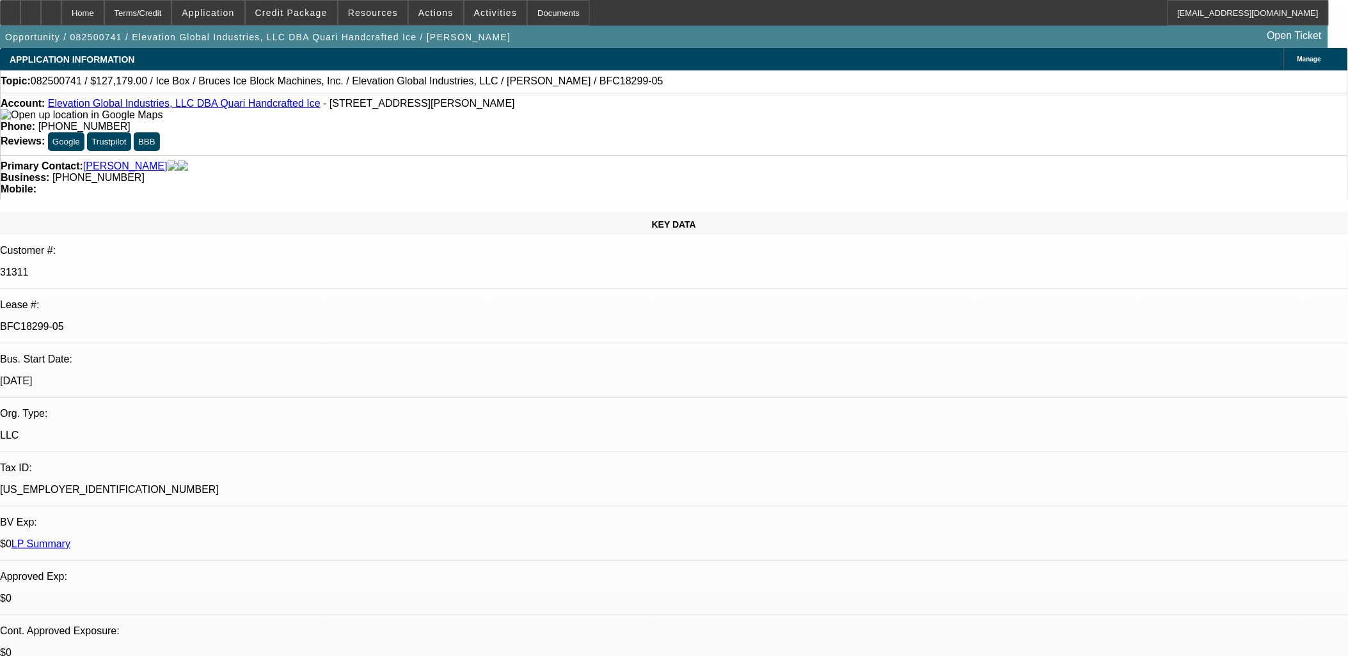
select select "0"
select select "6"
select select "0"
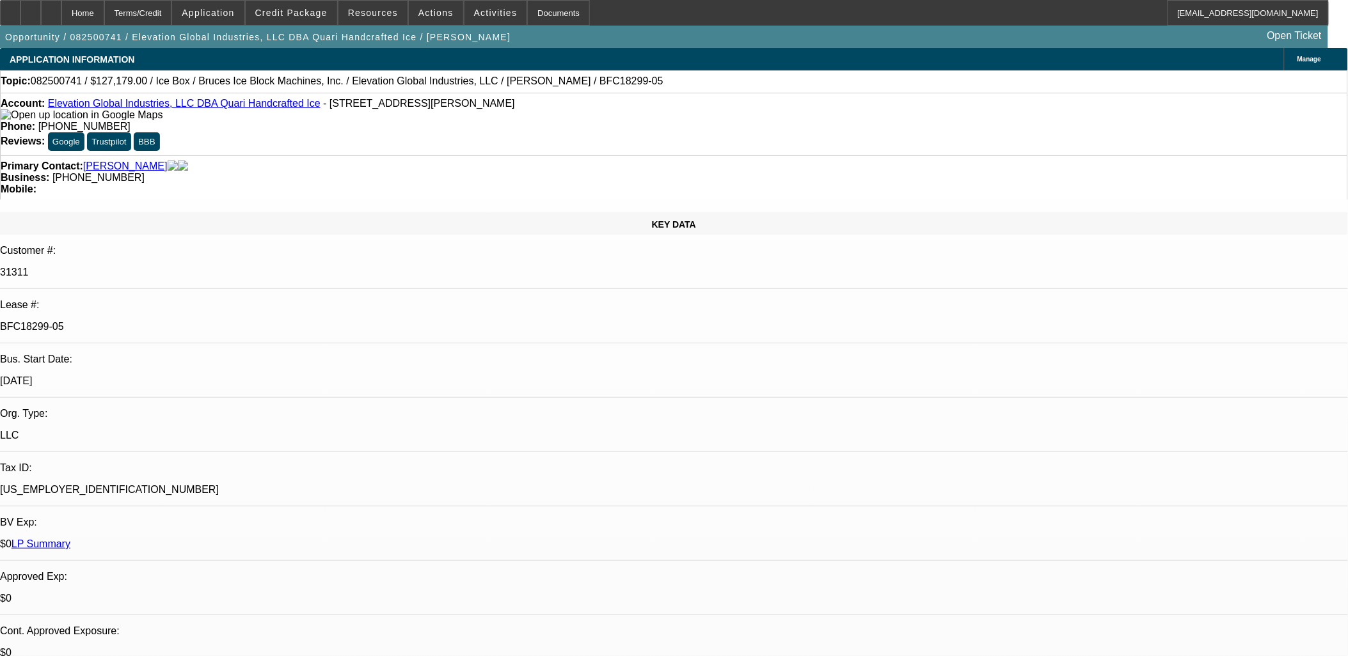
select select "0"
select select "6"
select select "0"
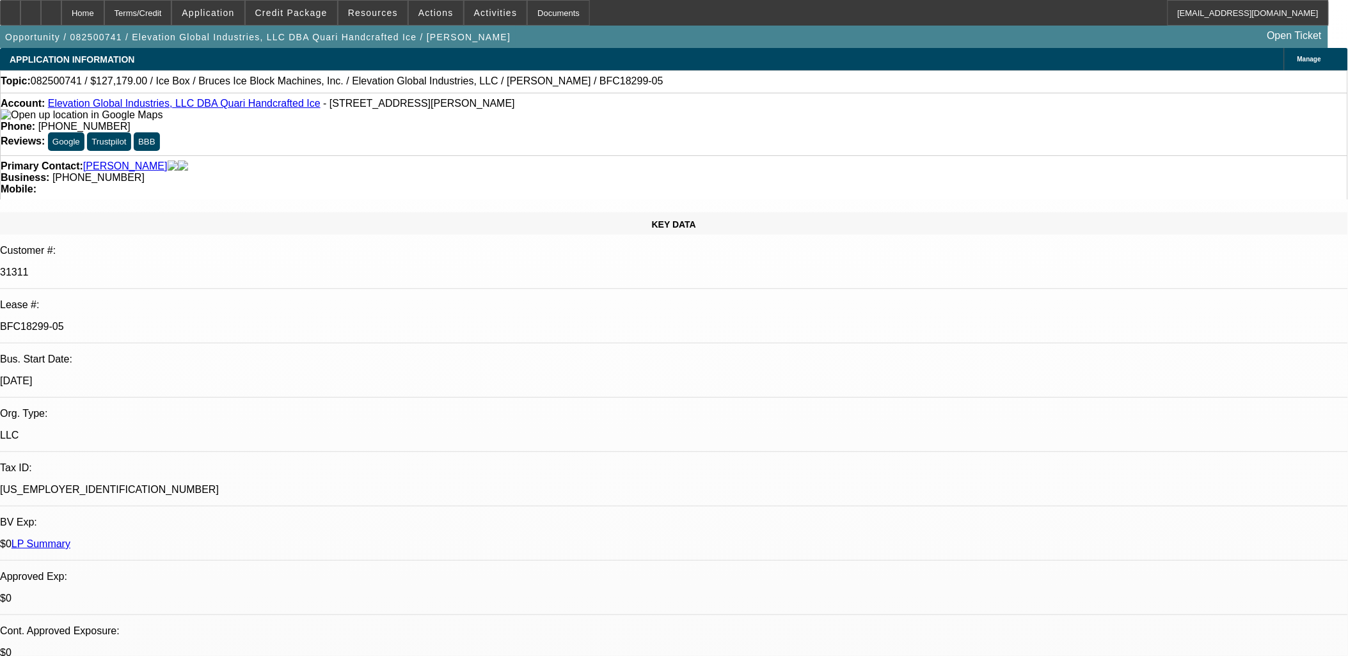
select select "6"
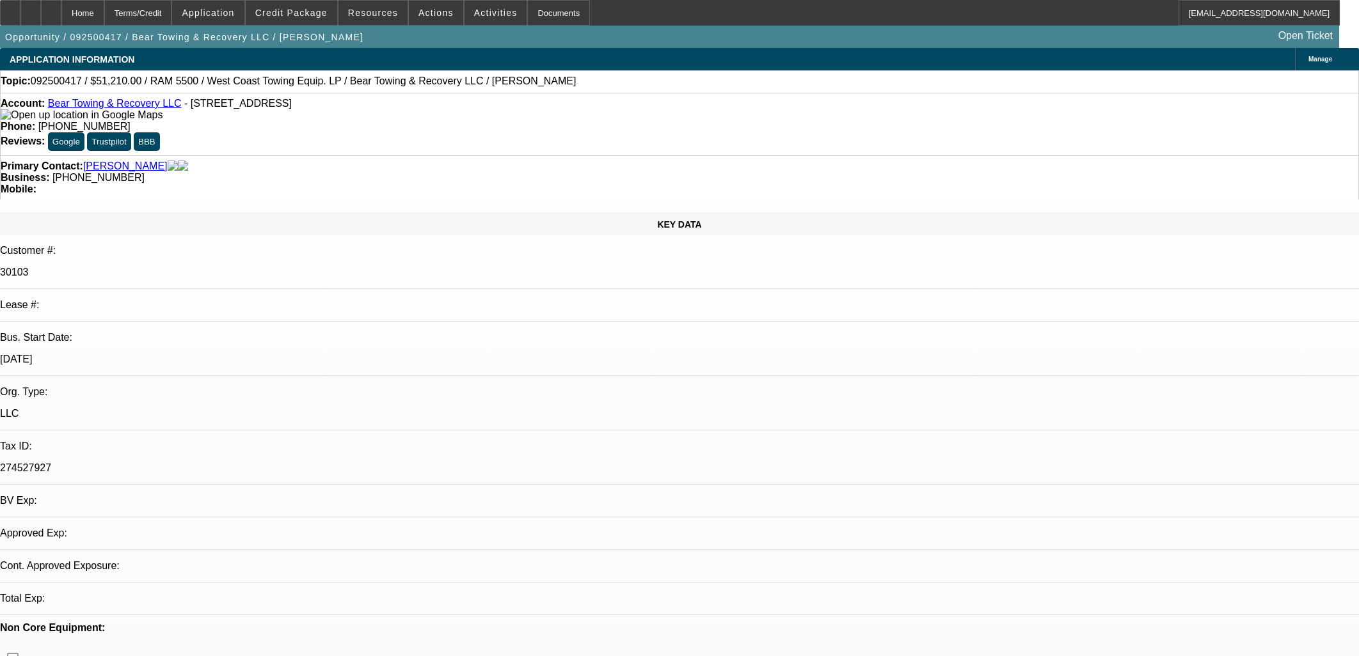
select select "0.1"
select select "0"
select select "0.1"
select select "0"
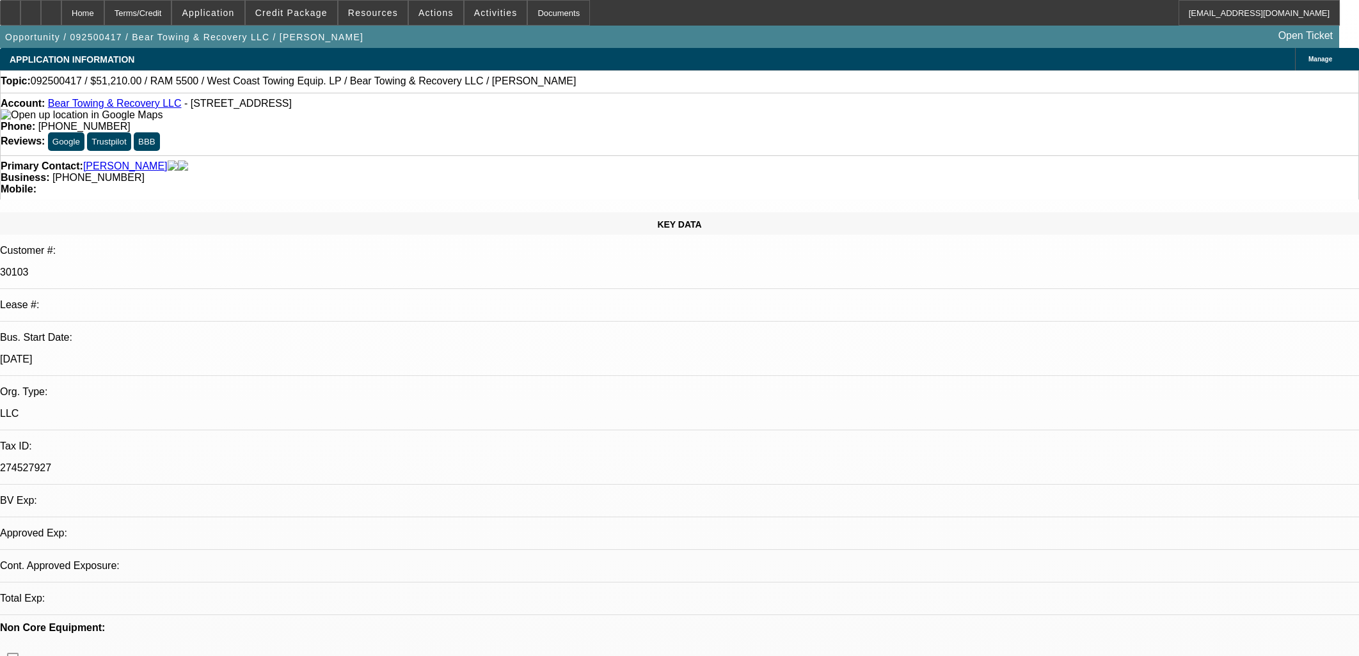
select select "0.1"
select select "0"
select select "0.1"
select select "1"
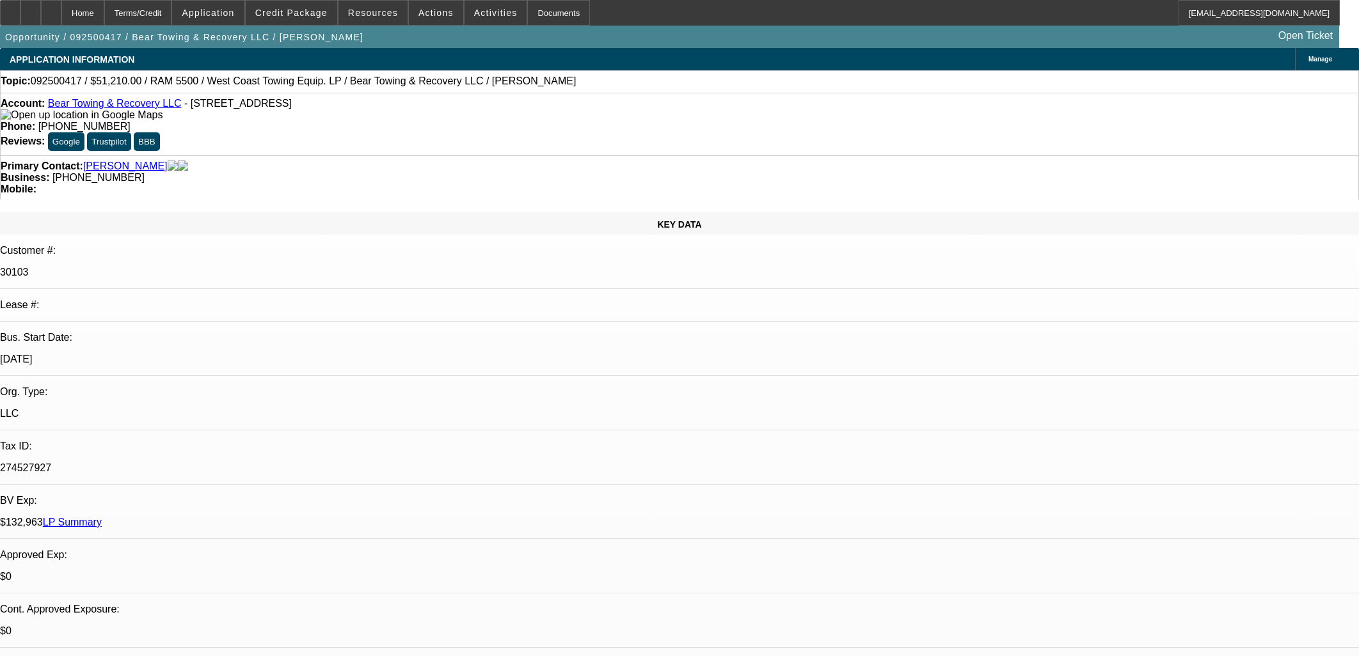
select select "3"
select select "4"
select select "1"
select select "3"
select select "4"
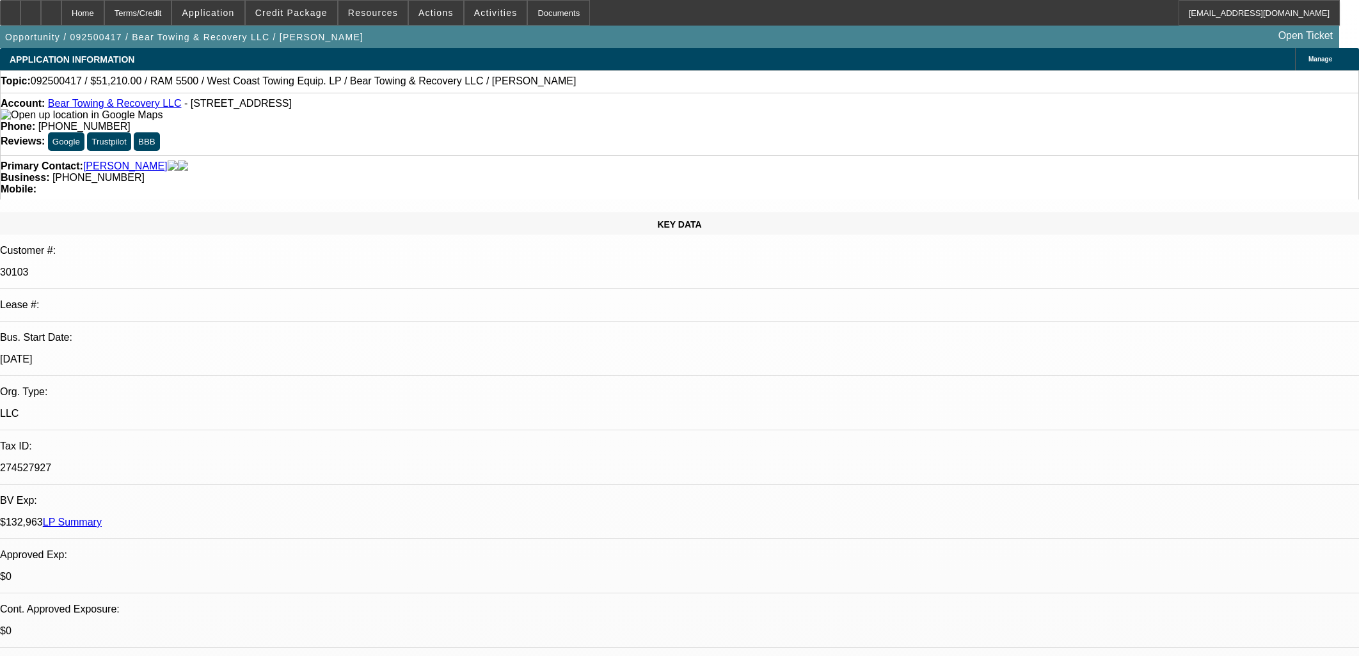
select select "1"
select select "3"
select select "4"
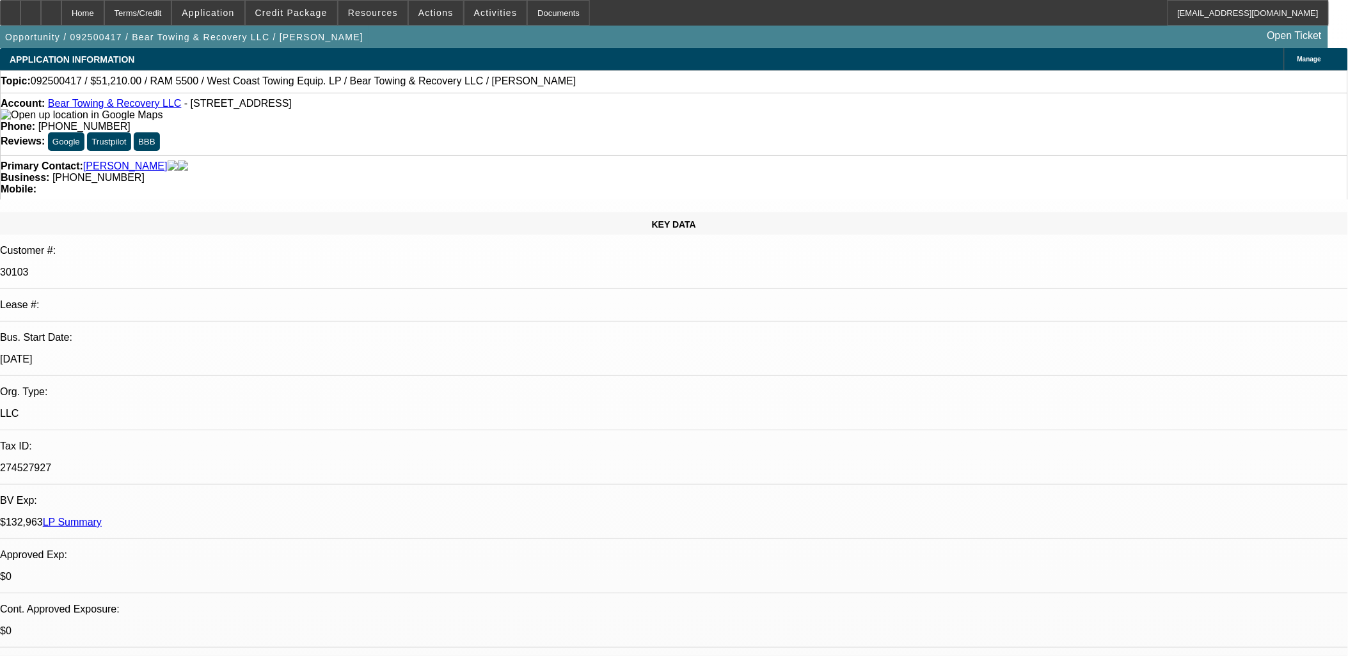
scroll to position [553, 0]
drag, startPoint x: 1103, startPoint y: 194, endPoint x: 1039, endPoint y: 196, distance: 64.0
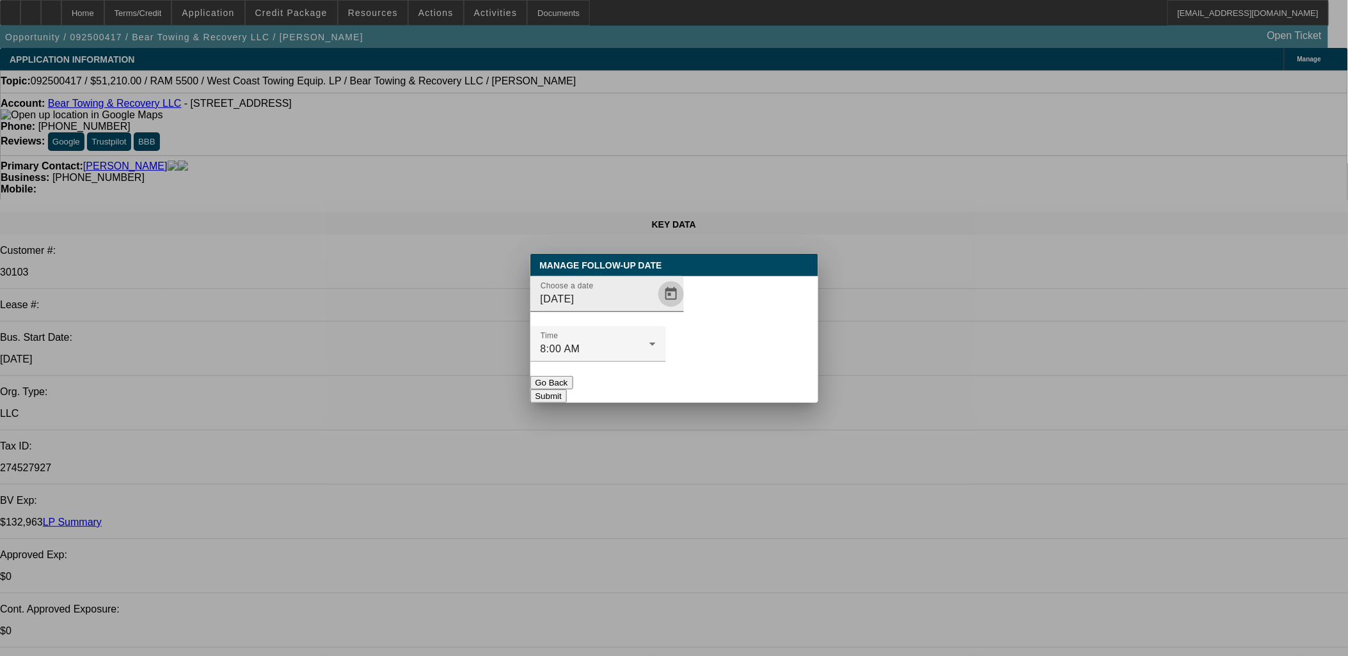
click at [656, 309] on span "Open calendar" at bounding box center [671, 294] width 31 height 31
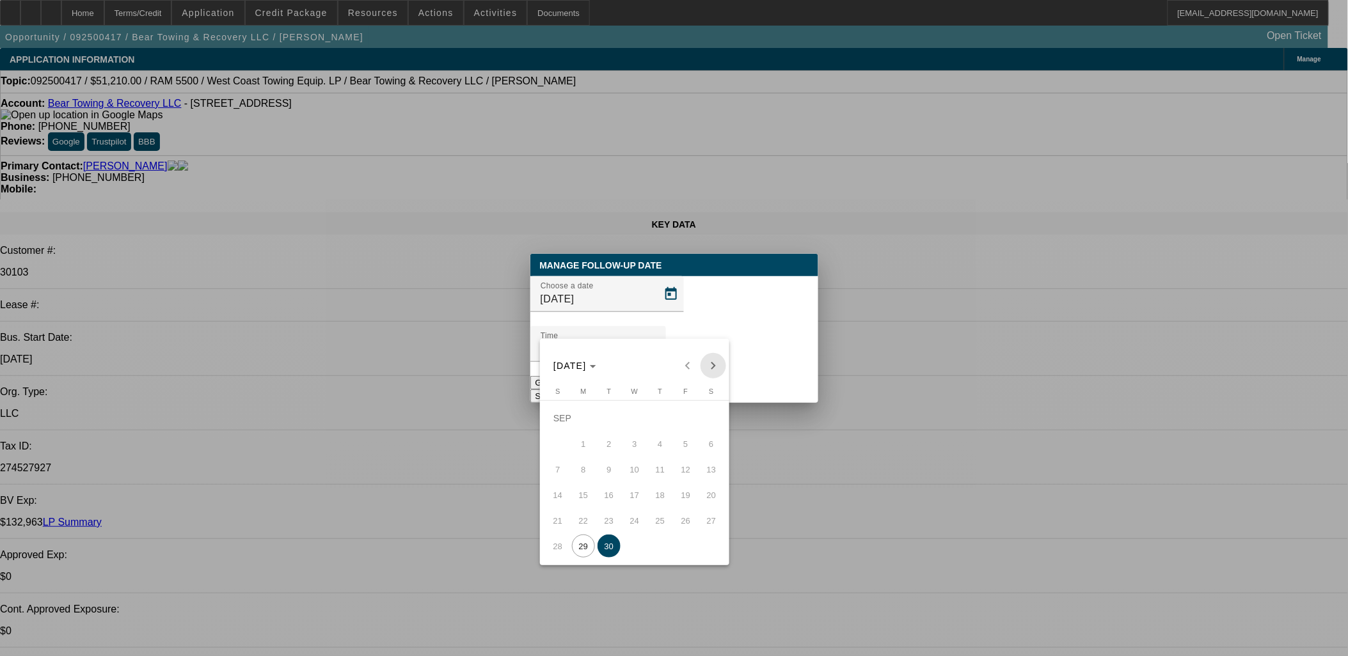
drag, startPoint x: 718, startPoint y: 367, endPoint x: 713, endPoint y: 372, distance: 7.7
click at [718, 366] on span "Next month" at bounding box center [713, 366] width 26 height 26
click at [622, 429] on button "1" at bounding box center [635, 419] width 26 height 26
type input "[DATE]"
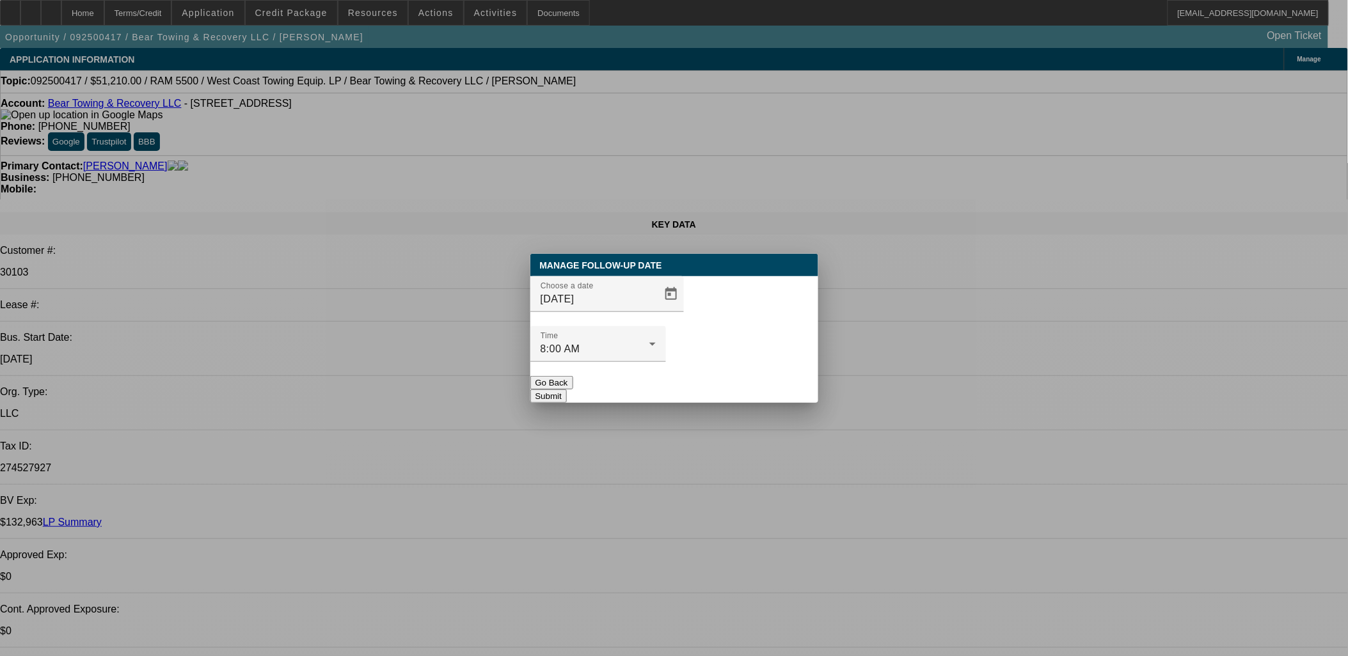
click at [714, 374] on div "Manage Follow-Up Date Choose a date 10/1/2025 Time 8:00 AM Go Back Submit" at bounding box center [674, 328] width 288 height 149
click at [567, 390] on button "Submit" at bounding box center [548, 396] width 36 height 13
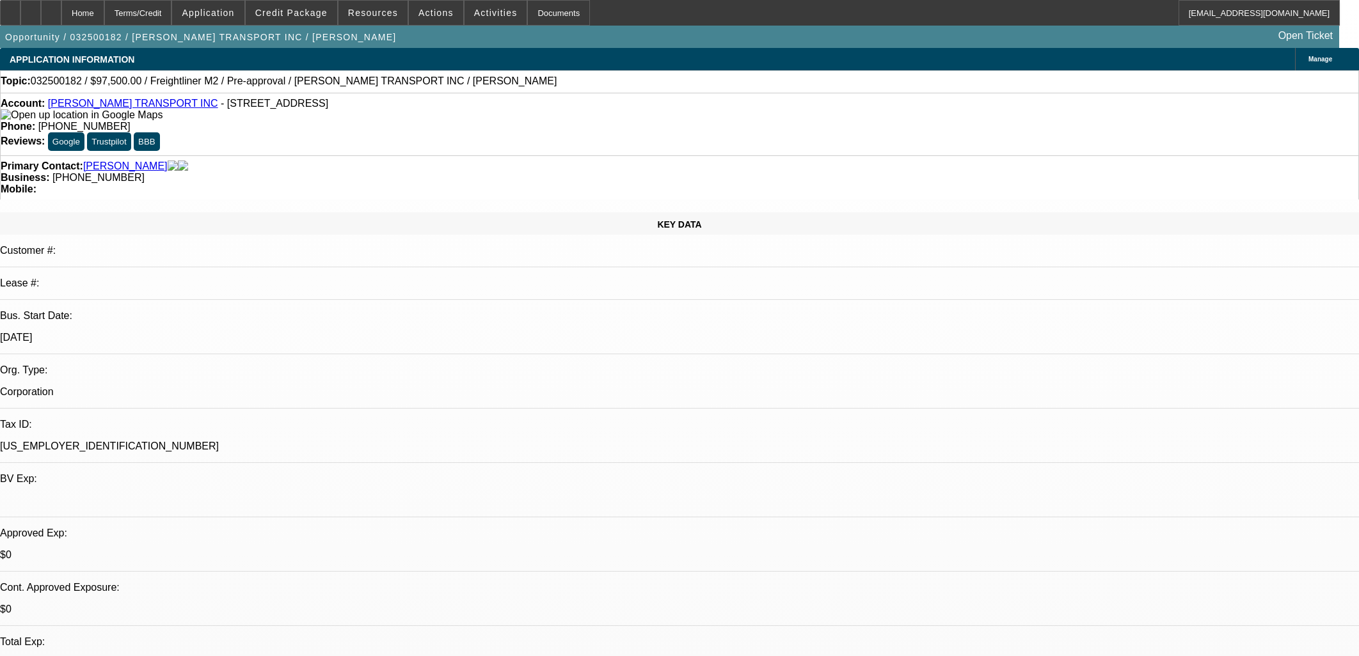
select select "0"
select select "0.1"
select select "0"
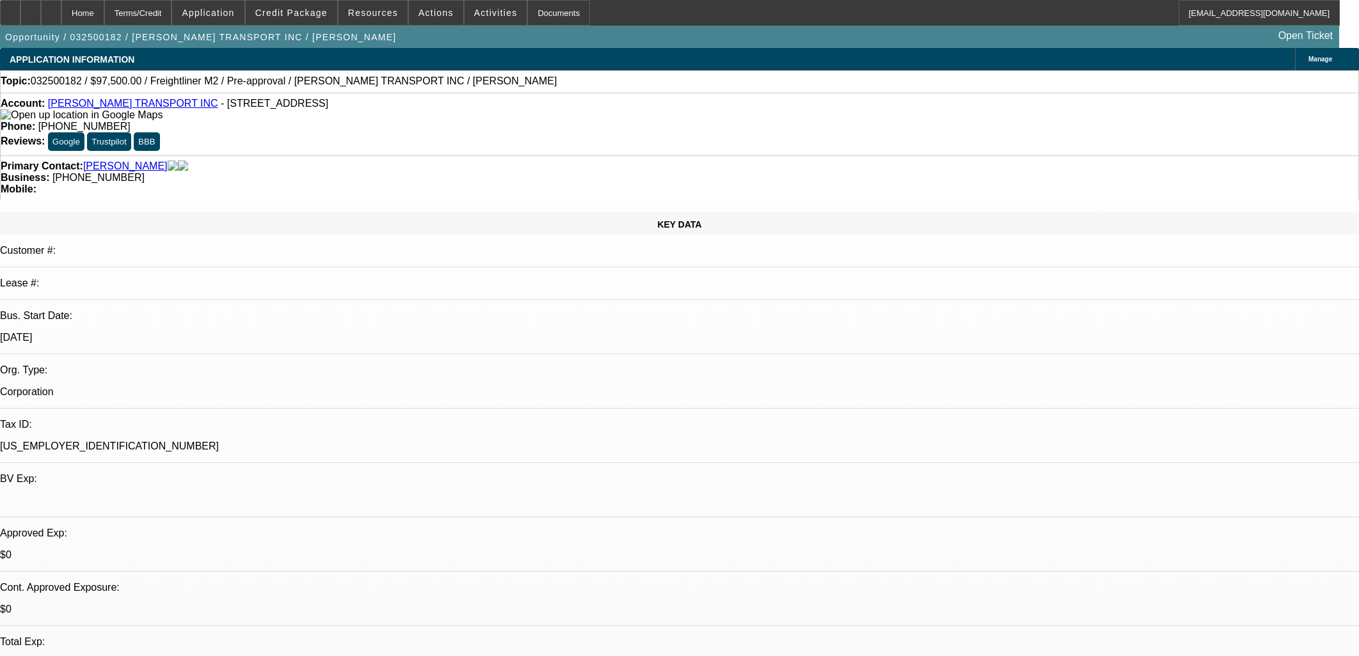
select select "0.1"
select select "0"
select select "0.1"
select select "0"
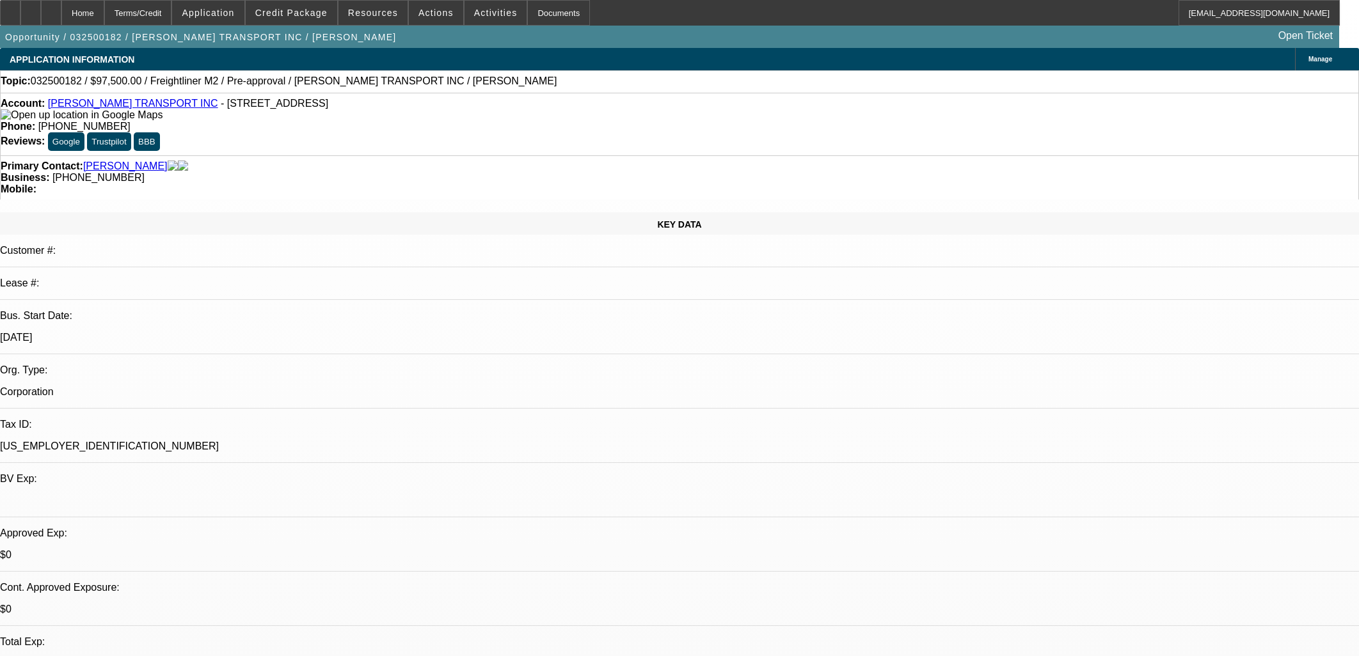
select select "0"
select select "0.1"
select select "1"
select select "4"
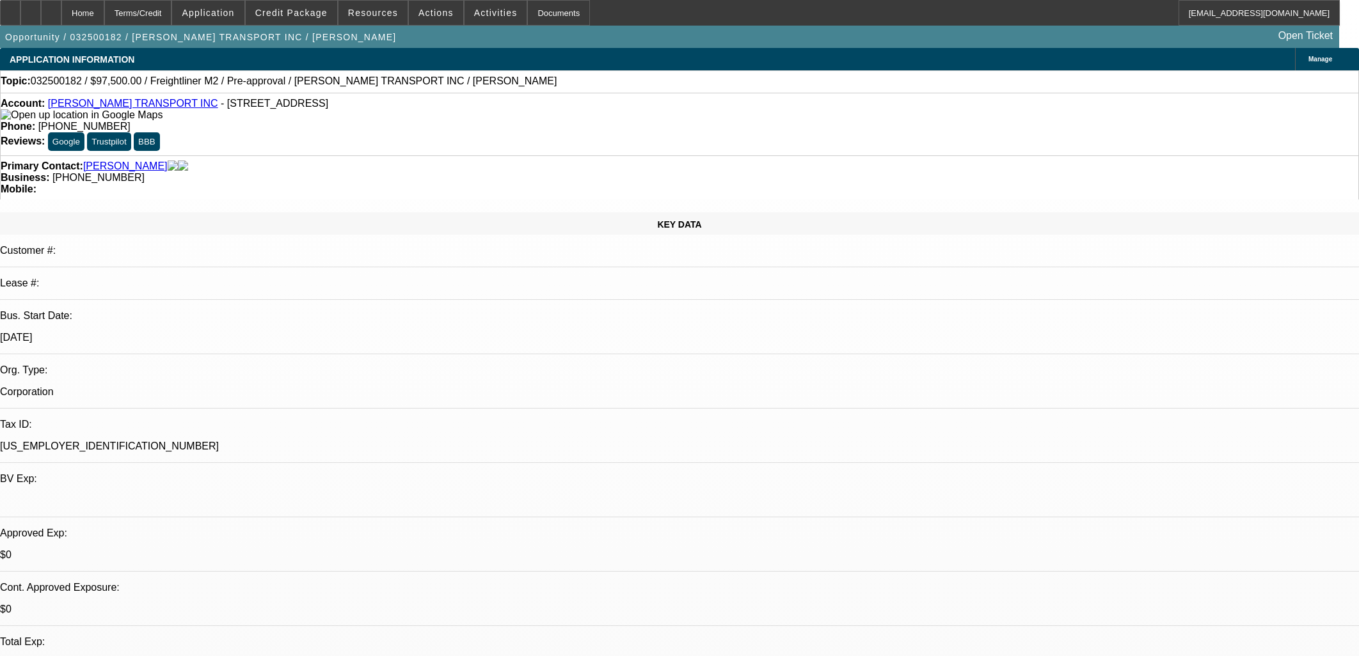
select select "1"
select select "4"
select select "1"
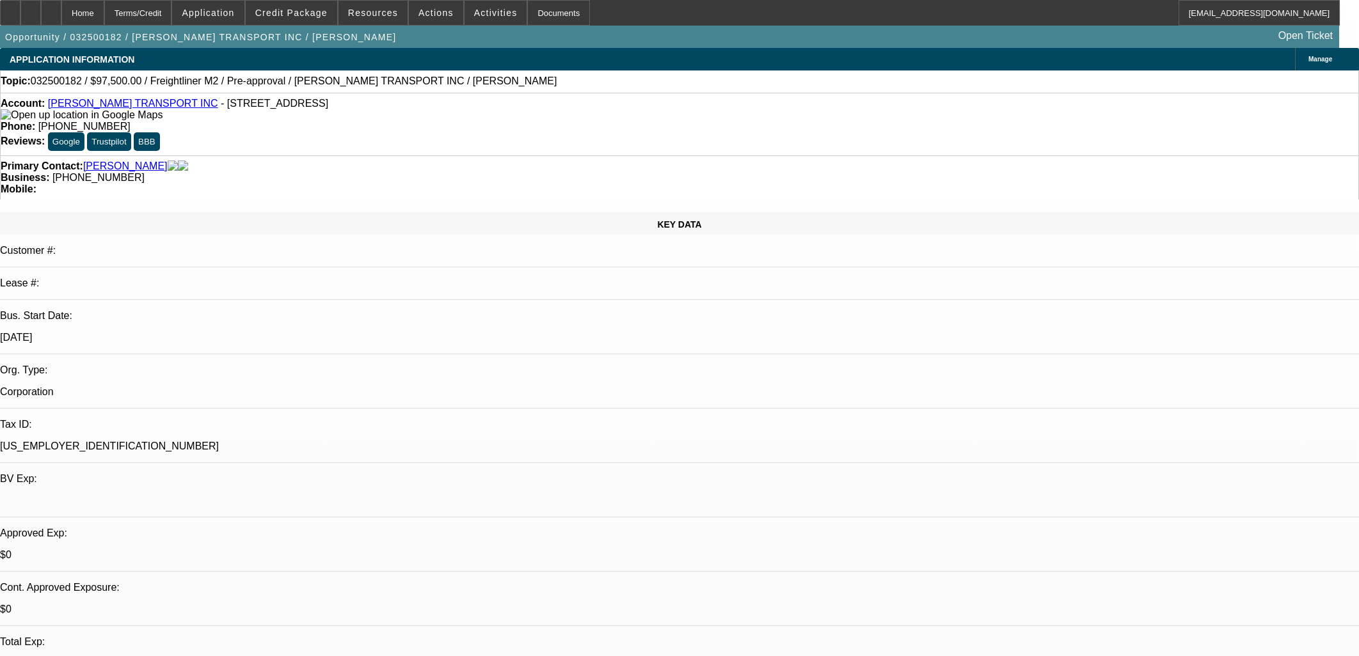
select select "4"
select select "1"
select select "4"
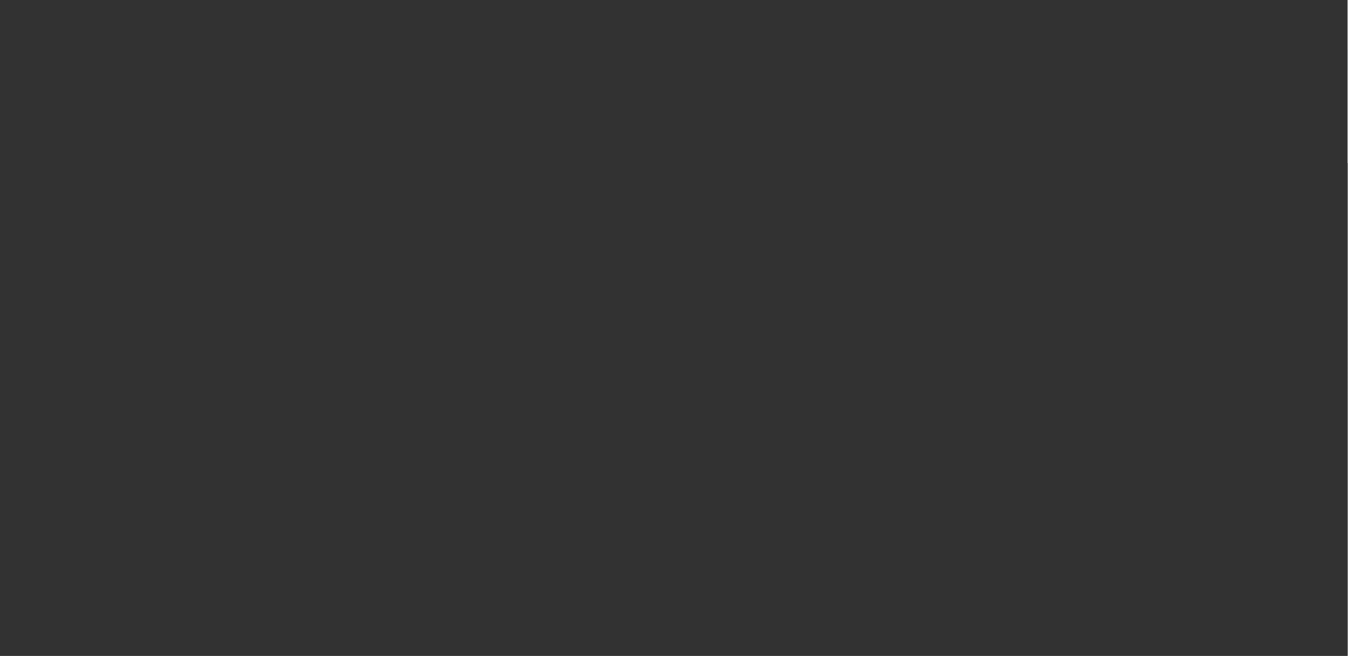
click at [659, 310] on span "Open calendar" at bounding box center [671, 294] width 31 height 31
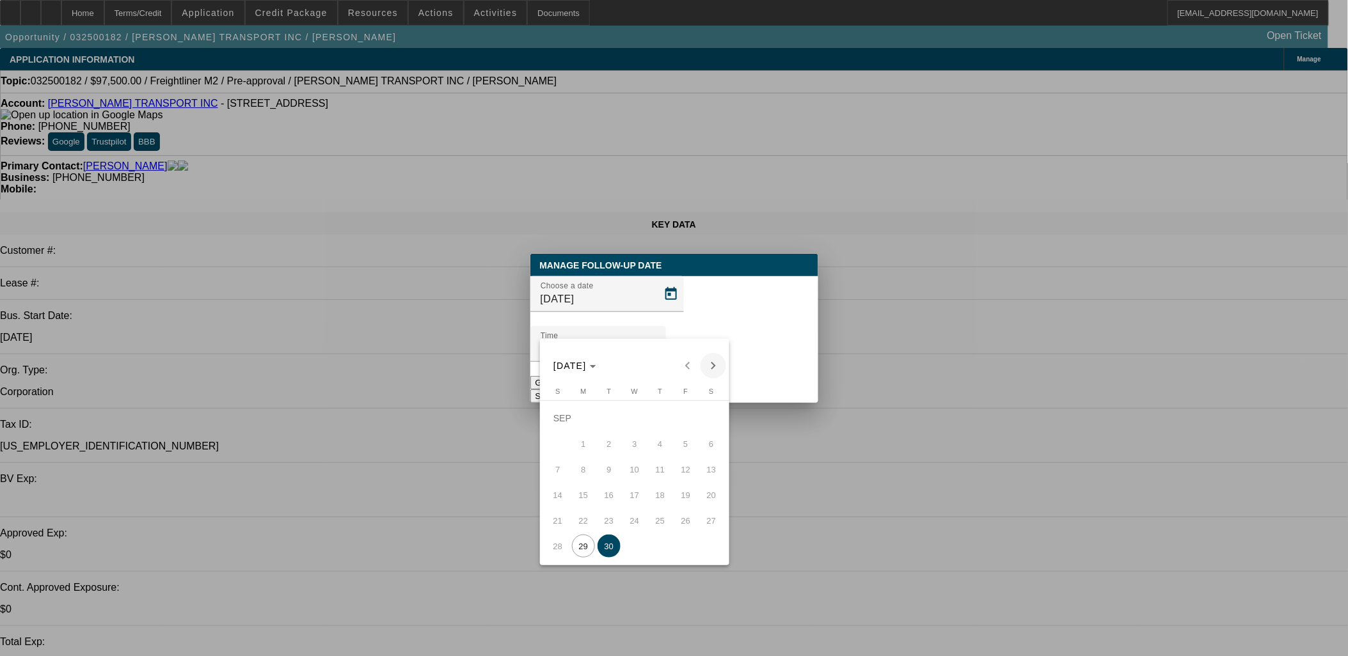
click at [711, 361] on span "Next month" at bounding box center [713, 366] width 26 height 26
click at [653, 430] on span "2" at bounding box center [660, 418] width 23 height 23
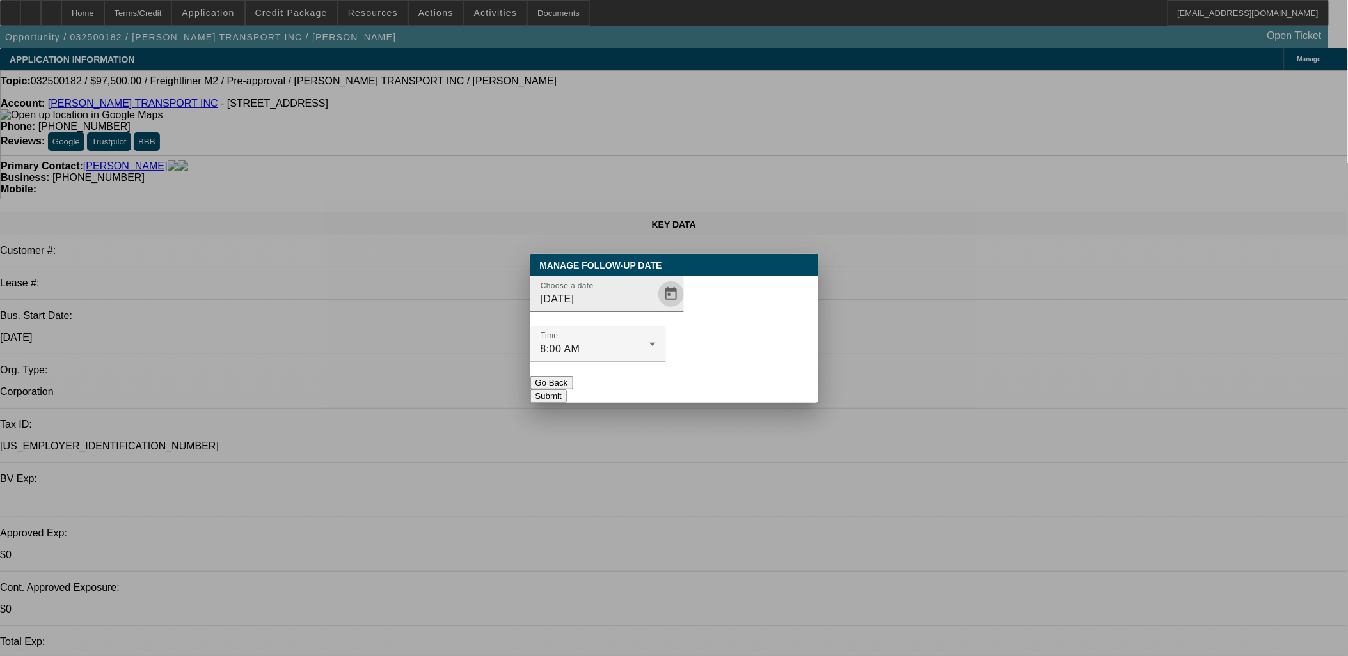
click at [656, 310] on span "Open calendar" at bounding box center [671, 294] width 31 height 31
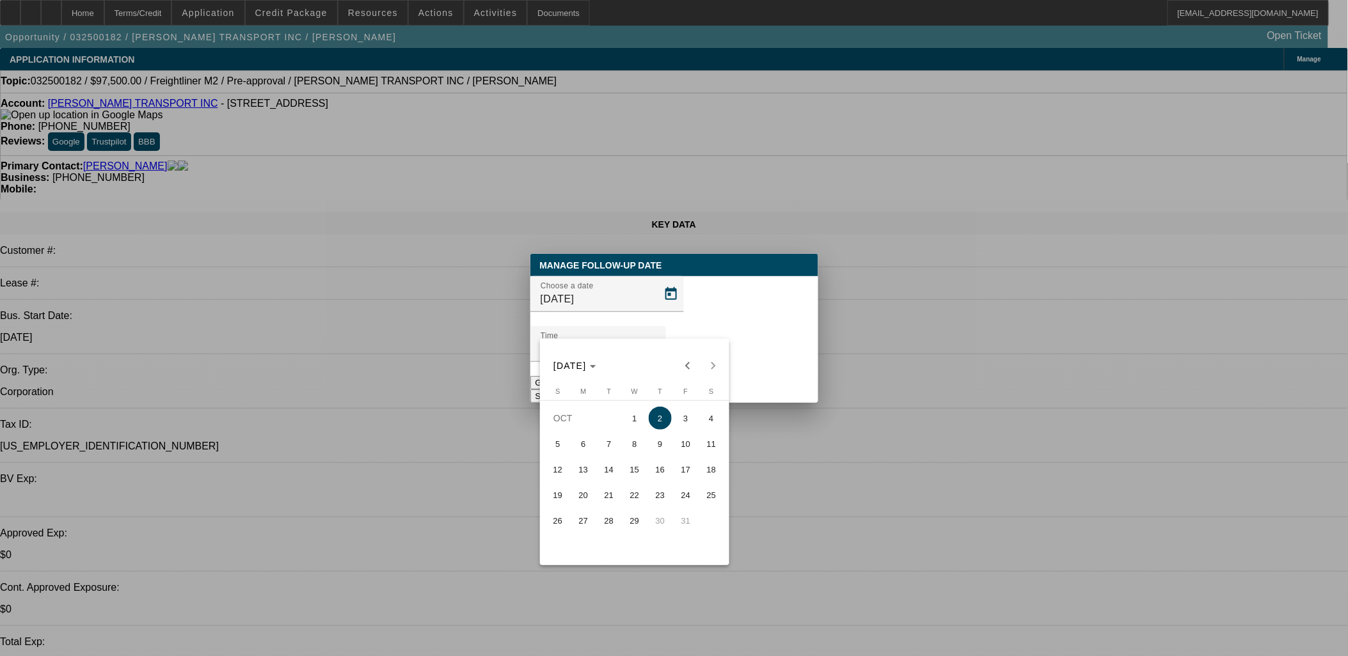
click at [635, 425] on span "1" at bounding box center [634, 418] width 23 height 23
type input "10/1/2025"
click at [567, 390] on button "Submit" at bounding box center [548, 396] width 36 height 13
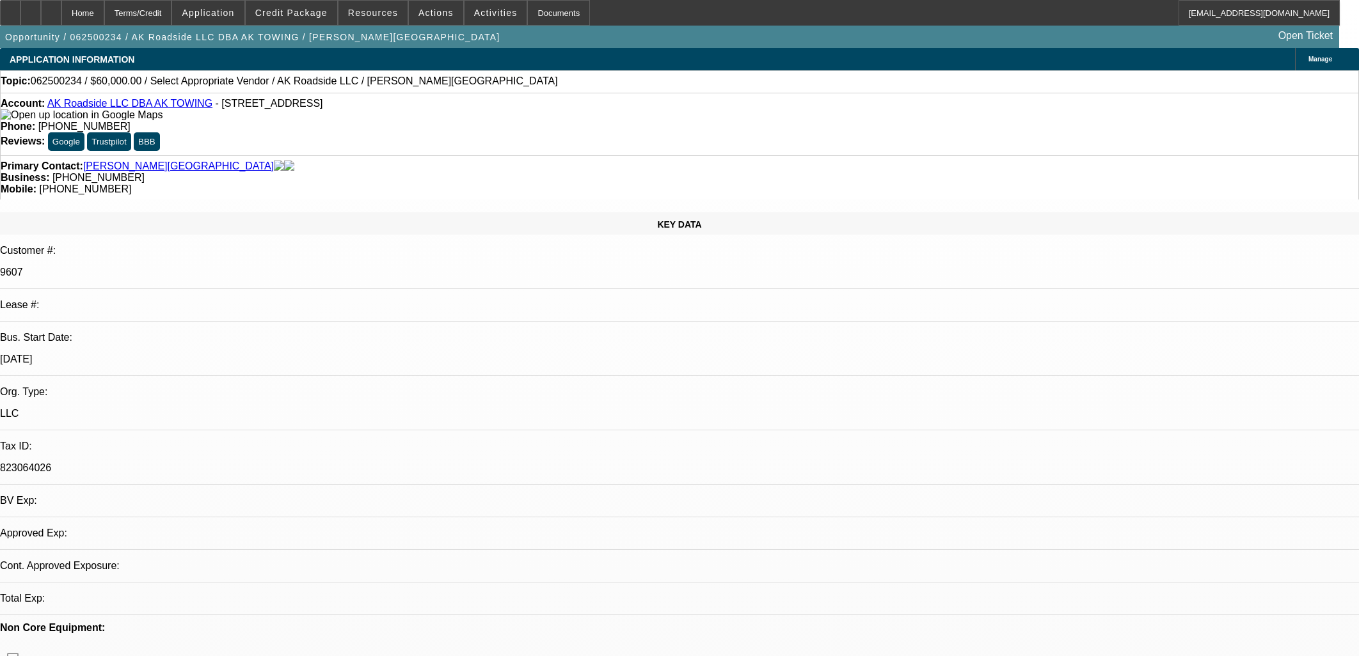
select select "0"
select select "2"
select select "0.1"
select select "4"
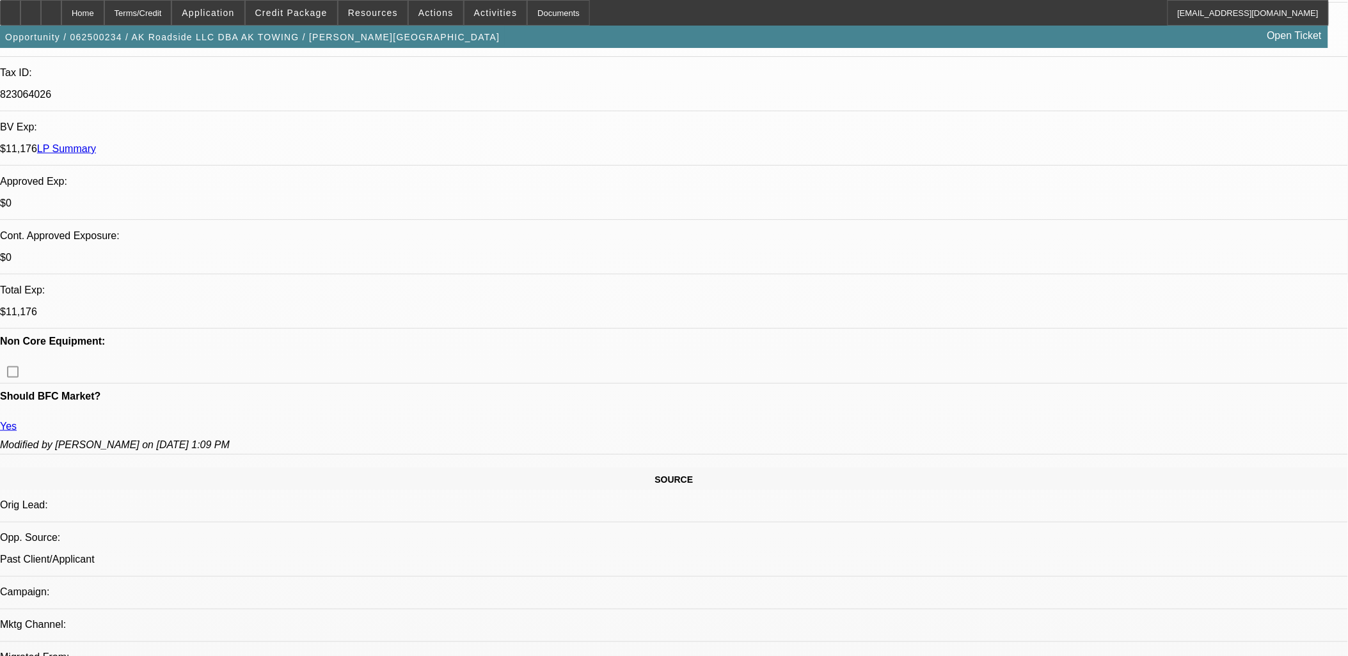
scroll to position [71, 0]
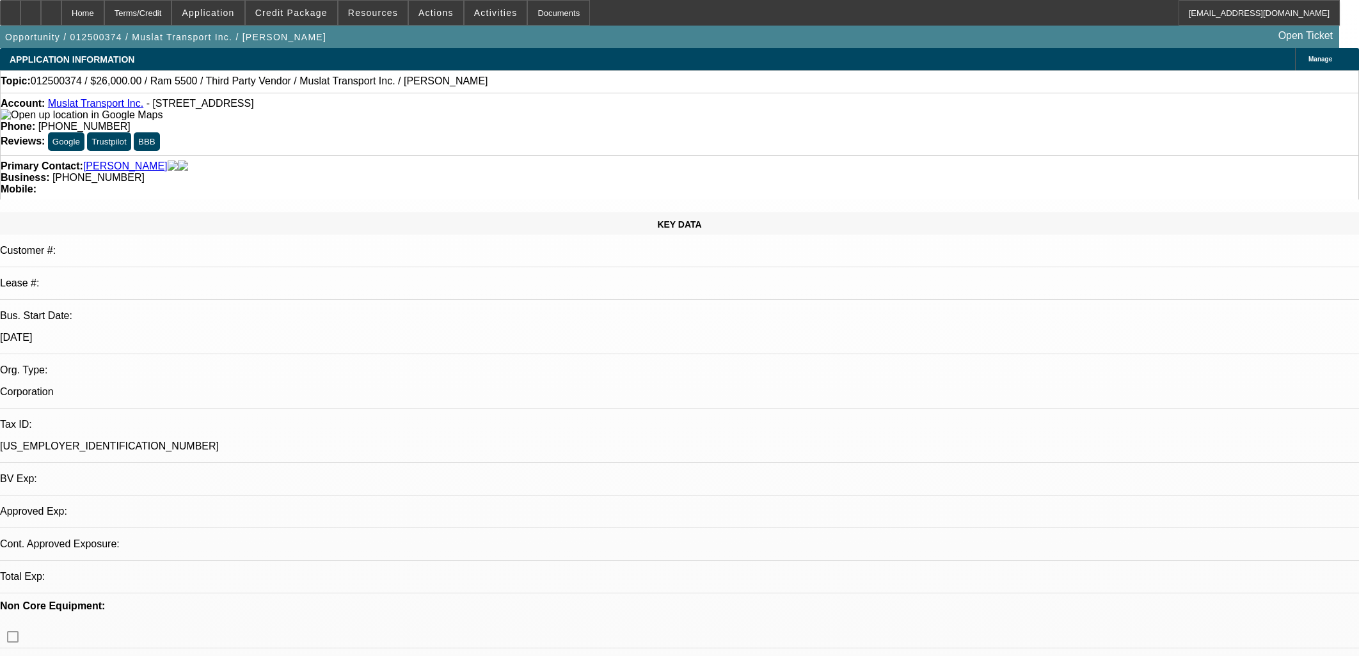
select select "0"
select select "2"
select select "0.1"
select select "4"
select select "0"
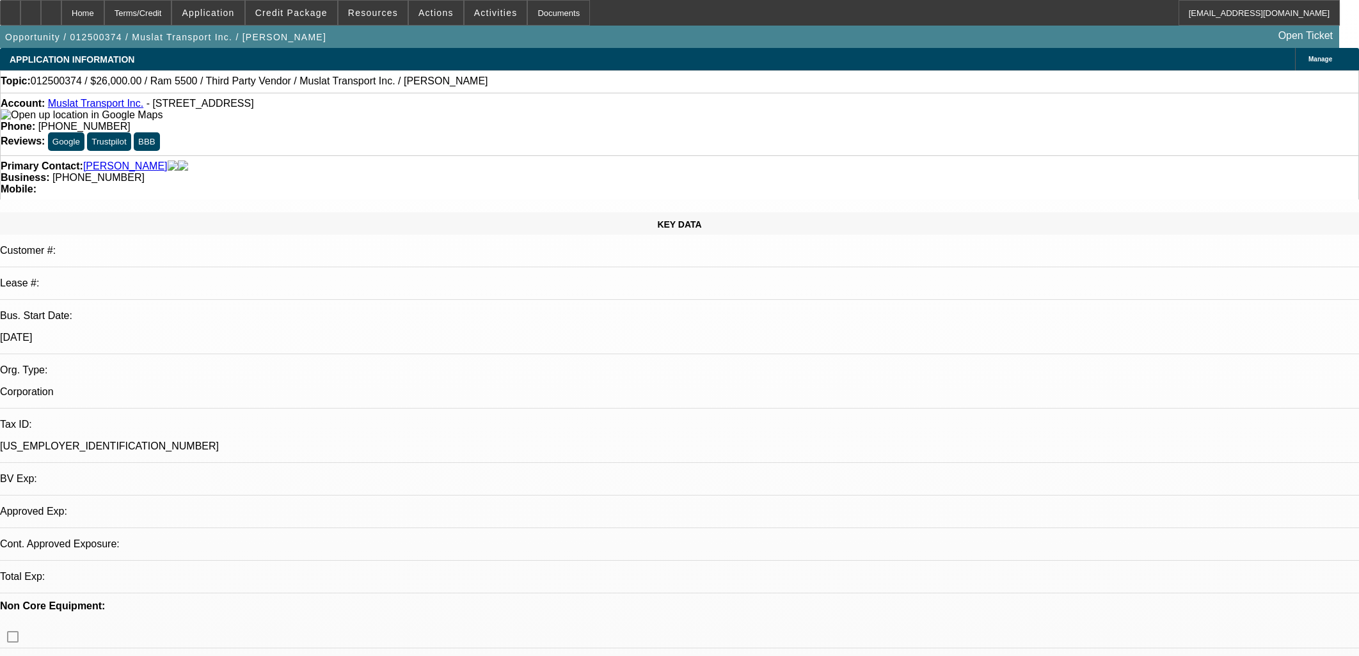
select select "2"
select select "0.1"
select select "4"
select select "0"
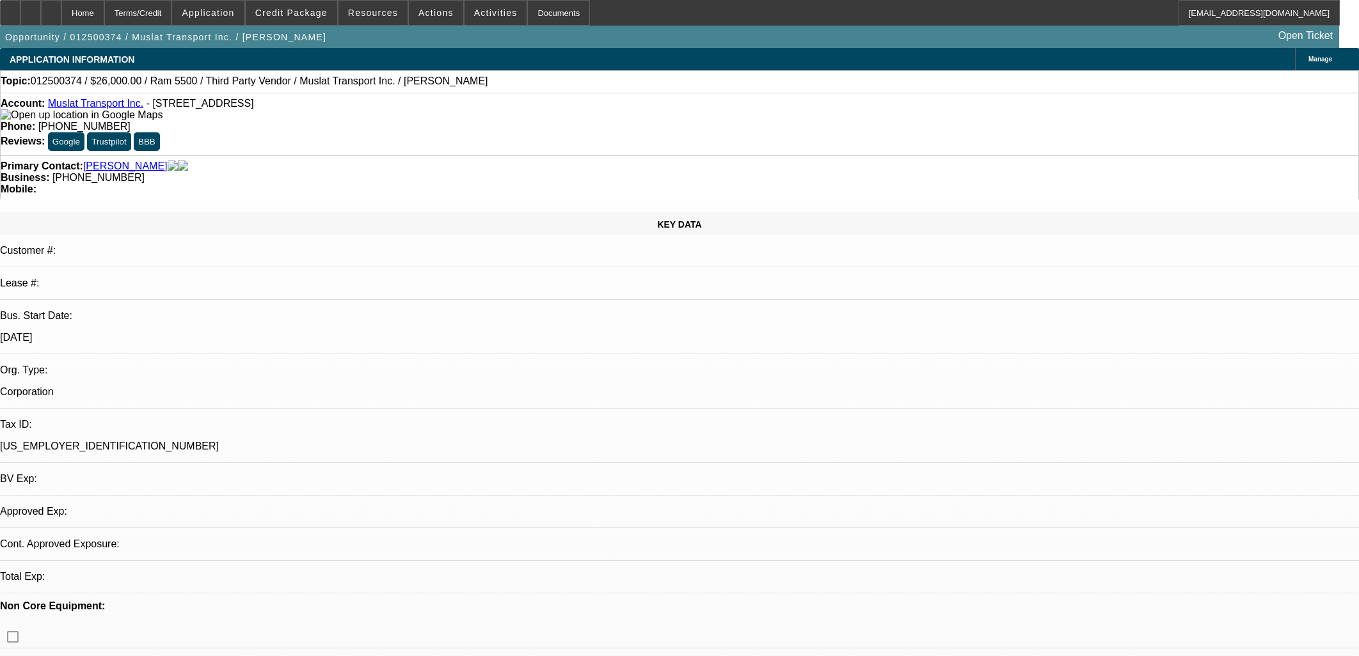
select select "2"
select select "0.1"
select select "4"
select select "0"
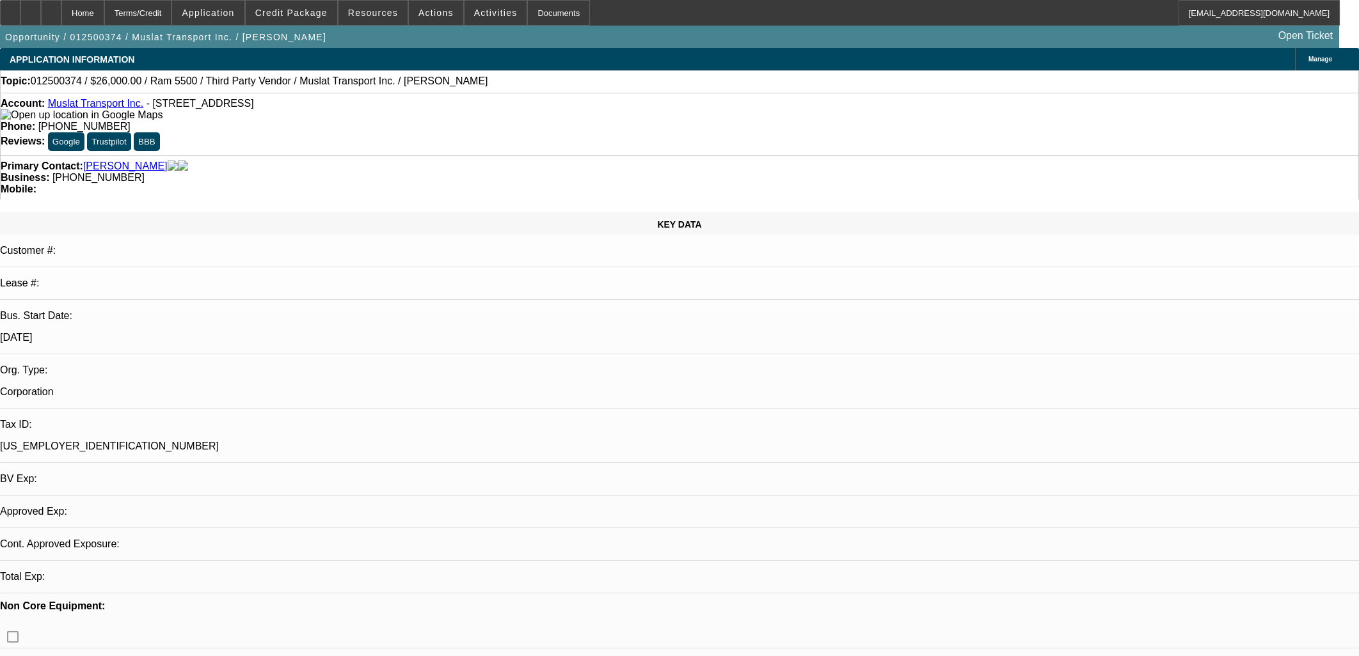
select select "2"
select select "0.1"
select select "4"
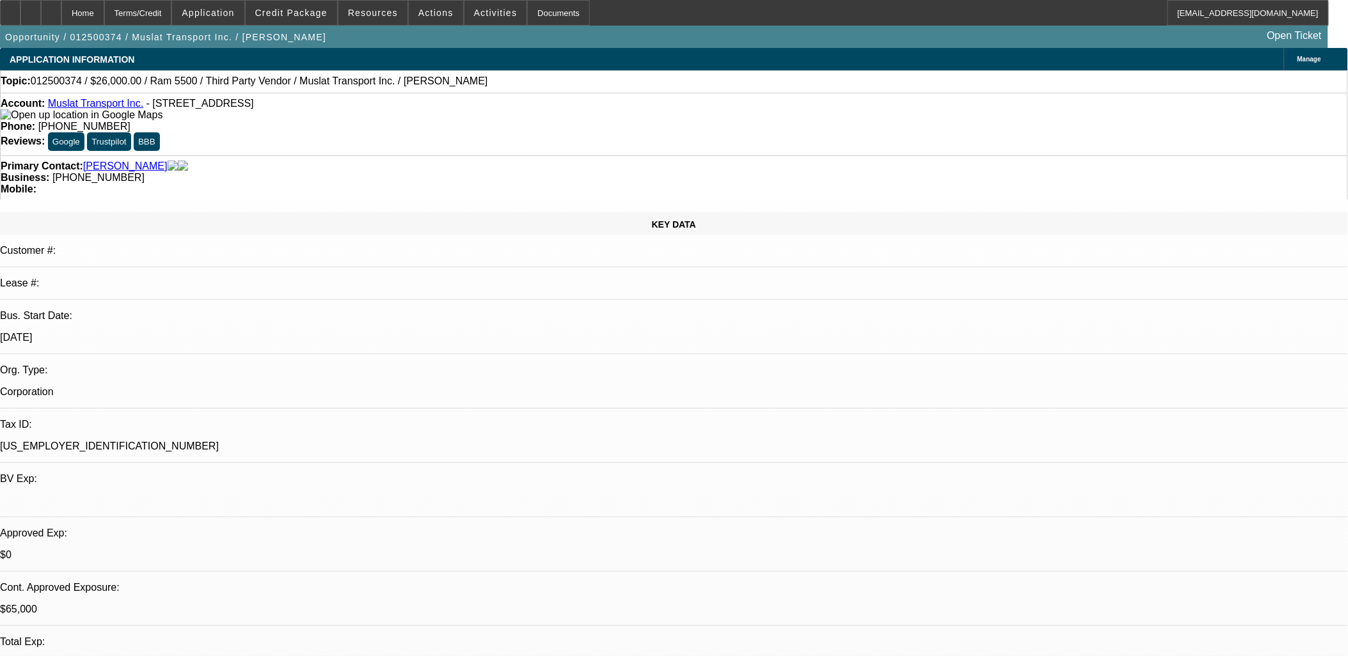
scroll to position [1939, 0]
drag, startPoint x: 541, startPoint y: 374, endPoint x: 535, endPoint y: 381, distance: 9.1
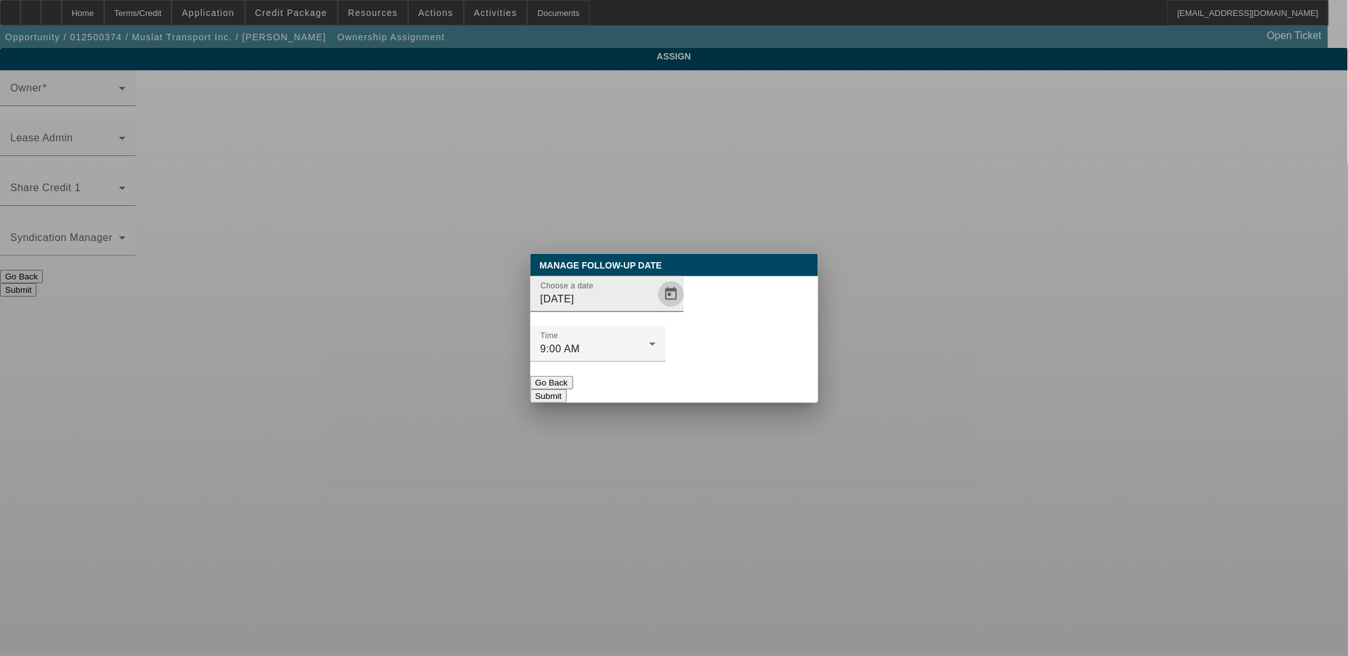
click at [656, 310] on span "Open calendar" at bounding box center [671, 294] width 31 height 31
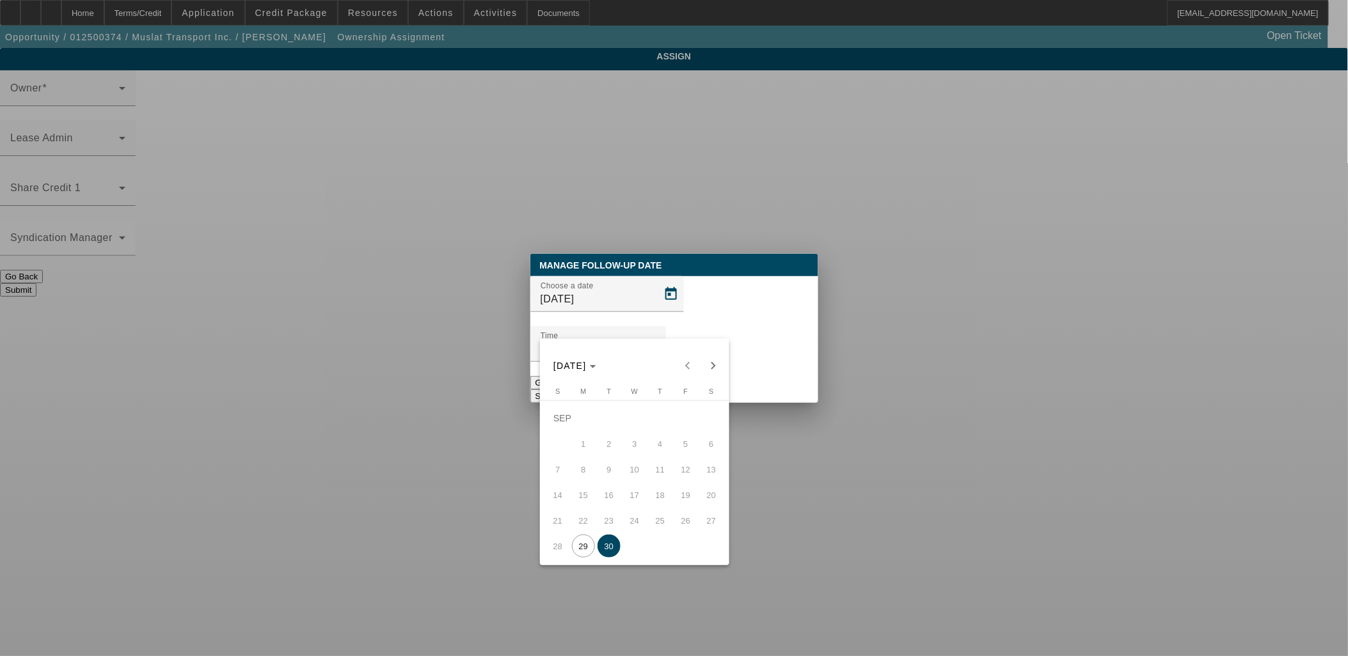
drag, startPoint x: 713, startPoint y: 371, endPoint x: 707, endPoint y: 375, distance: 7.8
click at [713, 370] on span "Next month" at bounding box center [713, 366] width 26 height 26
click at [618, 459] on button "14" at bounding box center [609, 470] width 26 height 26
type input "10/14/2025"
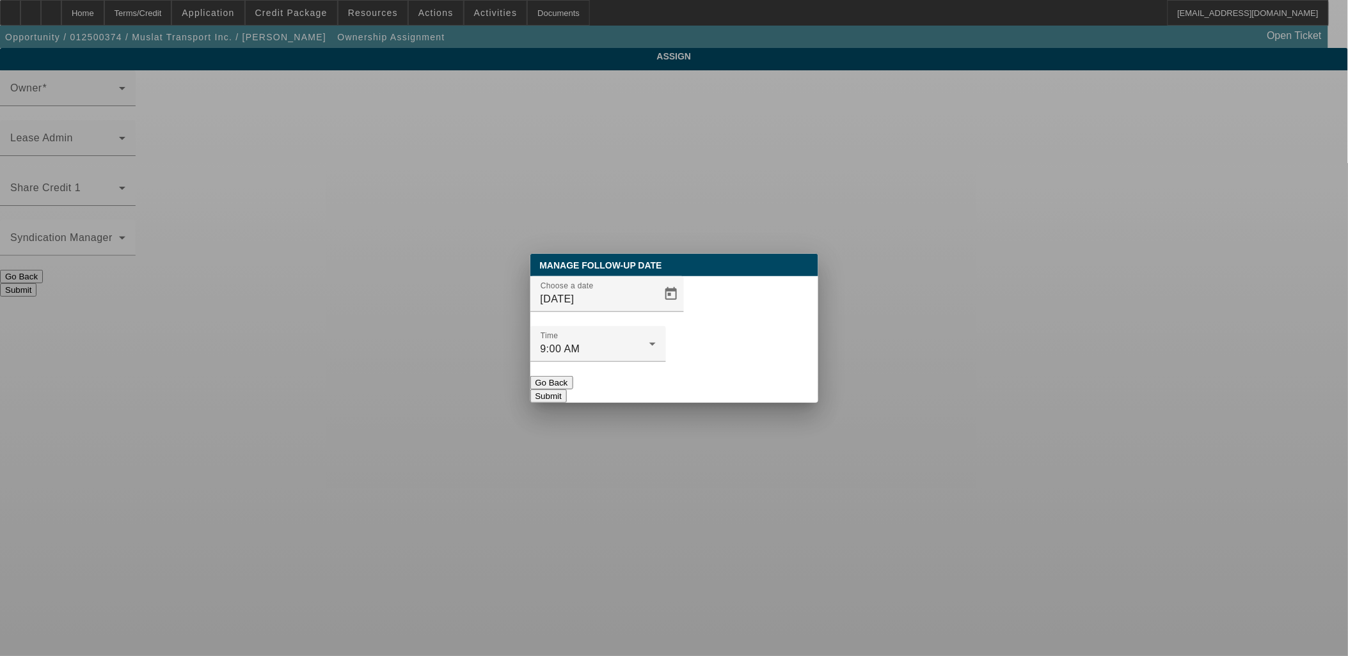
click at [567, 390] on button "Submit" at bounding box center [548, 396] width 36 height 13
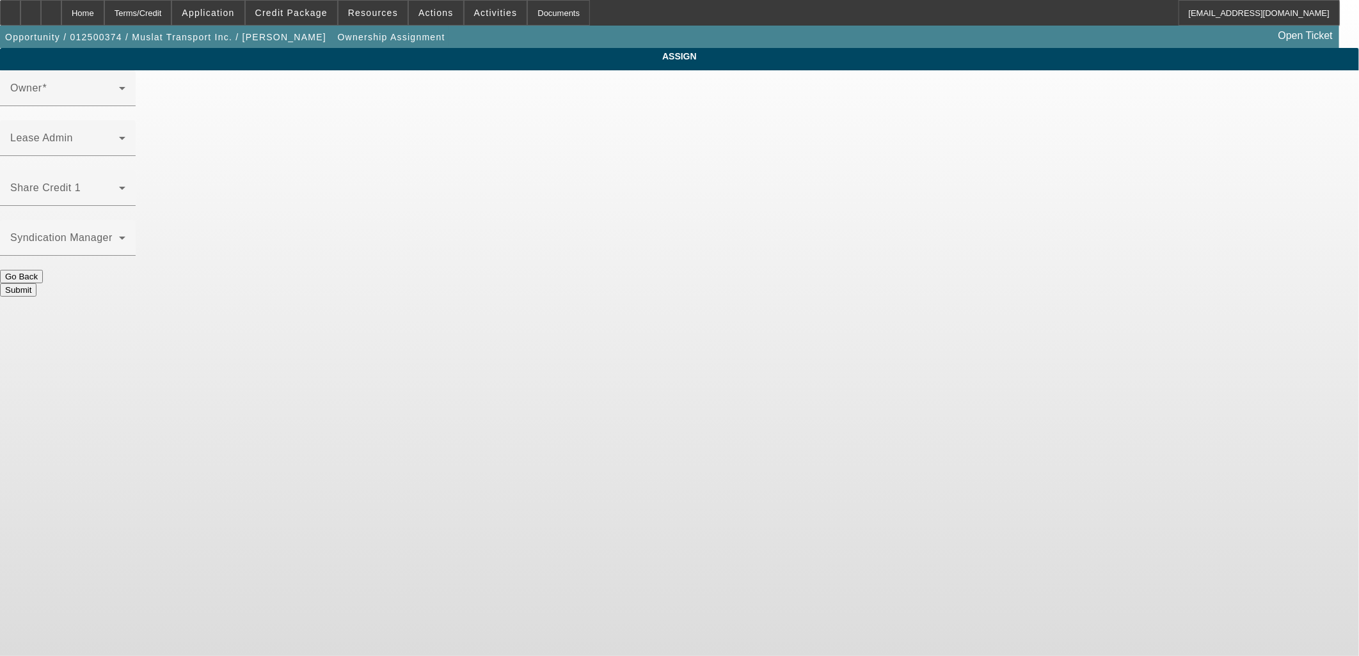
click at [136, 120] on div at bounding box center [68, 113] width 136 height 14
drag, startPoint x: 641, startPoint y: 203, endPoint x: 647, endPoint y: 209, distance: 8.2
click at [43, 270] on button "Go Back" at bounding box center [21, 276] width 43 height 13
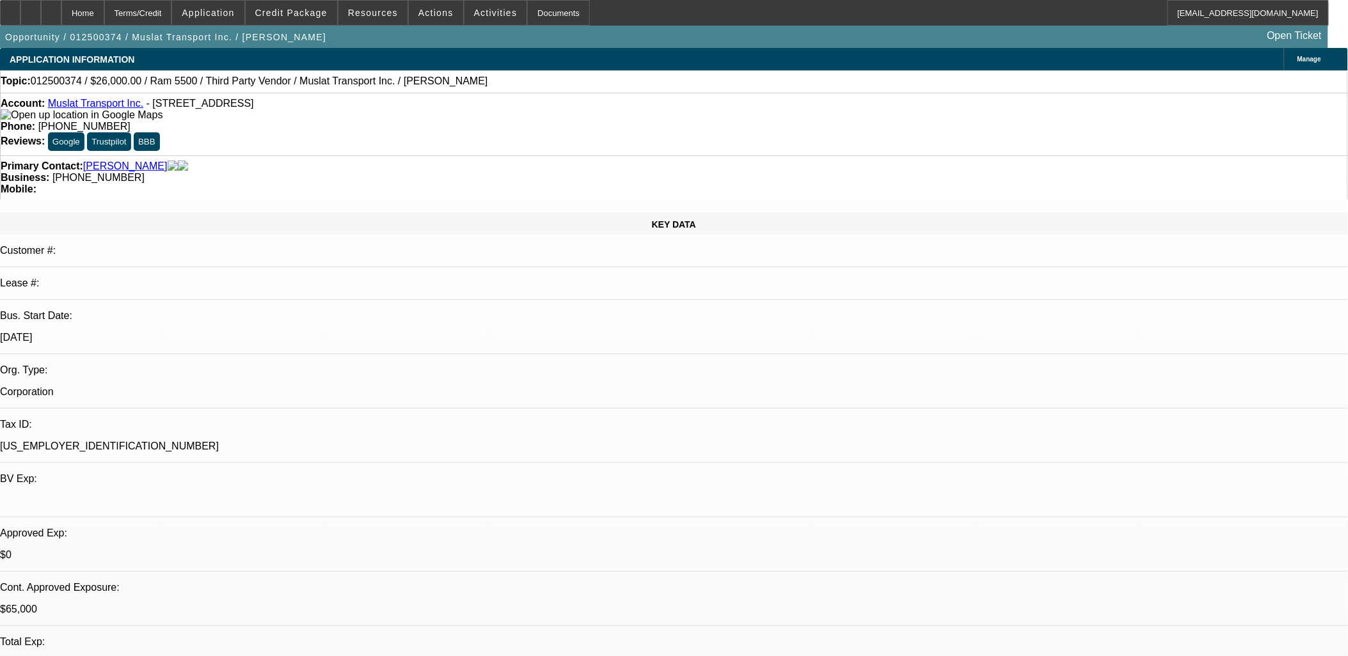
select select "0"
select select "2"
select select "0.1"
select select "4"
select select "0"
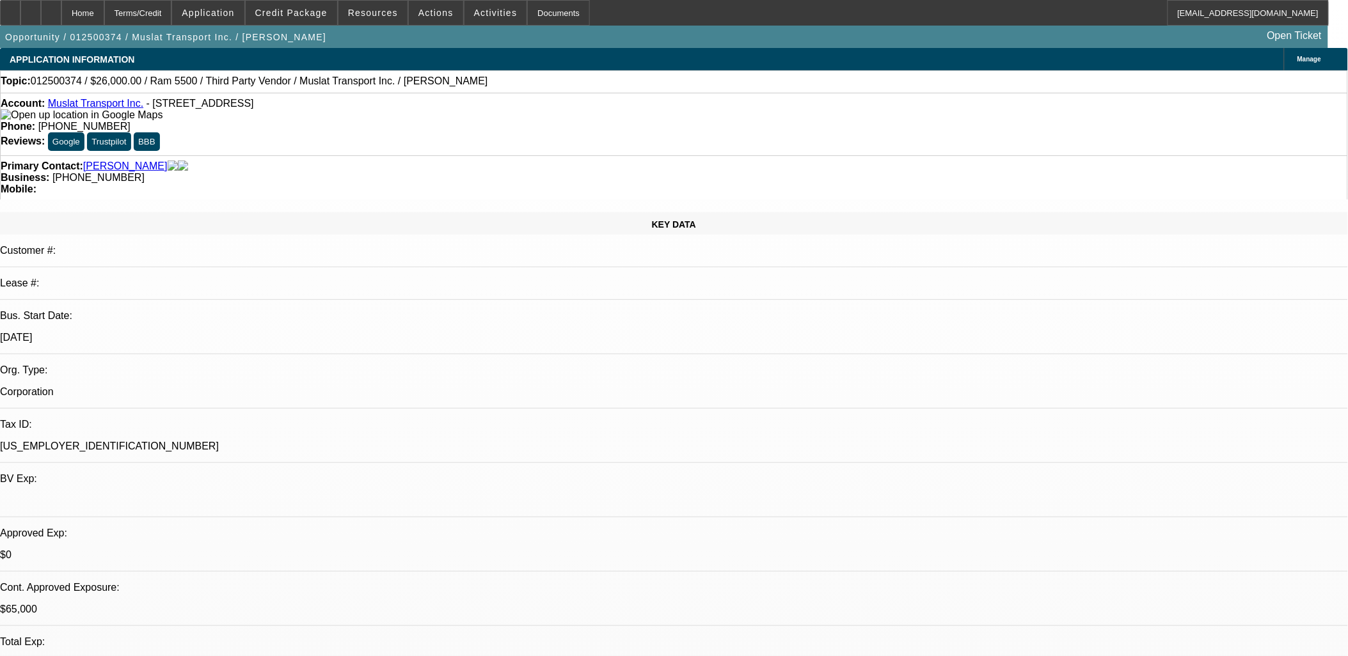
select select "2"
select select "0.1"
select select "4"
select select "0"
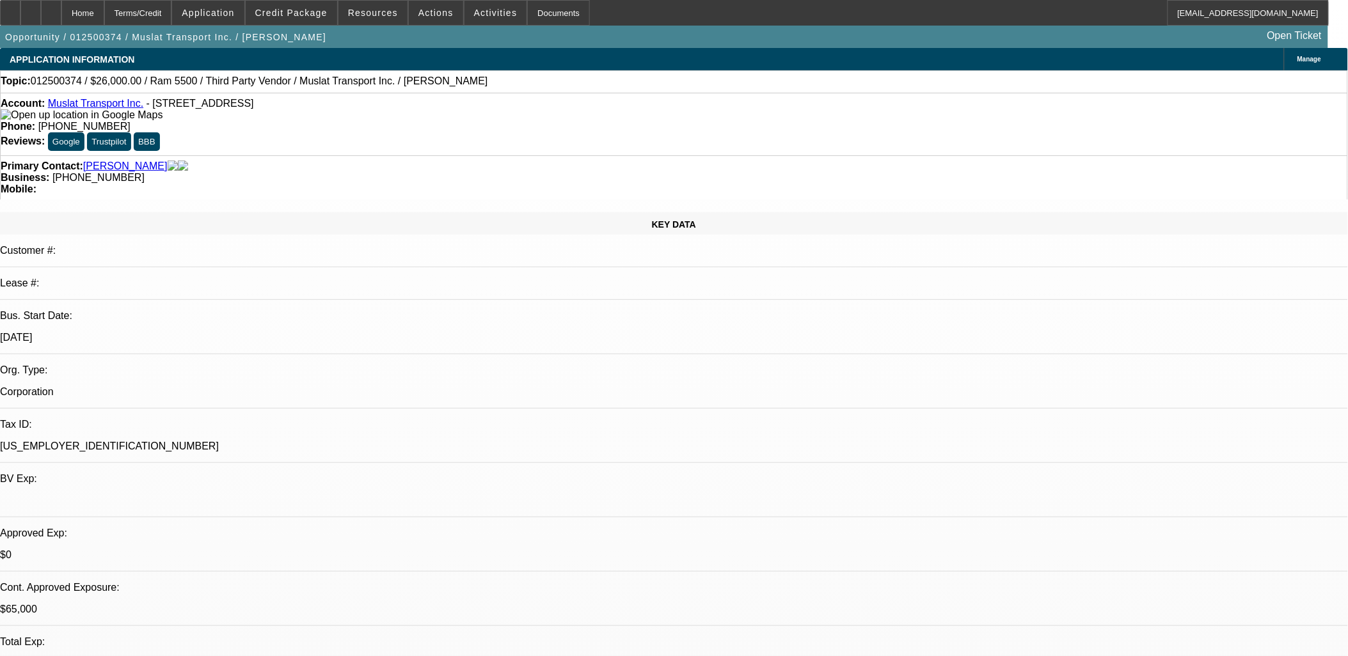
select select "2"
select select "0.1"
select select "4"
select select "0"
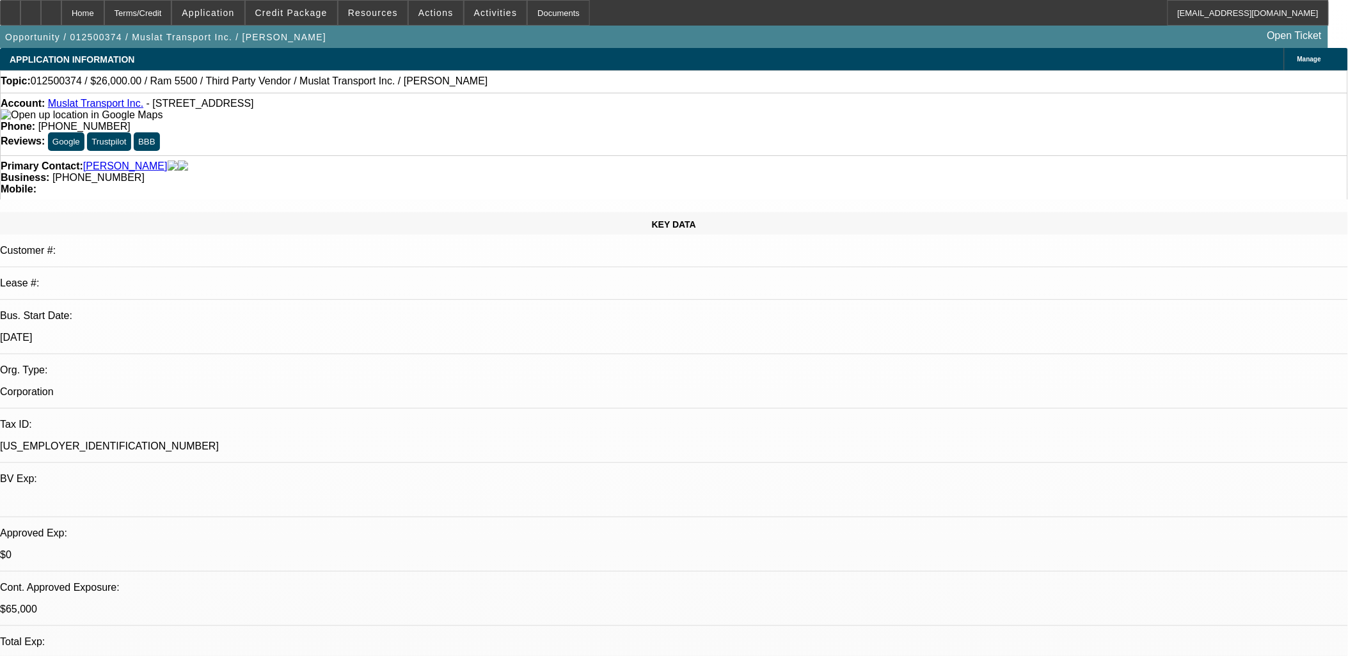
select select "2"
select select "0.1"
select select "4"
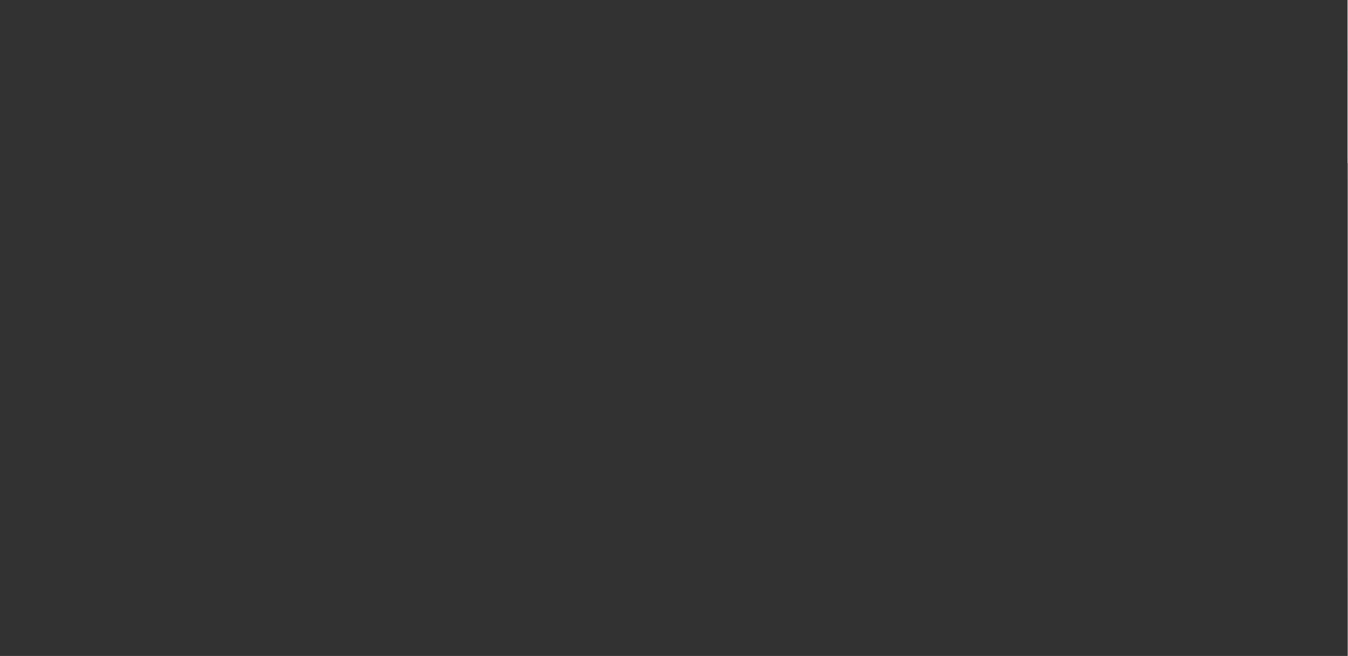
click at [656, 310] on span "Open calendar" at bounding box center [671, 294] width 31 height 31
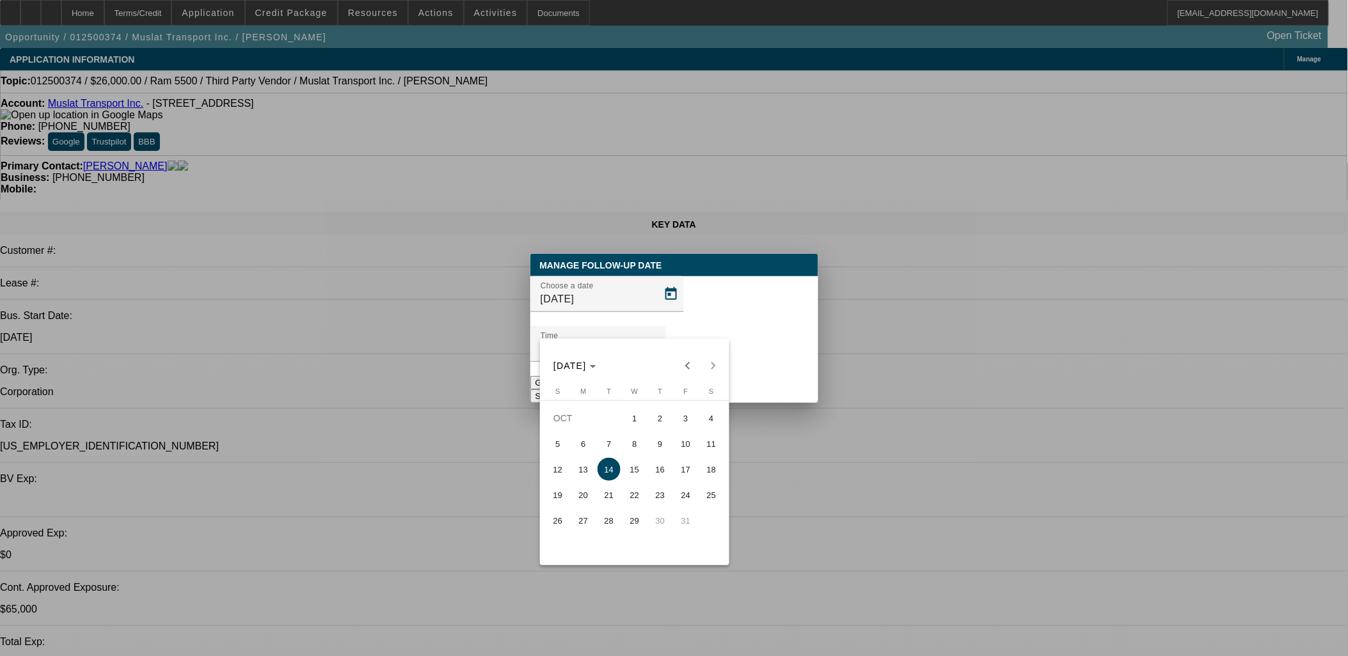
click at [578, 481] on span "13" at bounding box center [583, 469] width 23 height 23
type input "10/13/2025"
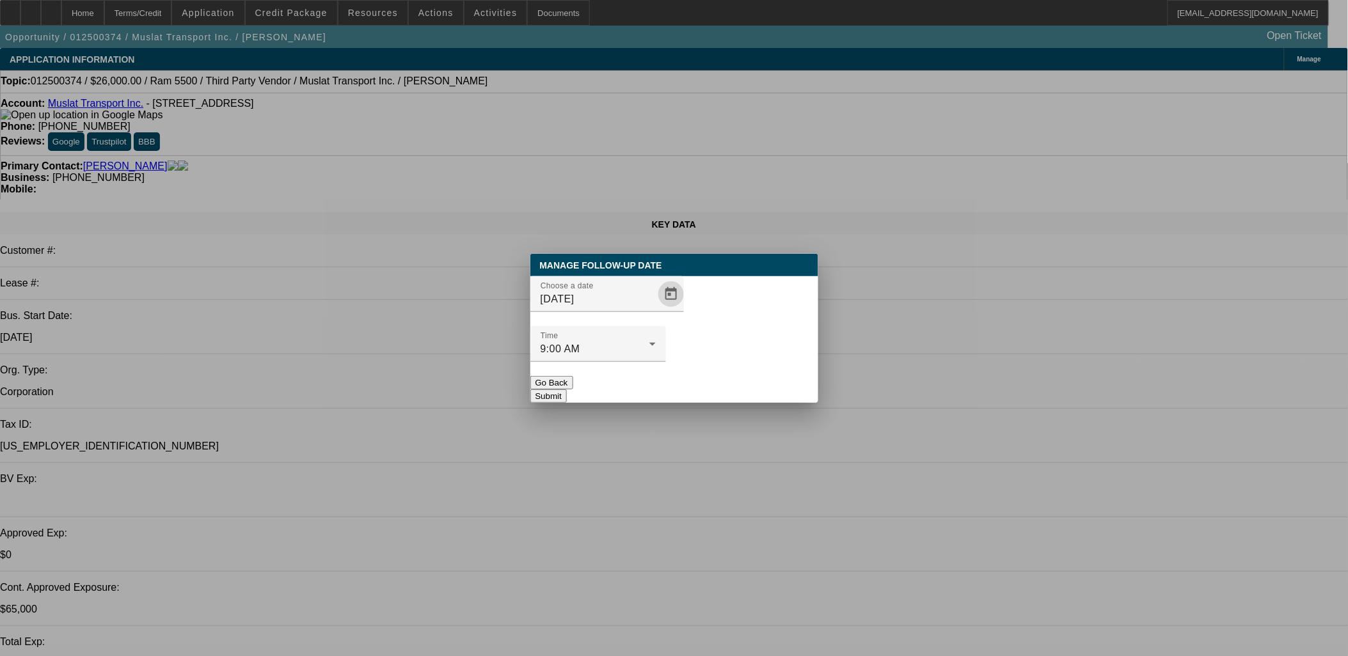
click at [567, 390] on button "Submit" at bounding box center [548, 396] width 36 height 13
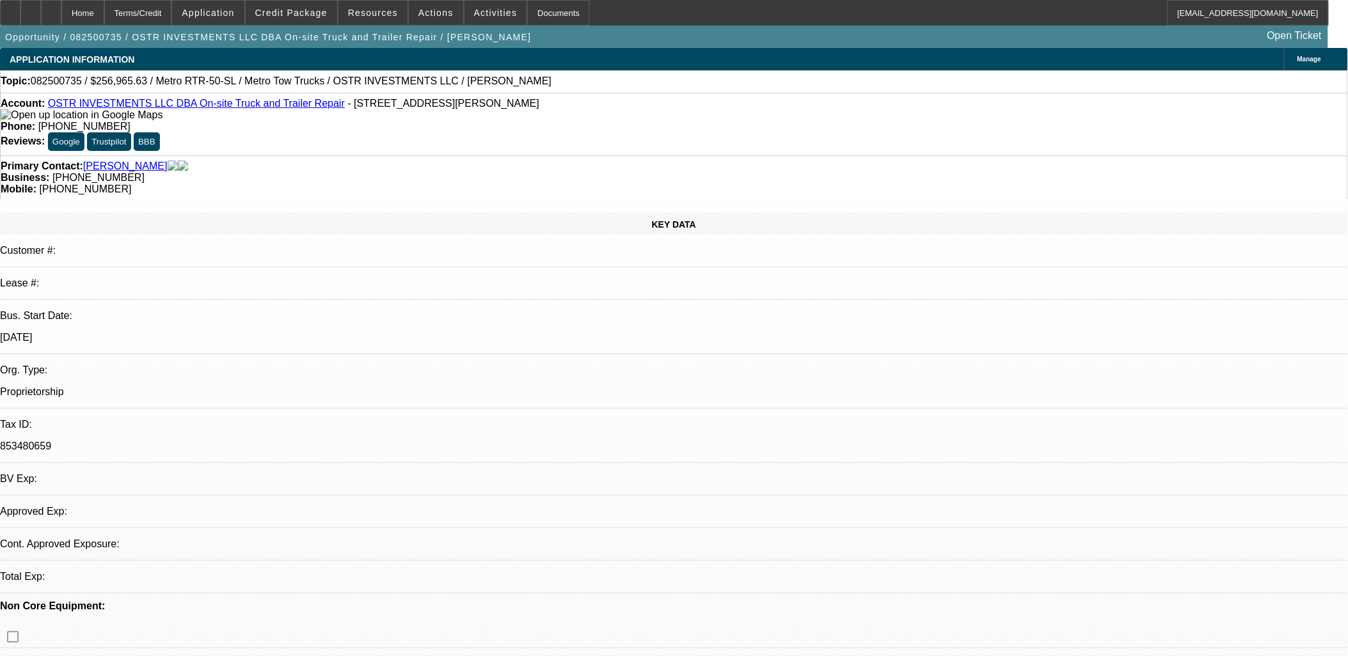
select select "0"
select select "2"
select select "0.1"
select select "1"
select select "2"
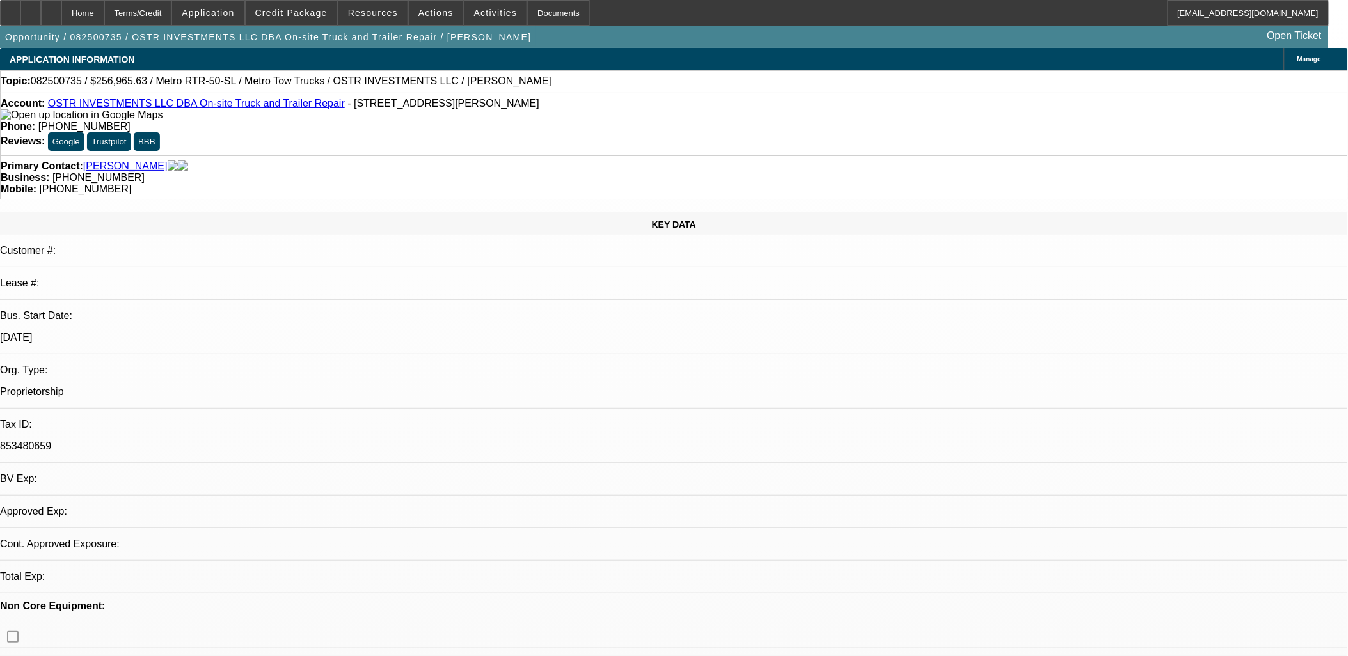
select select "4"
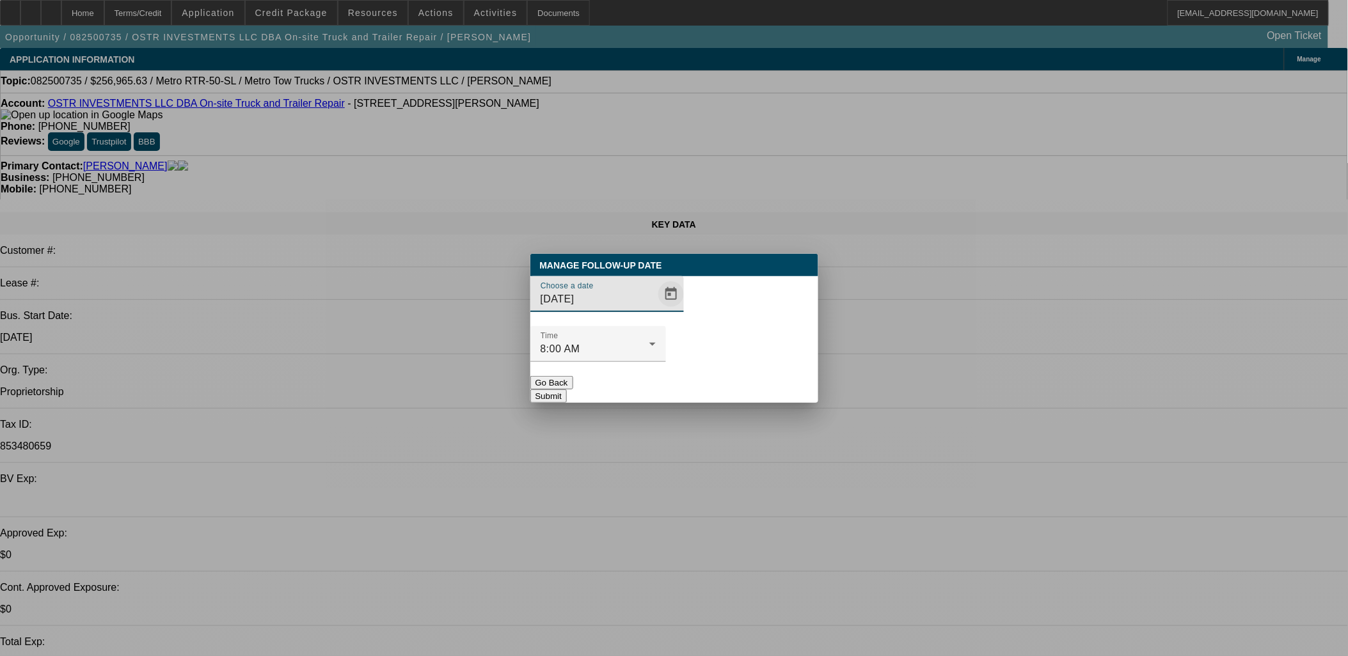
click at [656, 310] on span "Open calendar" at bounding box center [671, 294] width 31 height 31
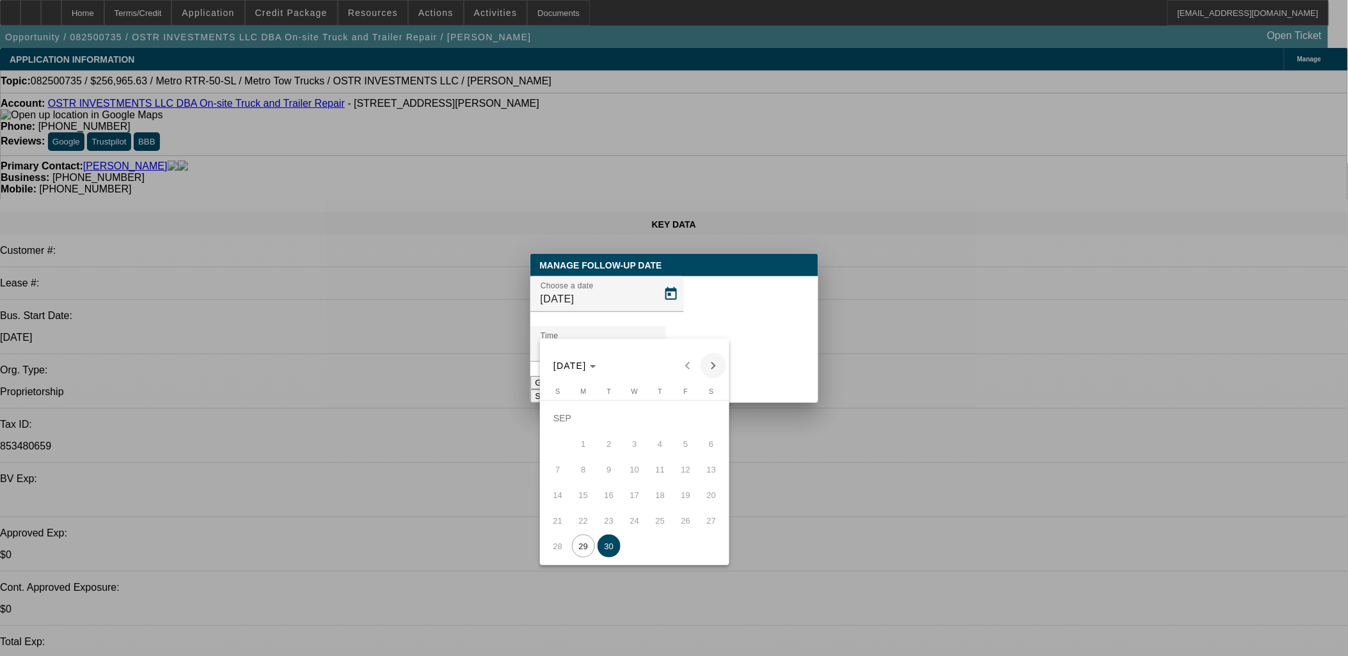
click at [717, 365] on span "Next month" at bounding box center [713, 366] width 26 height 26
drag, startPoint x: 659, startPoint y: 438, endPoint x: 661, endPoint y: 422, distance: 16.2
click at [661, 430] on tbody "[DATE] 2 3 4 5 6 7 8 9 10 11 12 13 14 15 16 17 18 19 20 21 22 23 24 25 26 27 28…" at bounding box center [634, 470] width 179 height 128
click at [661, 420] on span "2" at bounding box center [660, 418] width 23 height 23
type input "[DATE]"
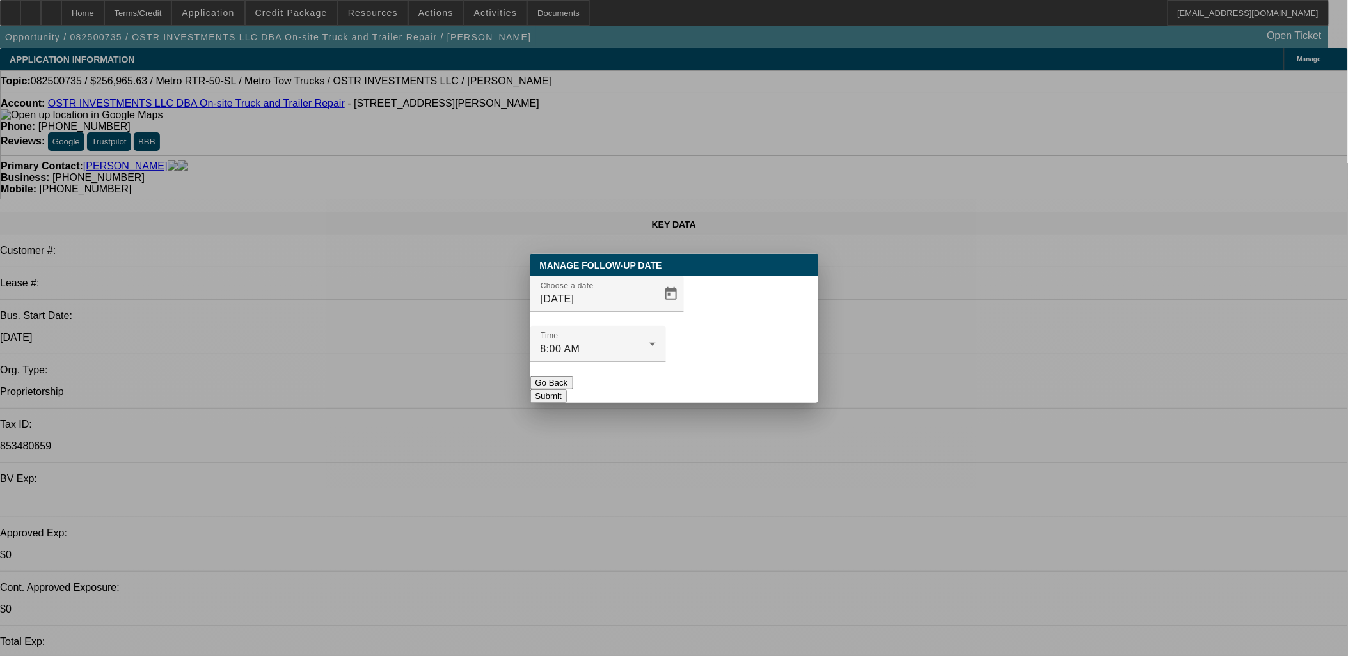
click at [748, 381] on div "Manage Follow-Up Date Choose a date [DATE] Time 8:00 AM Go Back Submit" at bounding box center [674, 328] width 288 height 149
click at [567, 390] on button "Submit" at bounding box center [548, 396] width 36 height 13
